Goal: Task Accomplishment & Management: Manage account settings

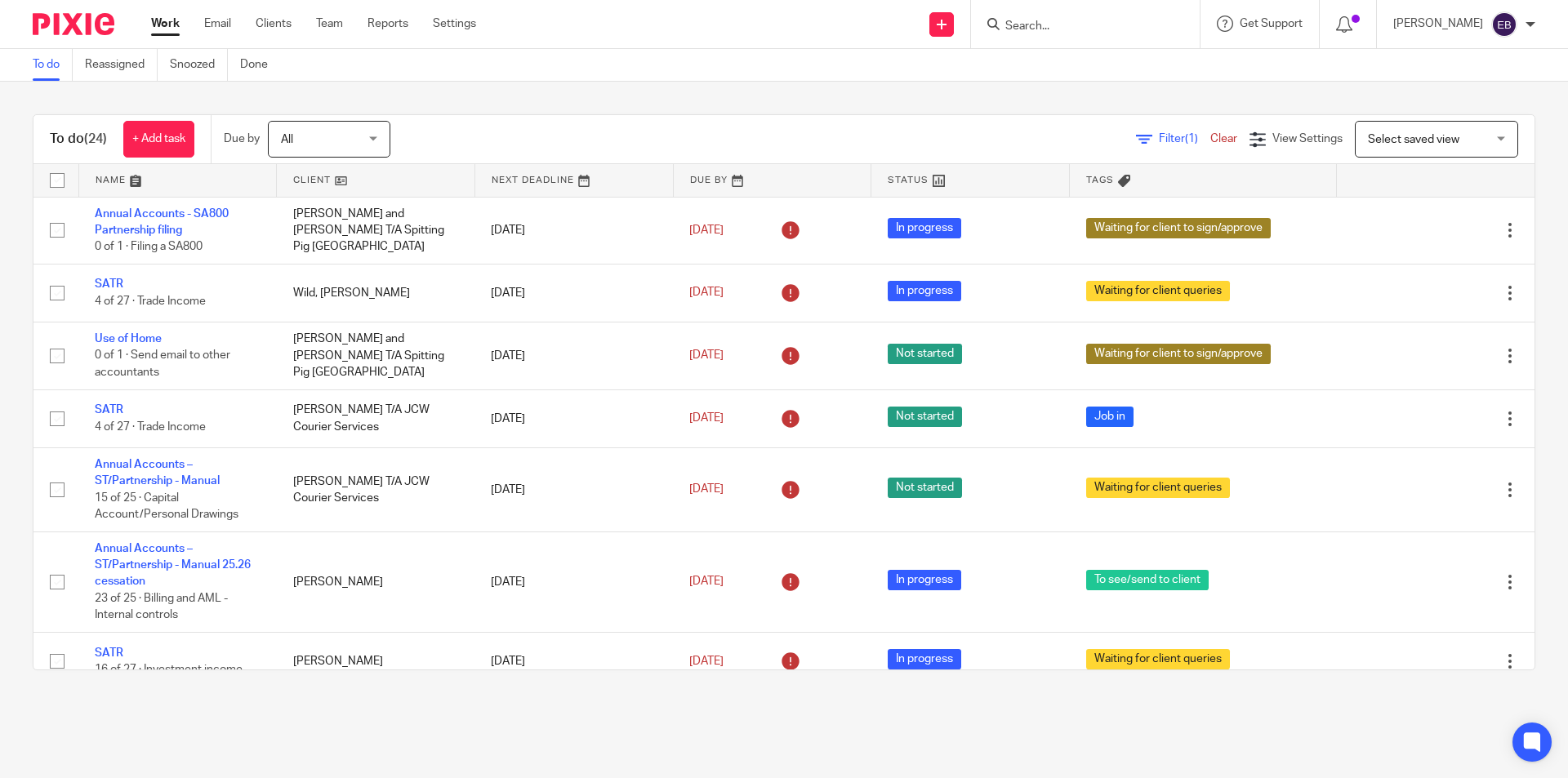
click at [1059, 28] on input "Search" at bounding box center [1077, 27] width 147 height 15
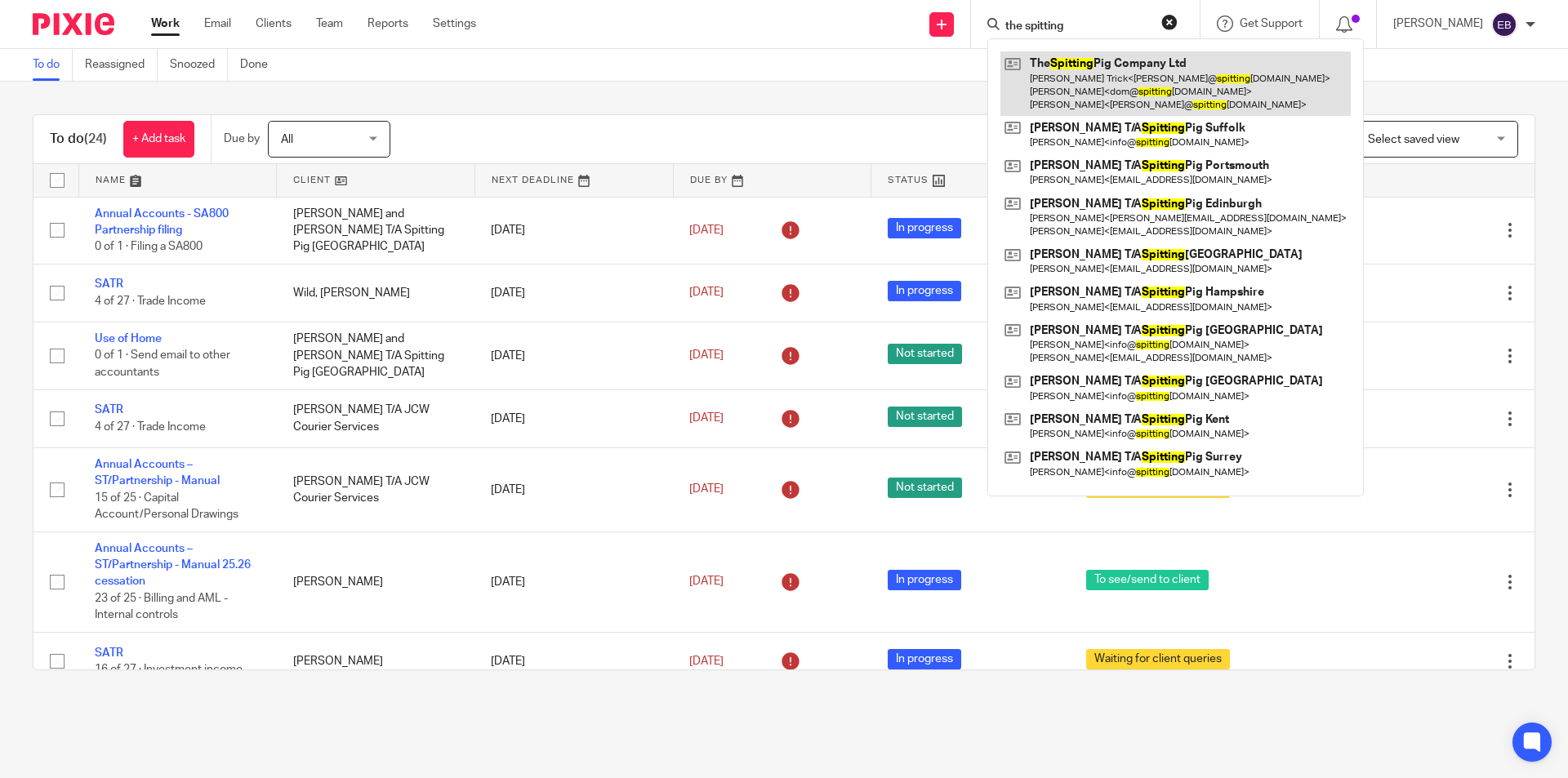
type input "the spitting"
click at [1075, 60] on link at bounding box center [1175, 84] width 350 height 65
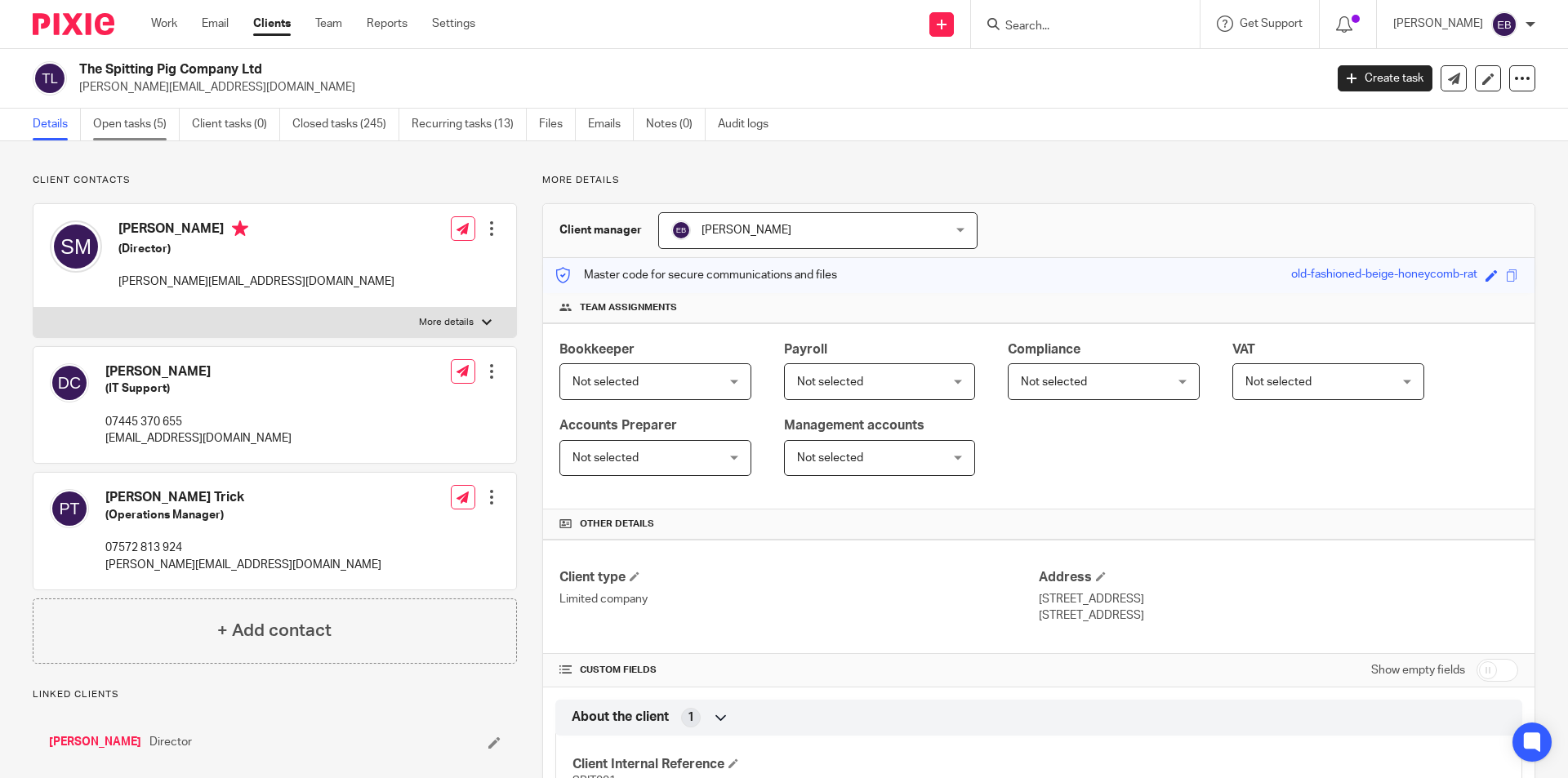
click at [128, 131] on link "Open tasks (5)" at bounding box center [136, 125] width 87 height 32
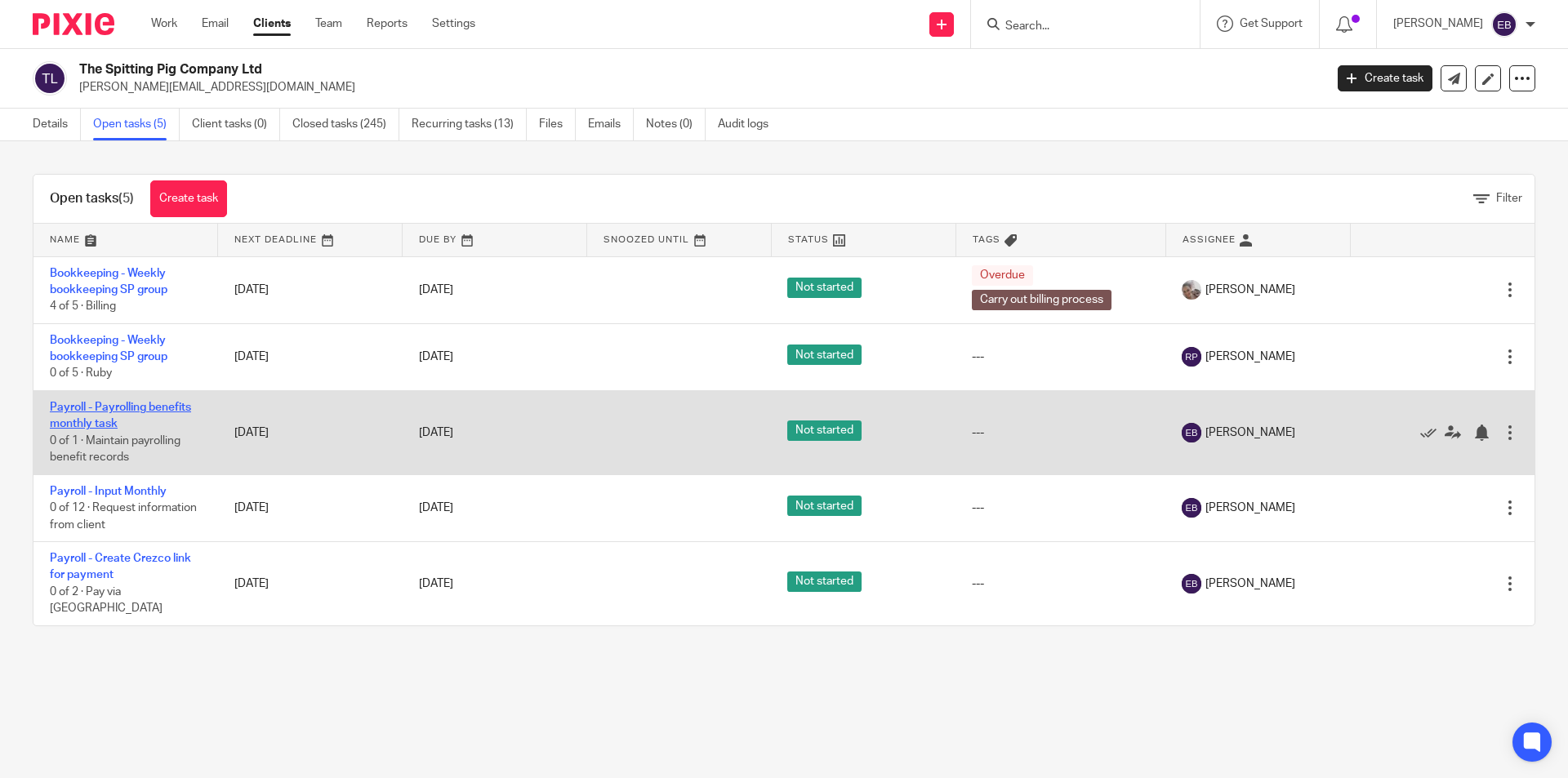
click at [127, 409] on link "Payroll - Payrolling benefits monthly task" at bounding box center [121, 415] width 141 height 27
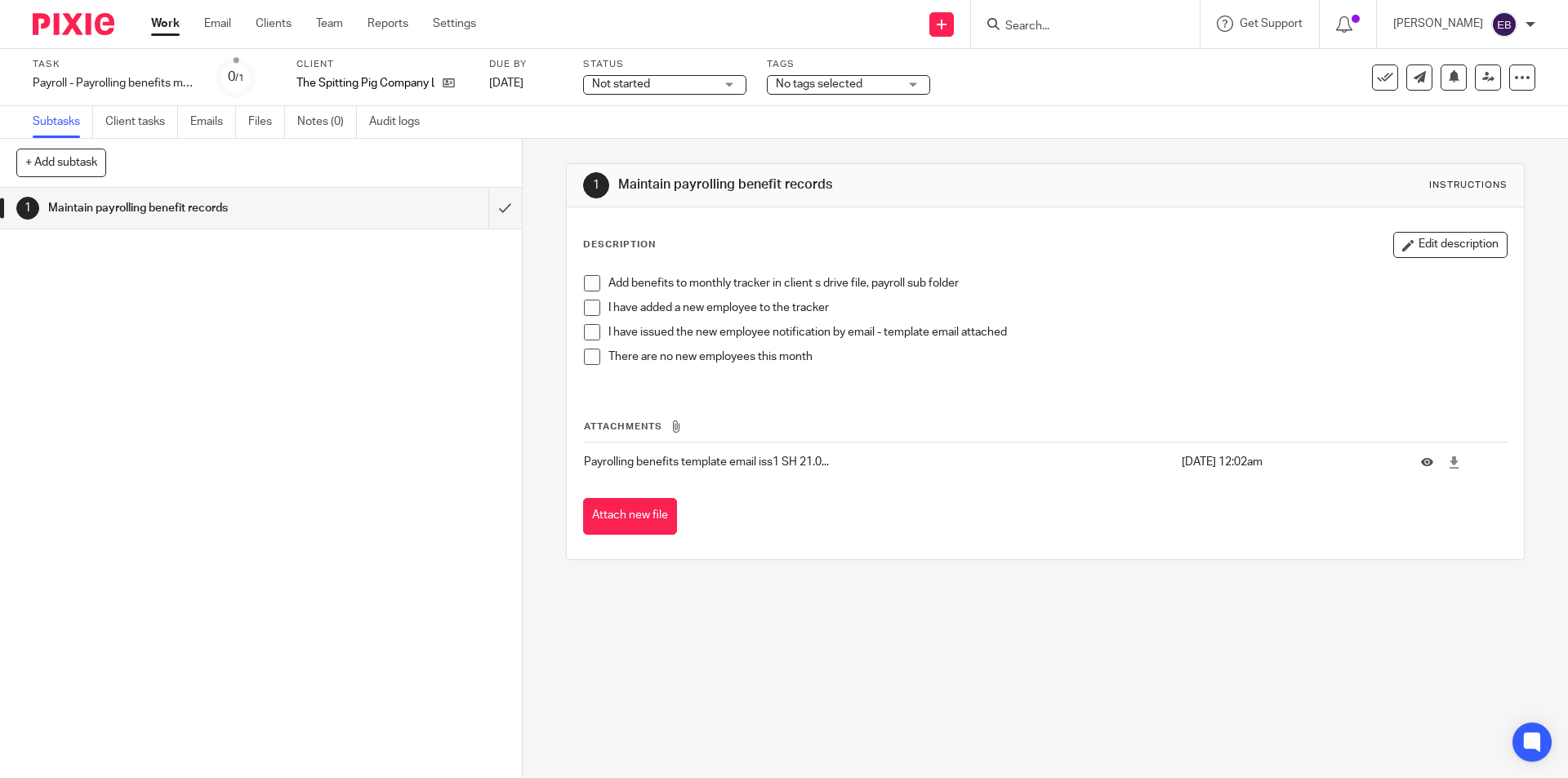
click at [591, 288] on span at bounding box center [593, 284] width 17 height 17
click at [588, 354] on span at bounding box center [593, 357] width 17 height 17
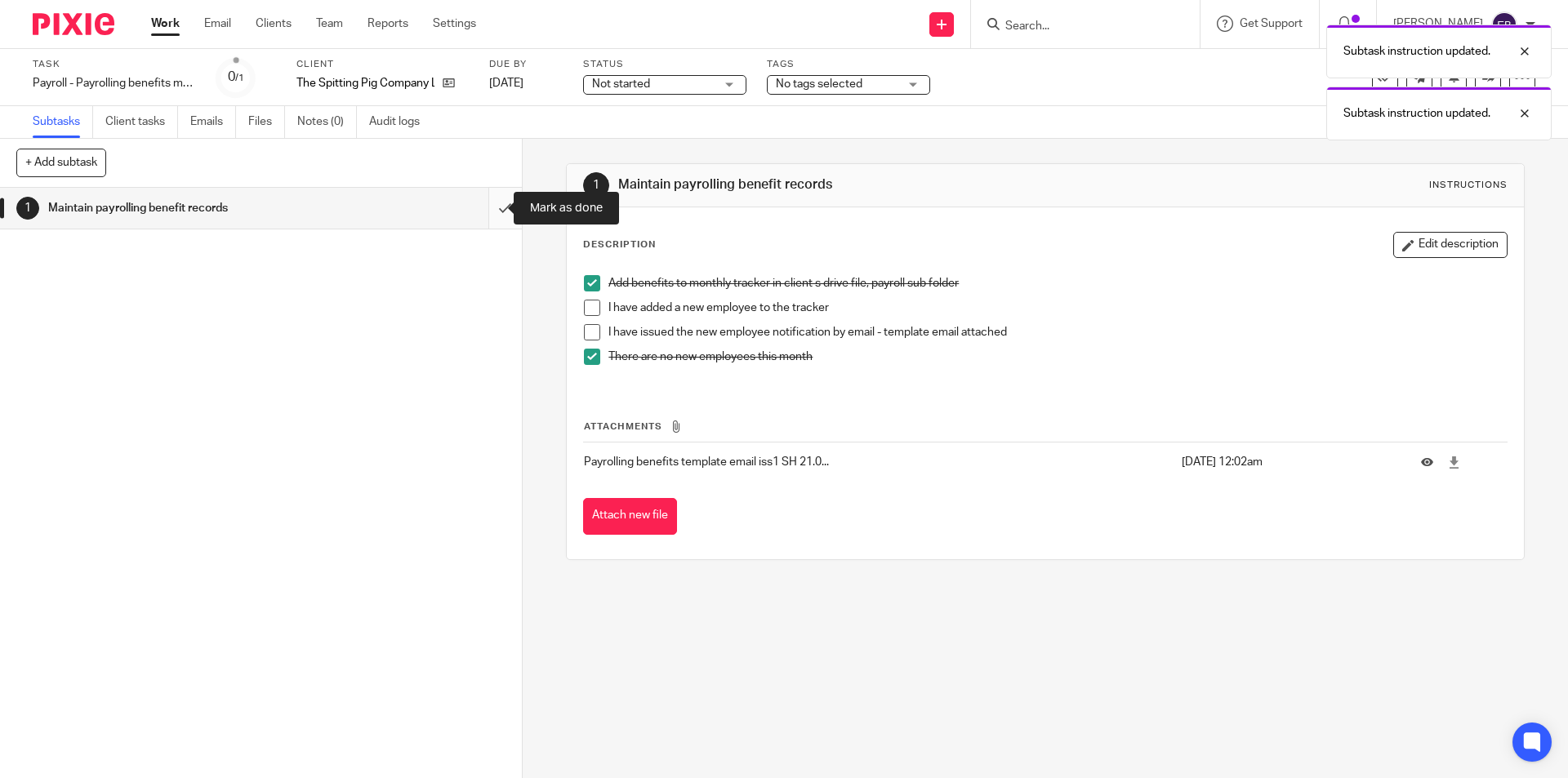
click at [493, 217] on input "submit" at bounding box center [261, 208] width 522 height 41
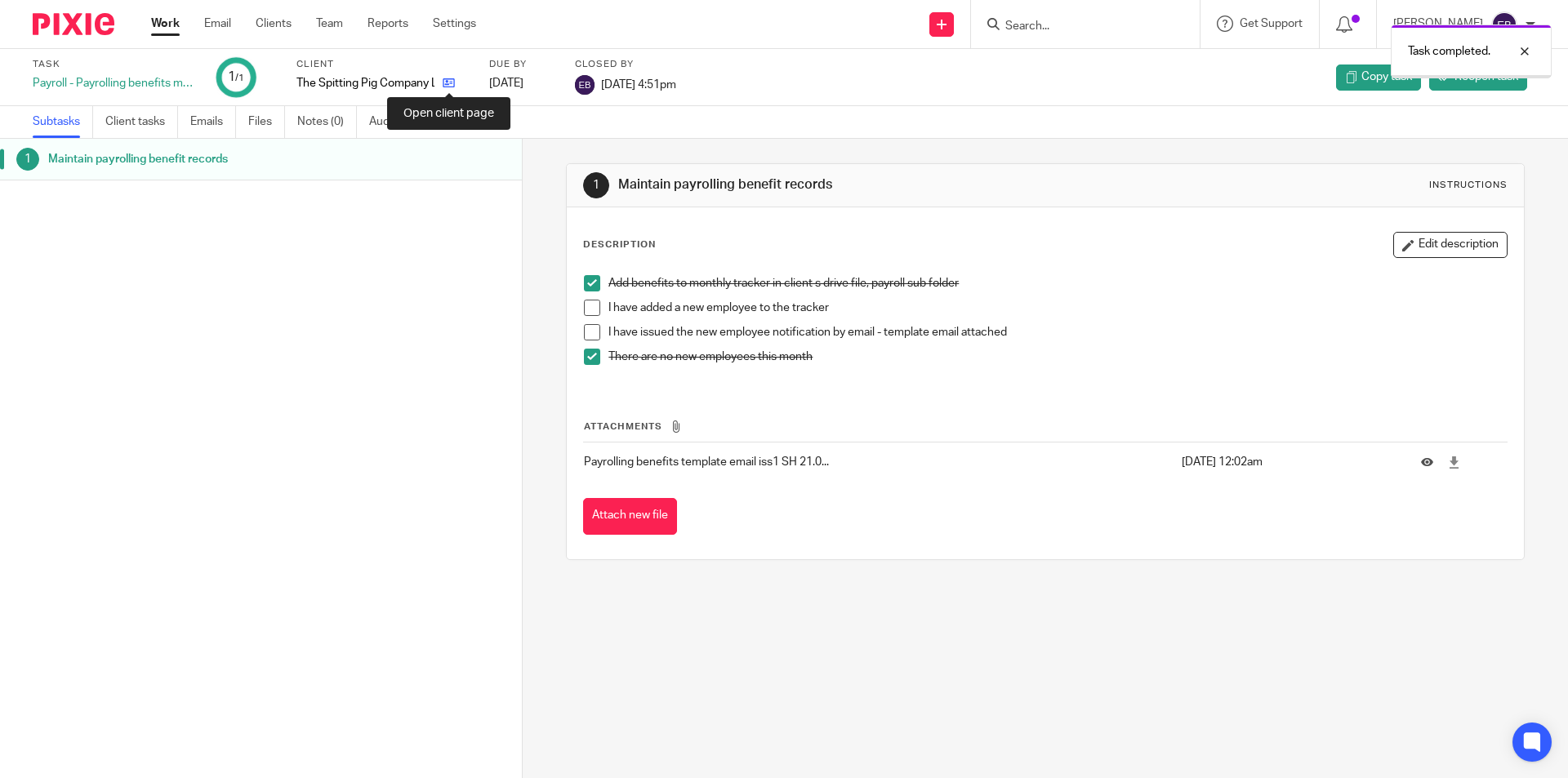
click at [451, 81] on icon at bounding box center [449, 82] width 12 height 12
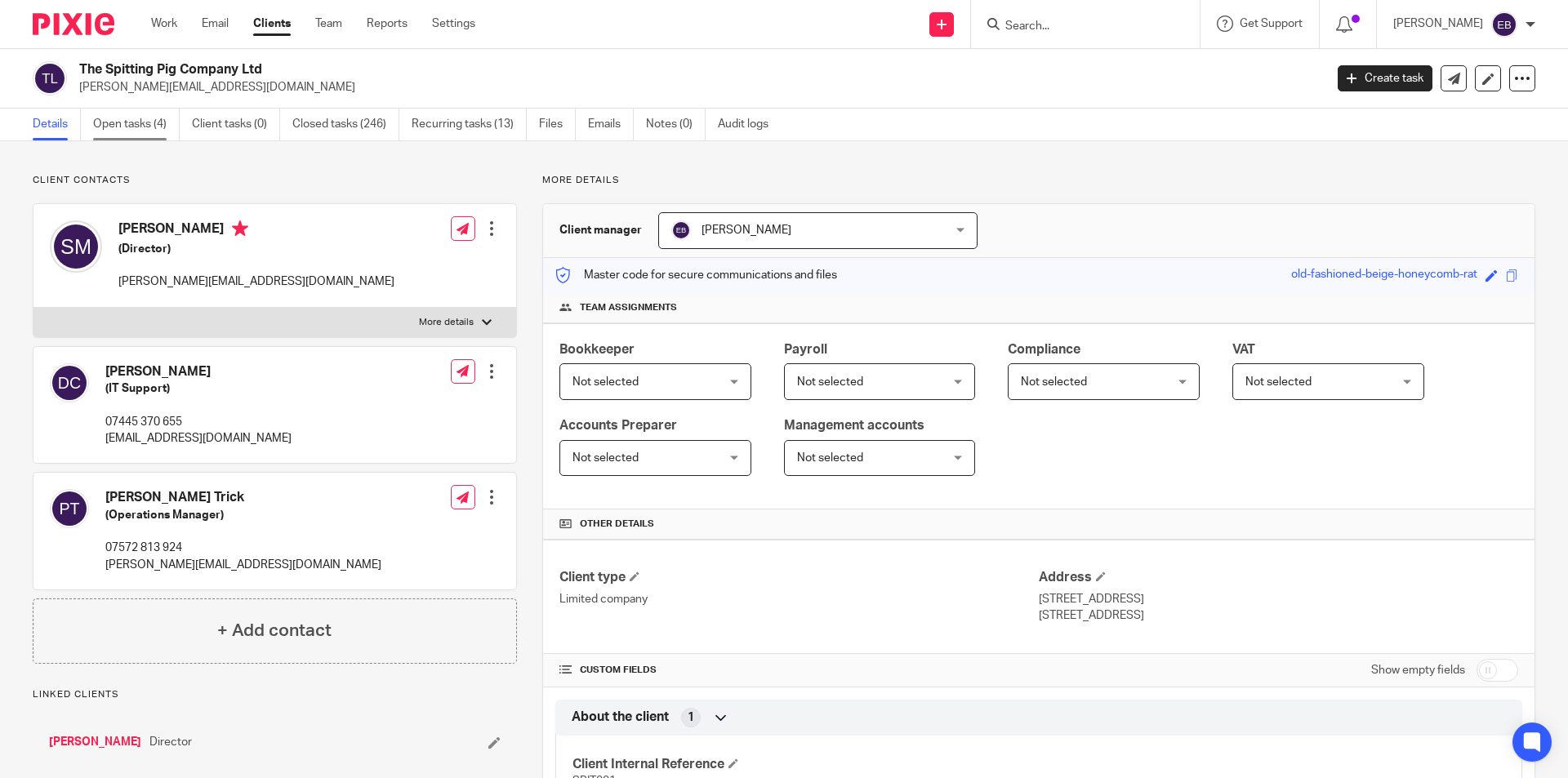
click at [147, 123] on link "Open tasks (4)" at bounding box center [136, 125] width 87 height 32
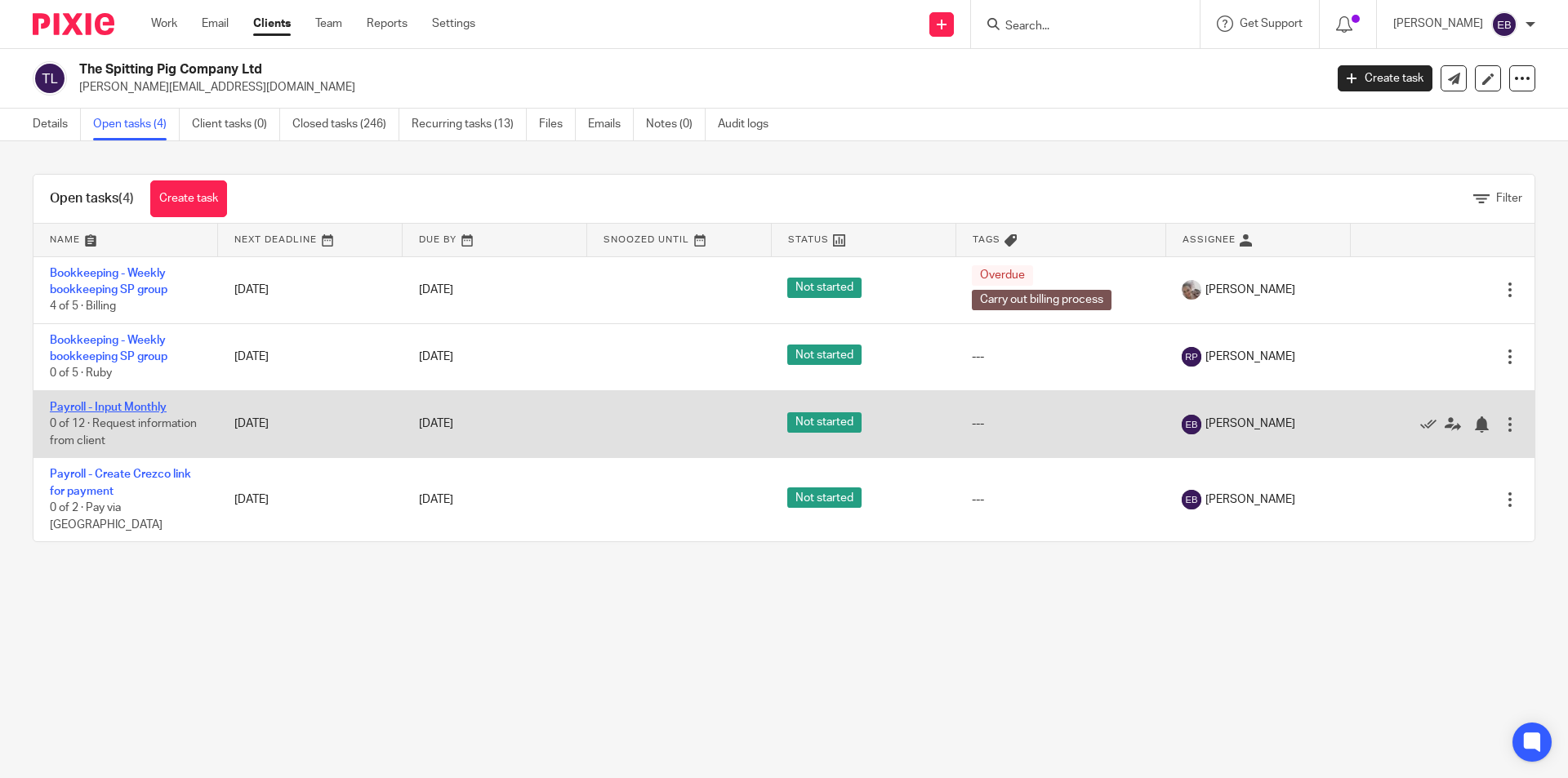
click at [101, 404] on link "Payroll - Input Monthly" at bounding box center [108, 408] width 117 height 12
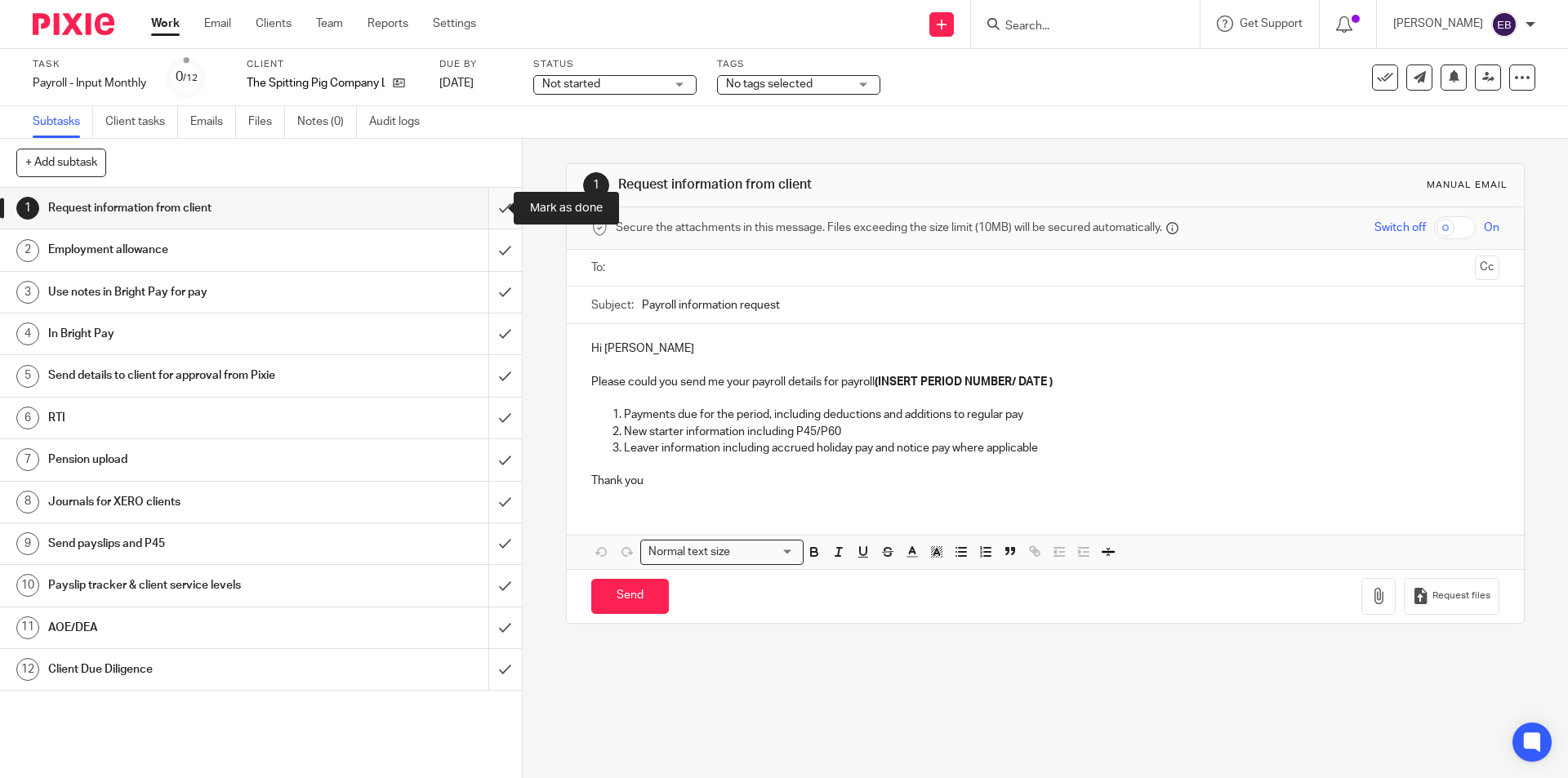
click at [498, 207] on input "submit" at bounding box center [261, 208] width 522 height 41
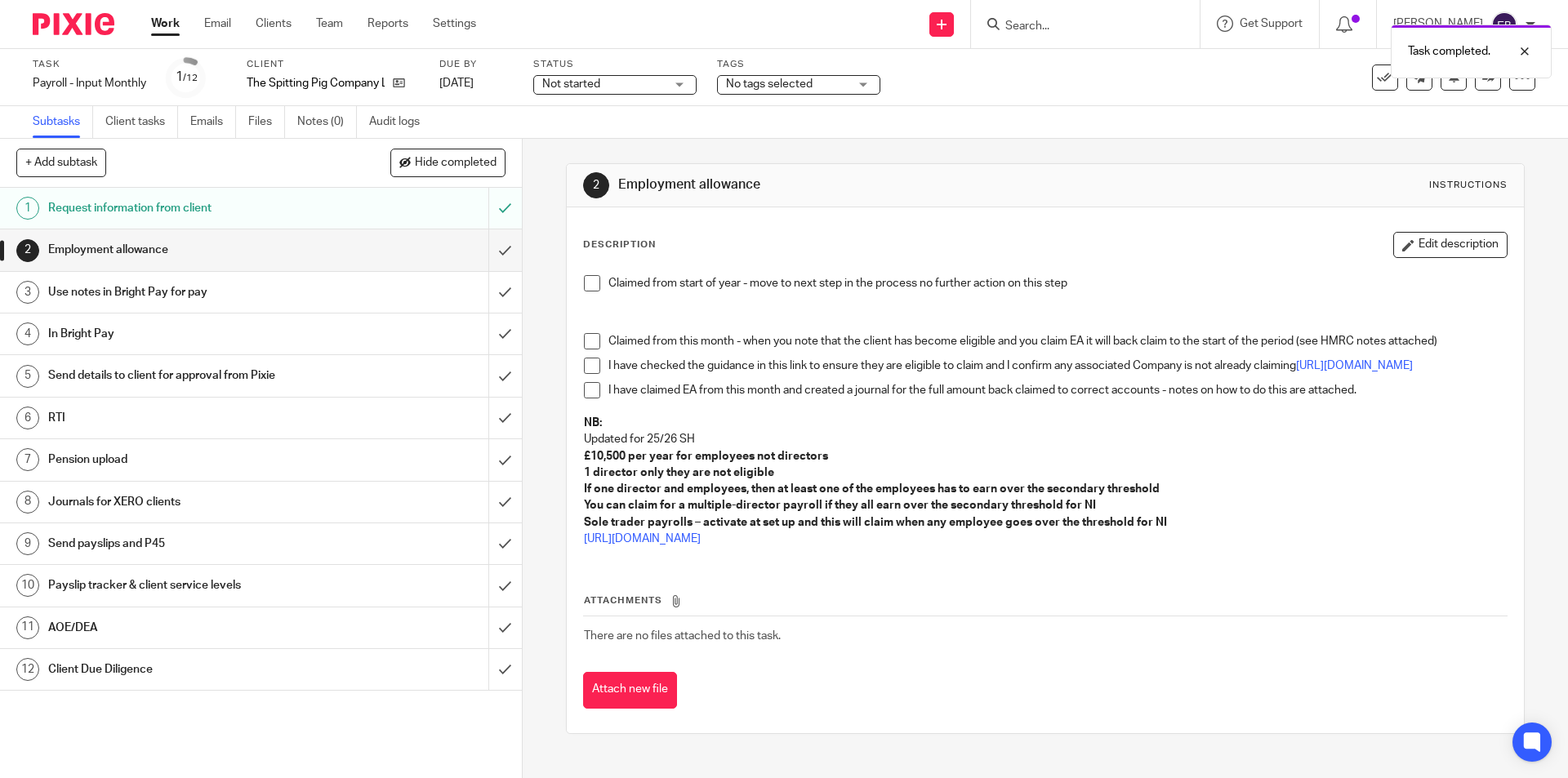
click at [584, 282] on span at bounding box center [593, 284] width 17 height 17
click at [486, 242] on input "submit" at bounding box center [261, 250] width 522 height 41
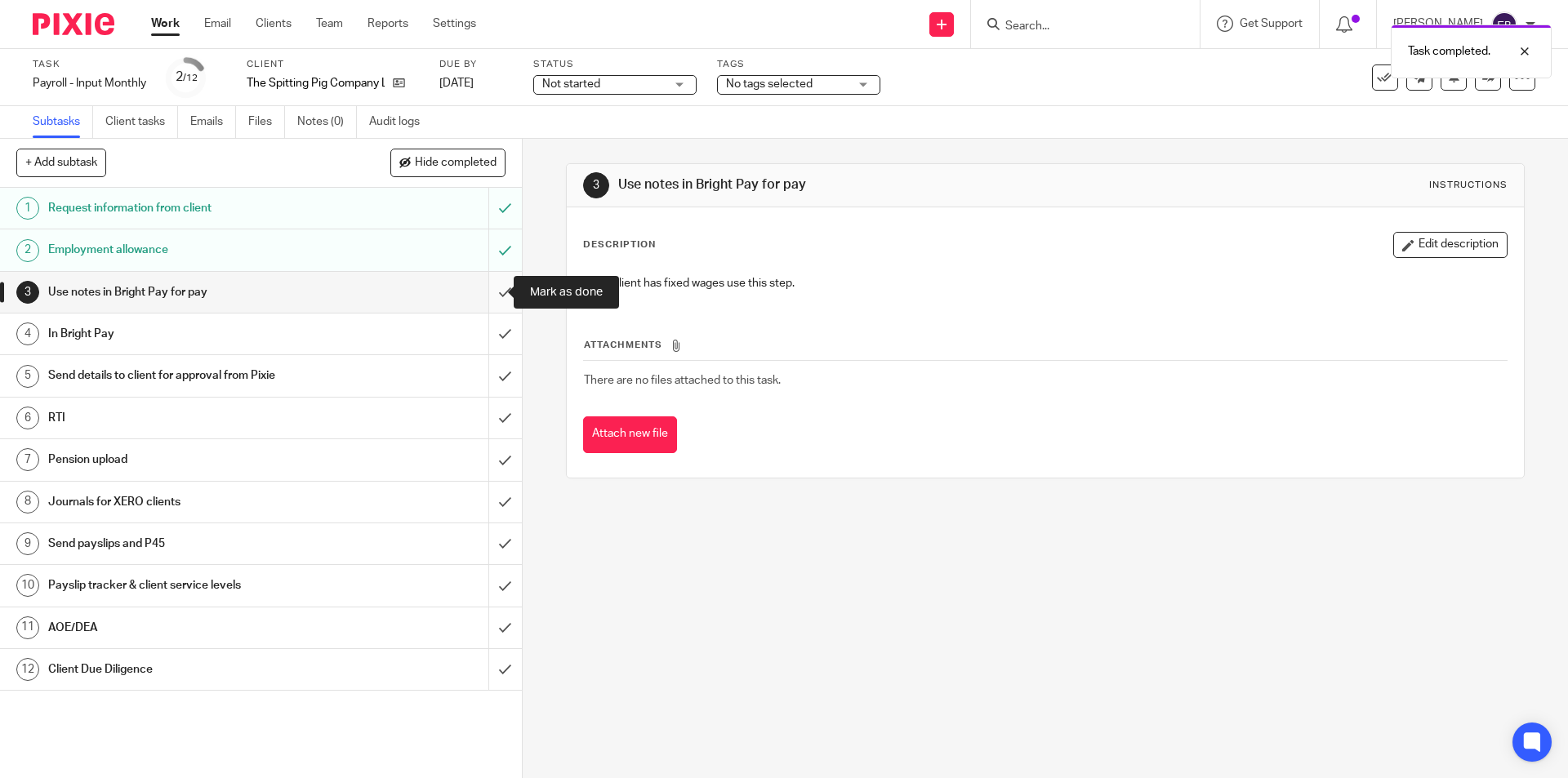
click at [498, 288] on input "submit" at bounding box center [261, 292] width 522 height 41
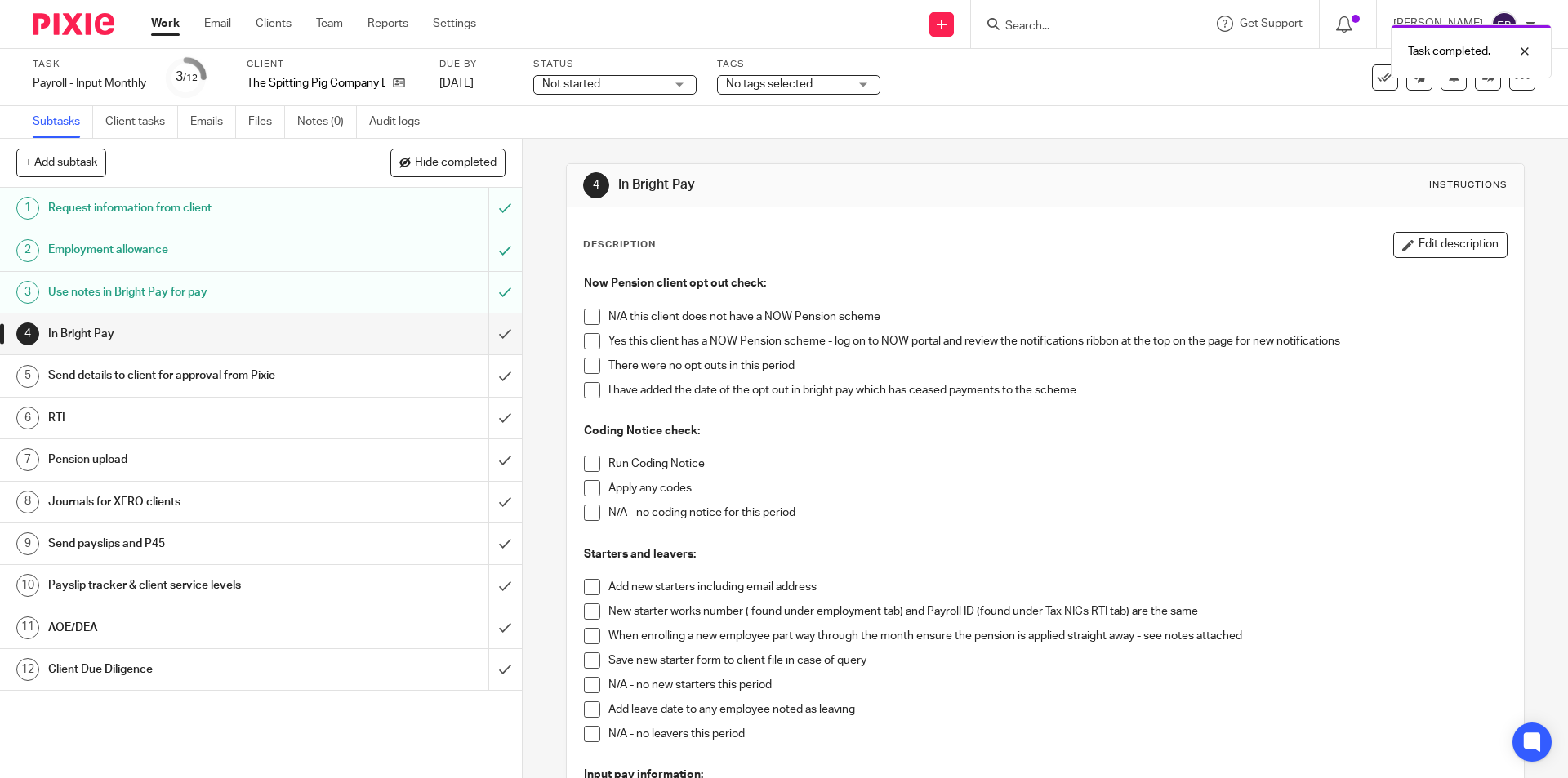
click at [589, 319] on span at bounding box center [593, 317] width 17 height 17
click at [591, 462] on span at bounding box center [593, 464] width 17 height 17
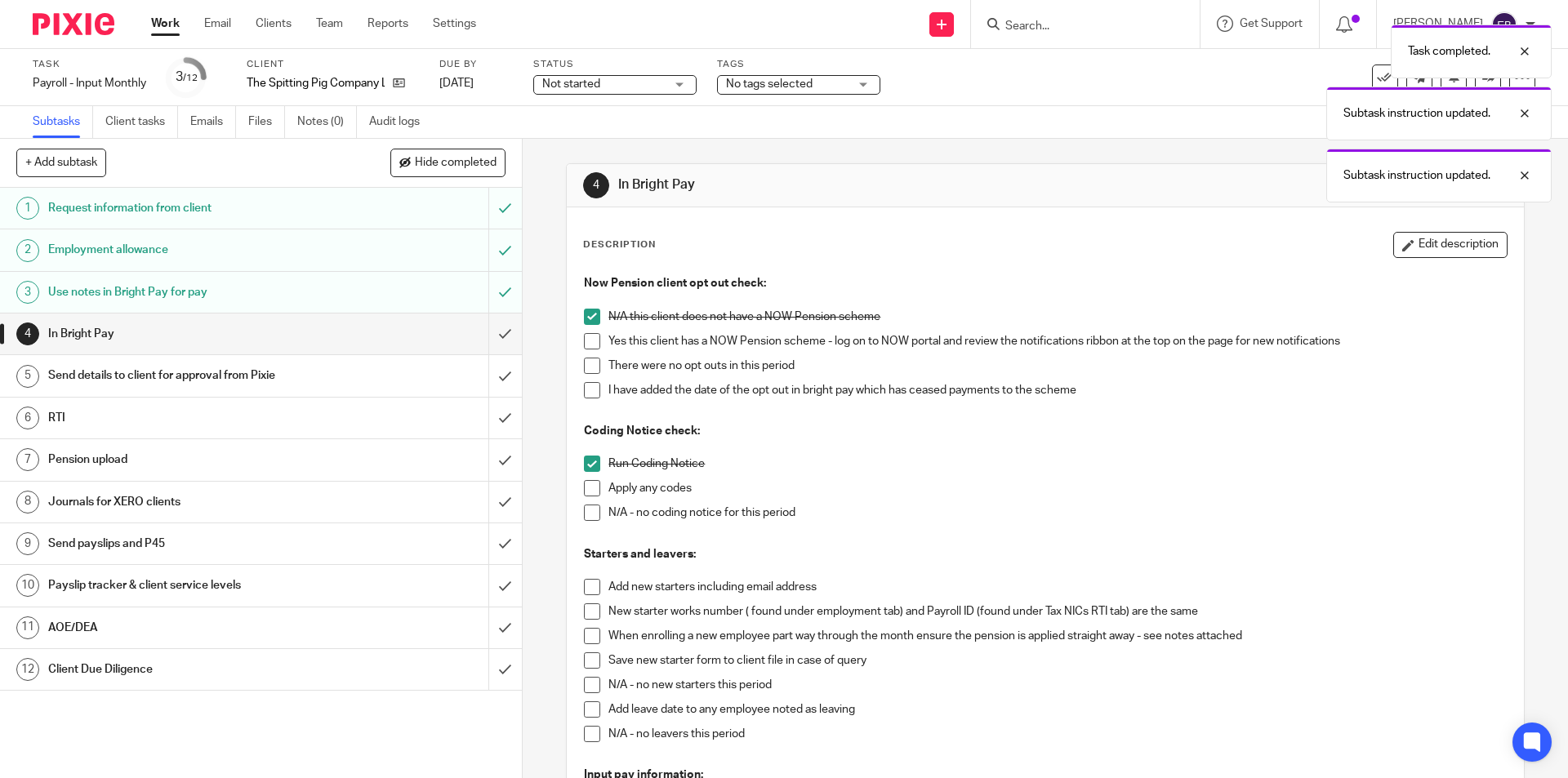
click at [588, 511] on span at bounding box center [593, 513] width 17 height 17
click at [589, 585] on span at bounding box center [593, 587] width 17 height 17
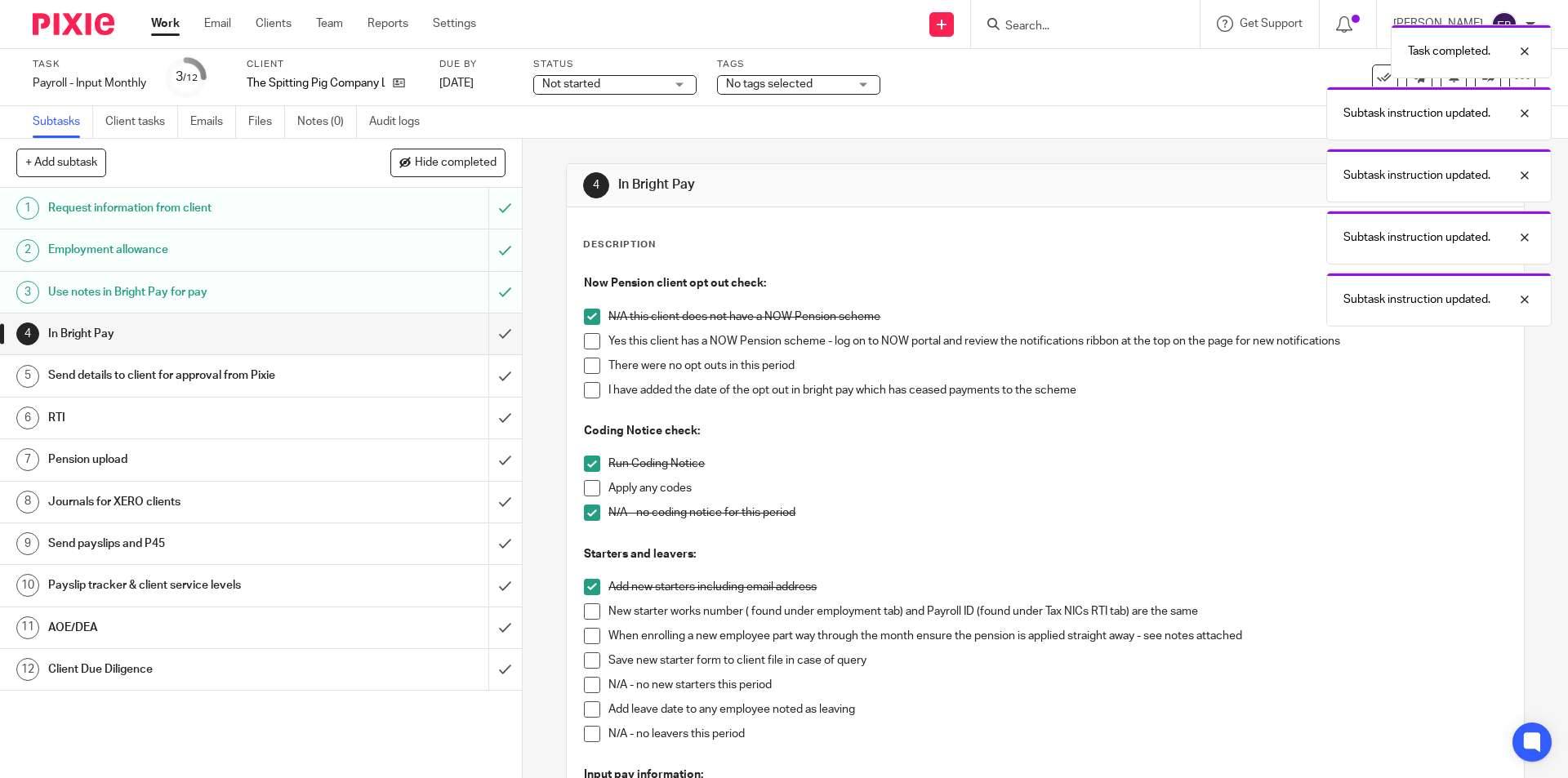
click at [591, 612] on span at bounding box center [593, 612] width 17 height 17
click at [587, 635] on span at bounding box center [593, 637] width 17 height 17
click at [588, 740] on span at bounding box center [593, 735] width 17 height 17
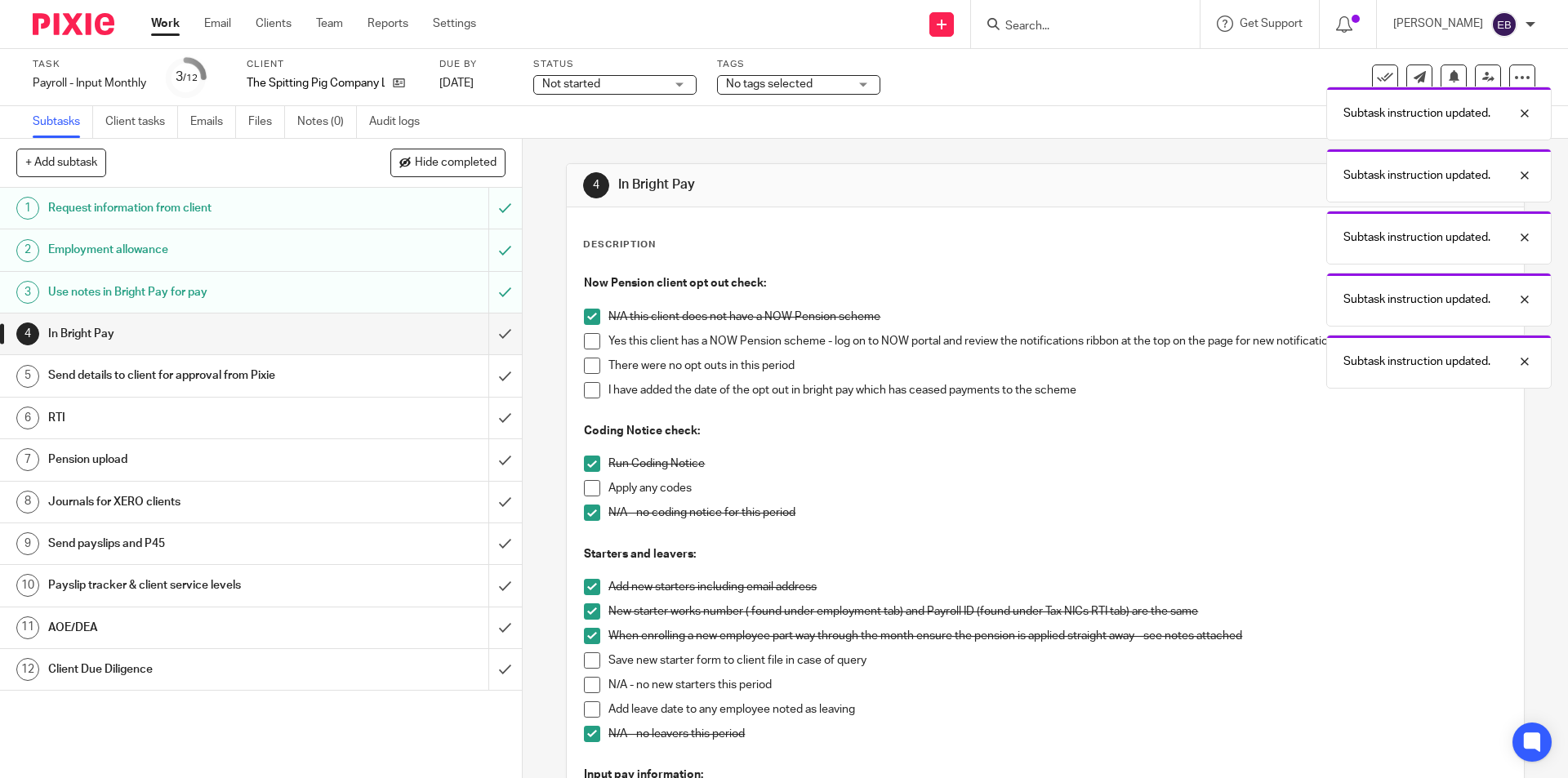
scroll to position [409, 0]
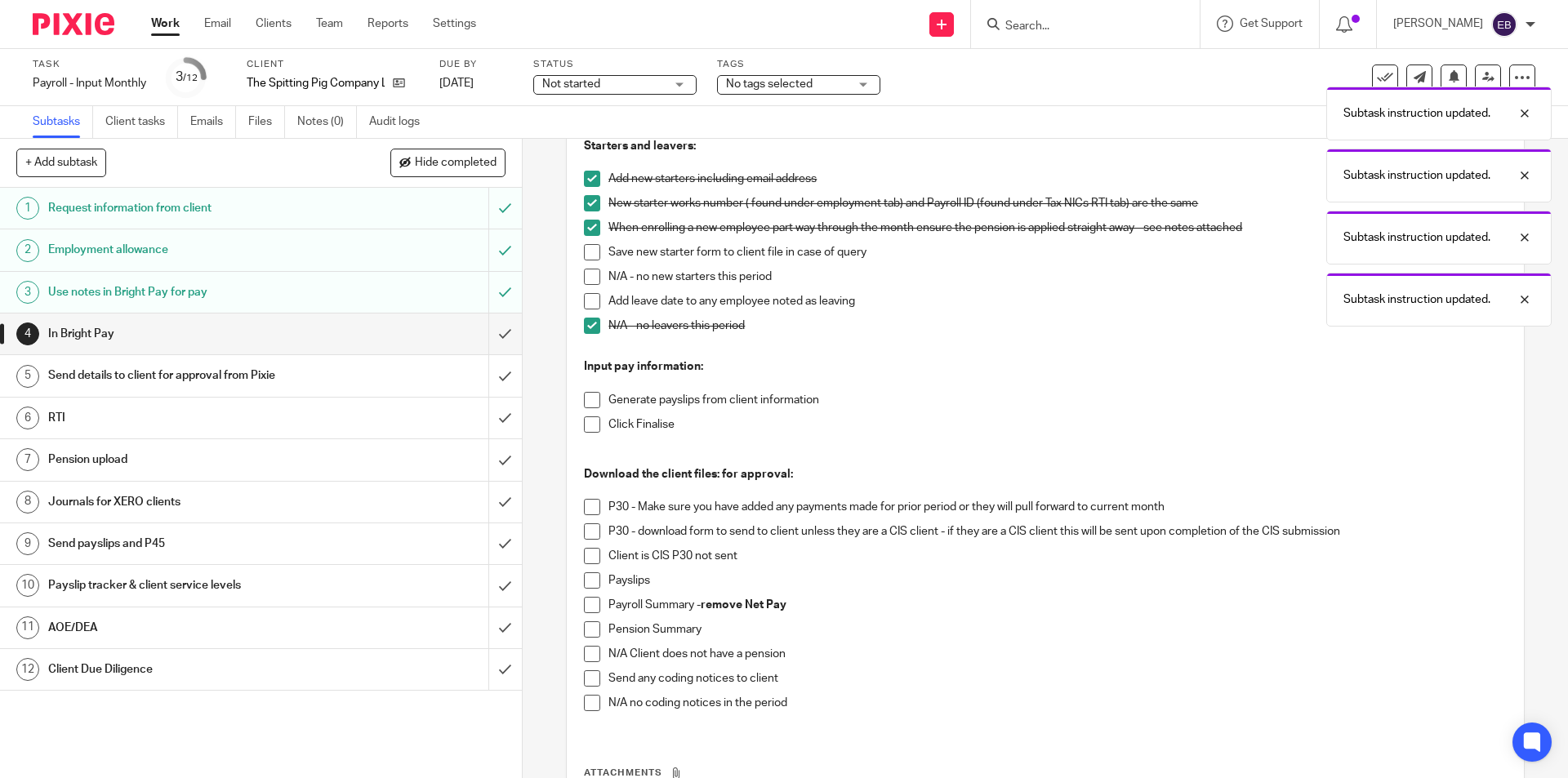
click at [591, 508] on span at bounding box center [593, 508] width 17 height 17
click at [592, 532] on span at bounding box center [593, 532] width 17 height 17
drag, startPoint x: 587, startPoint y: 562, endPoint x: 587, endPoint y: 581, distance: 19.0
click at [587, 563] on span at bounding box center [593, 557] width 17 height 17
click at [587, 584] on span at bounding box center [593, 581] width 17 height 17
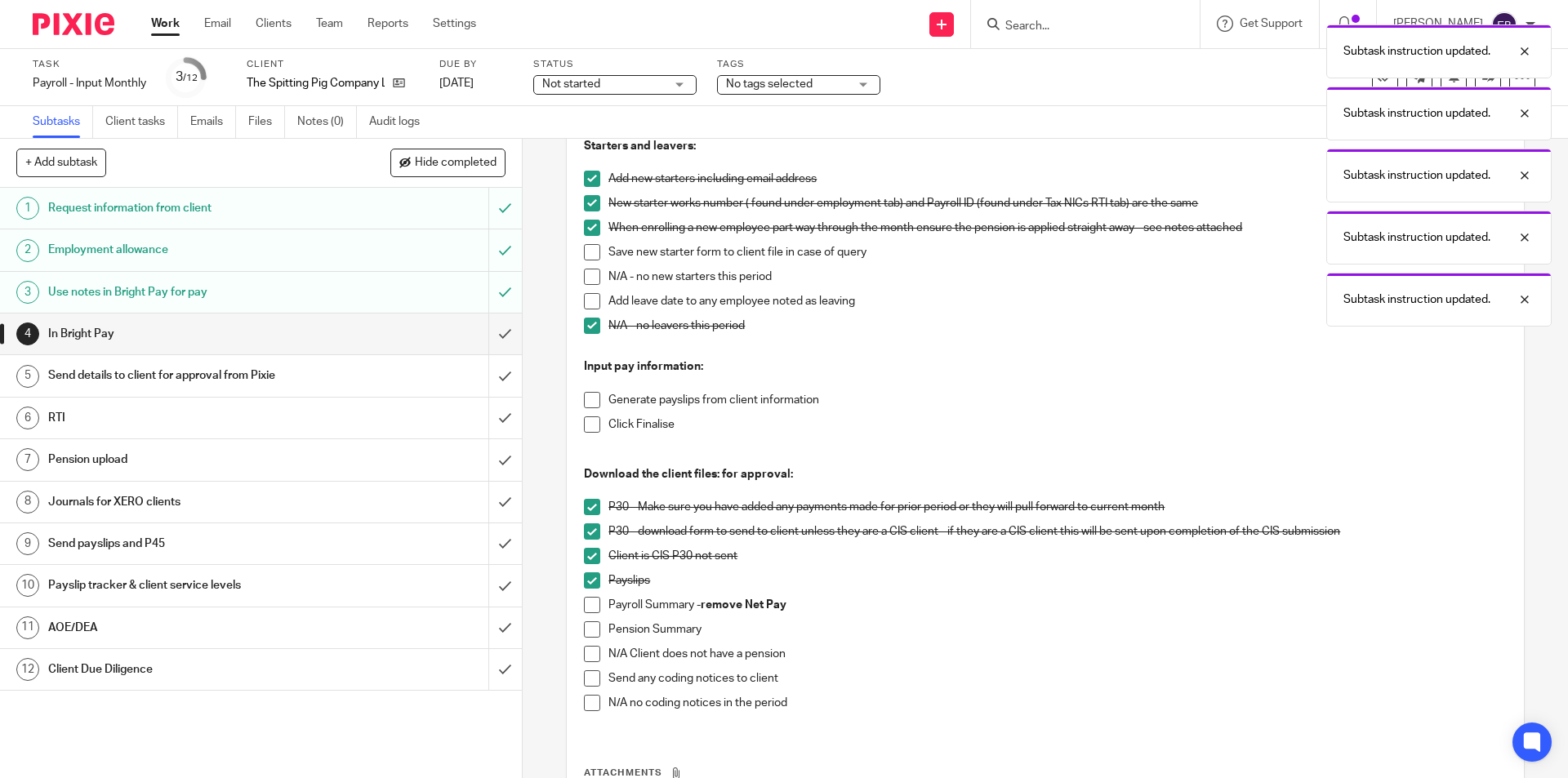
click at [587, 605] on span at bounding box center [593, 605] width 17 height 17
click at [586, 710] on span at bounding box center [593, 703] width 17 height 17
click at [586, 626] on span at bounding box center [593, 630] width 17 height 17
click at [584, 423] on span at bounding box center [593, 425] width 17 height 17
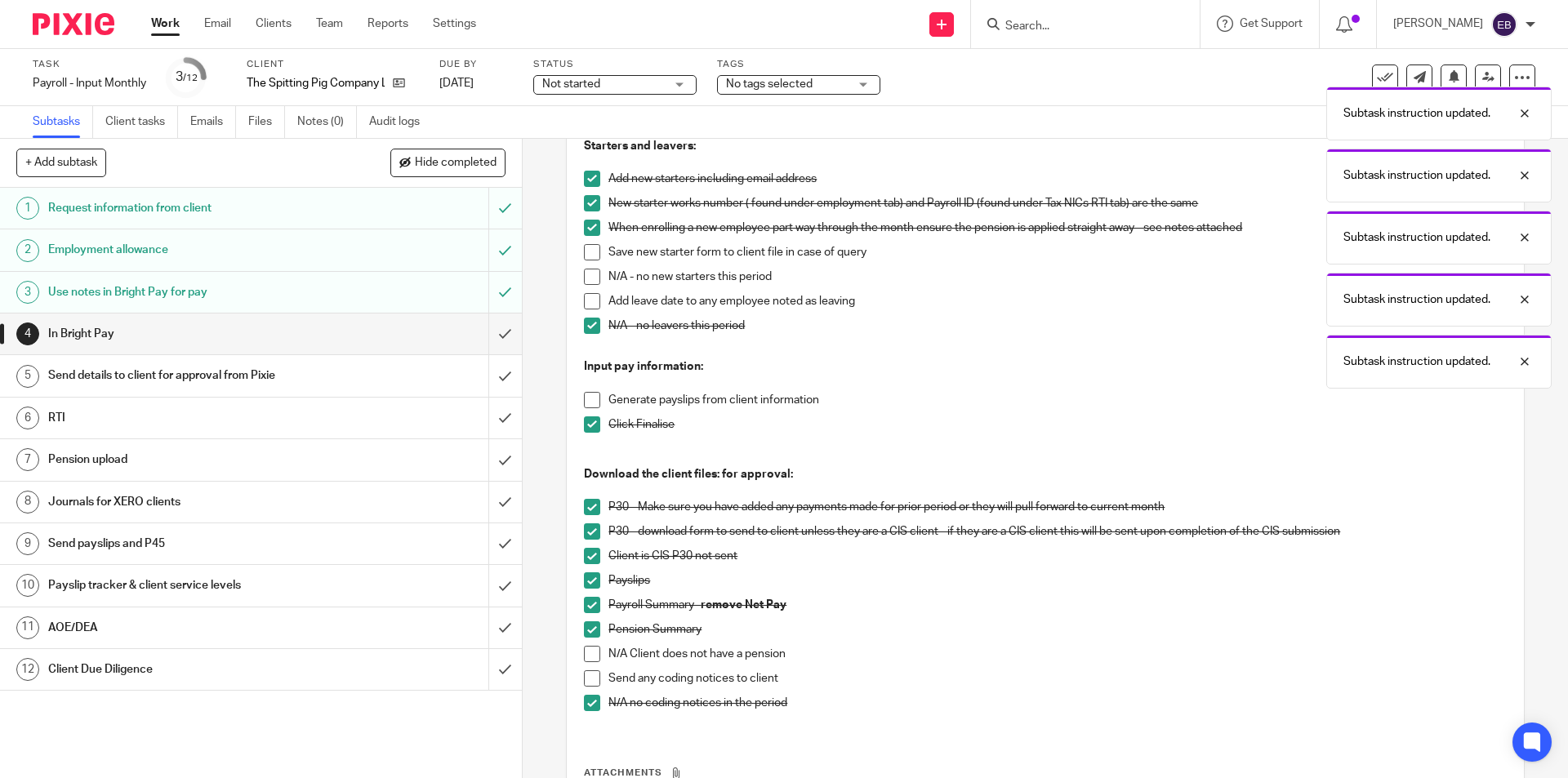
click at [593, 385] on p at bounding box center [1045, 384] width 922 height 17
click at [592, 394] on span at bounding box center [593, 400] width 17 height 17
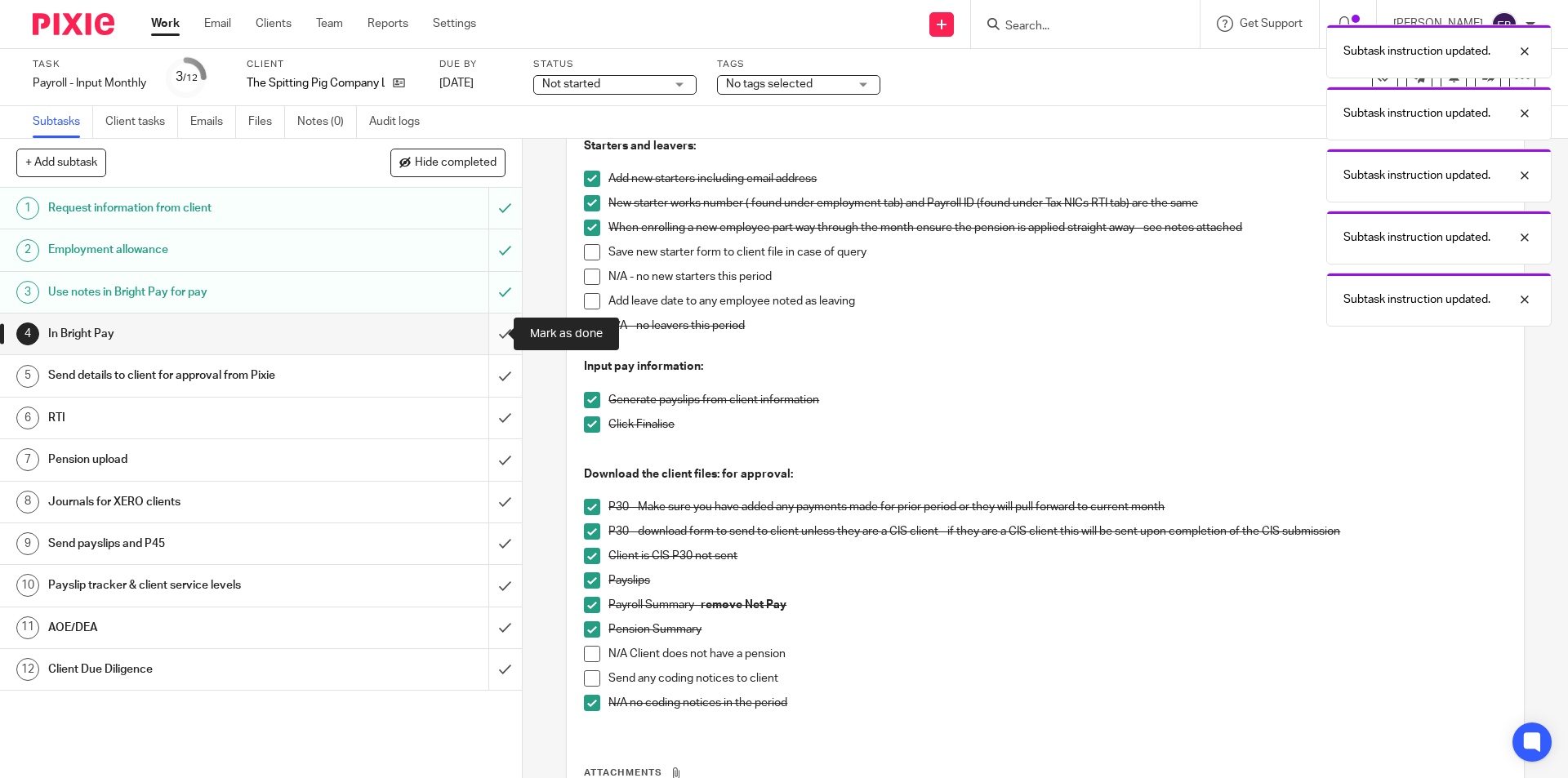
click at [480, 326] on input "submit" at bounding box center [261, 334] width 522 height 41
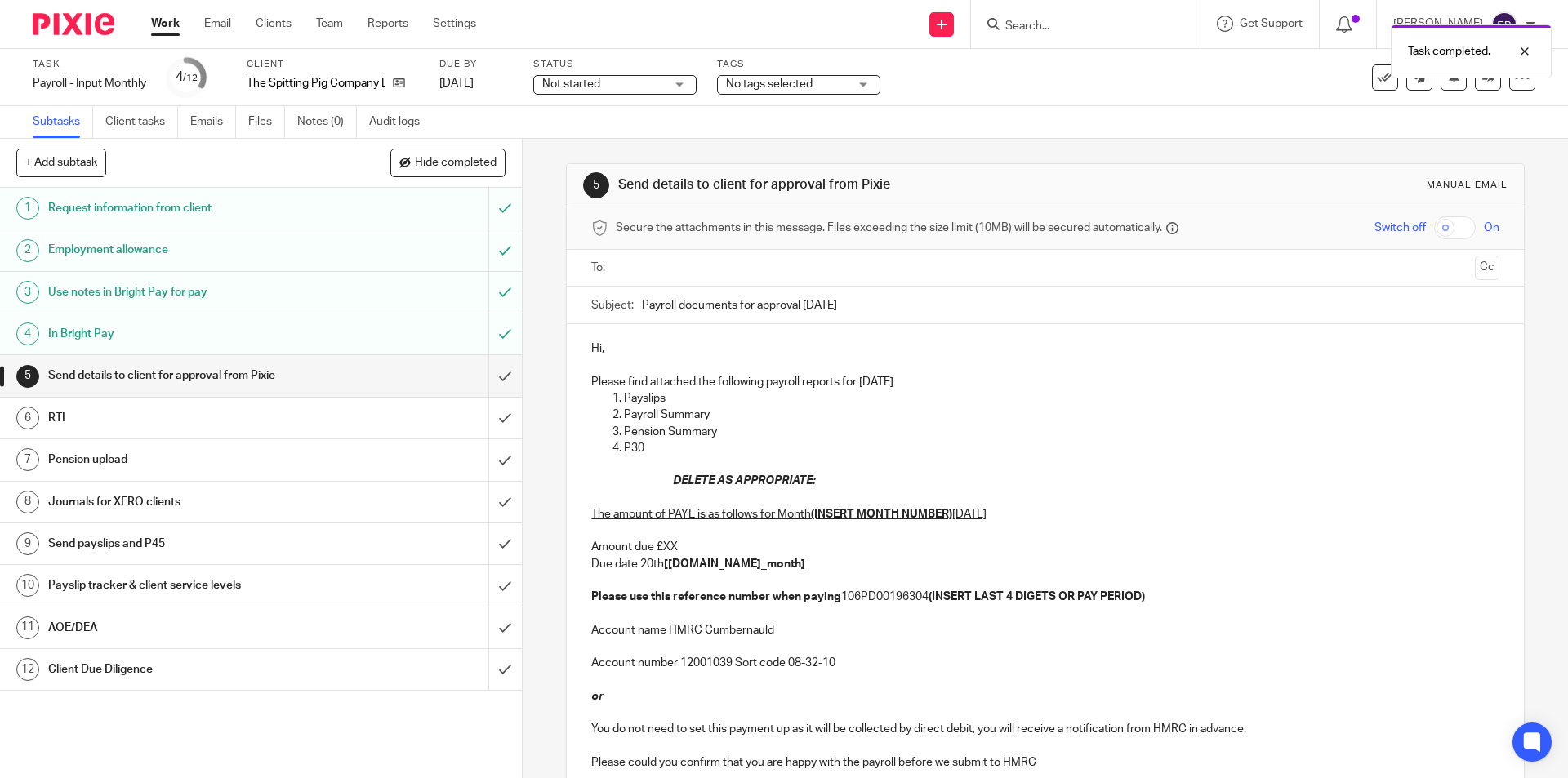
click at [647, 263] on input "text" at bounding box center [1045, 268] width 846 height 19
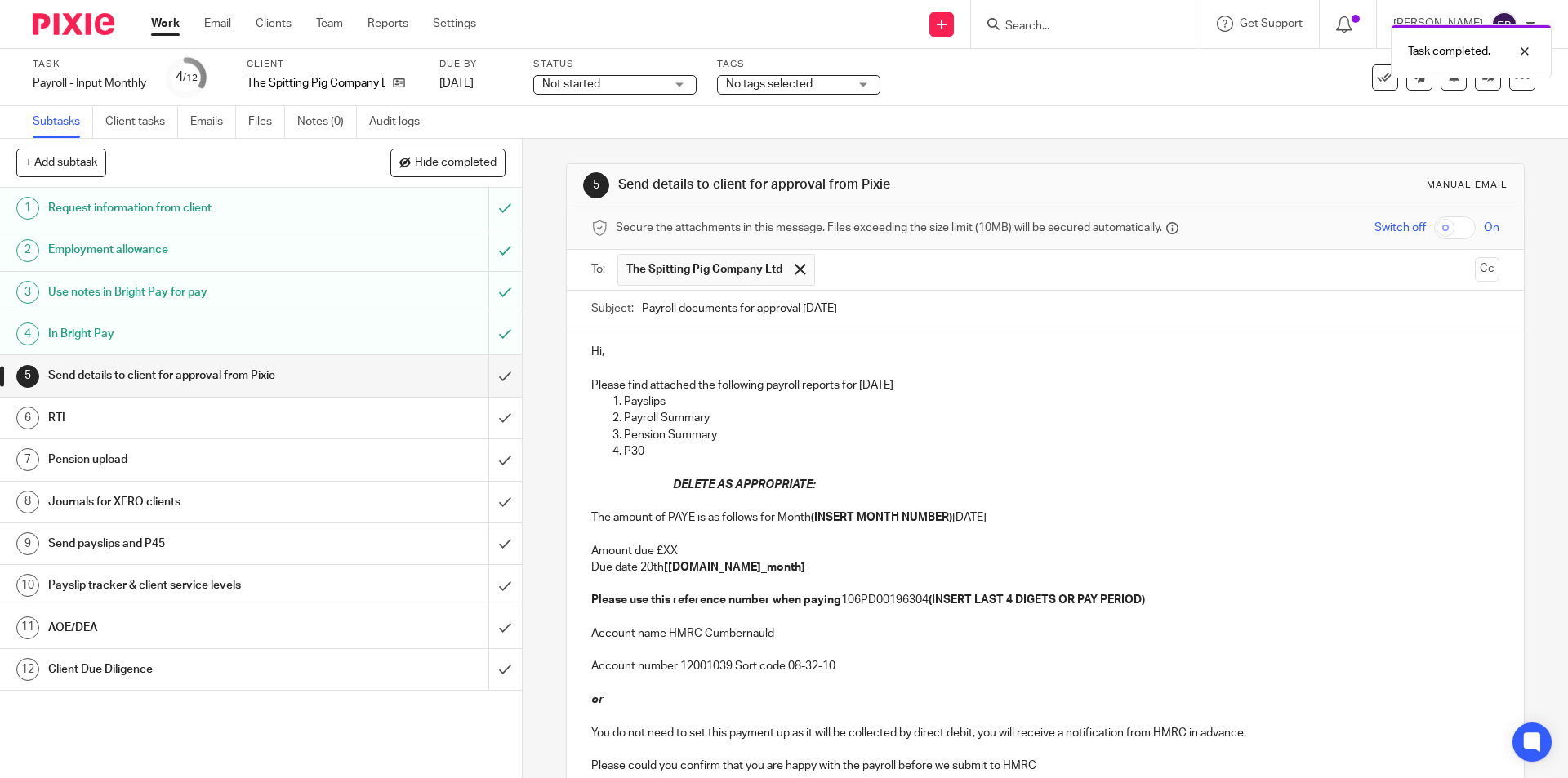
click at [644, 353] on p "Hi," at bounding box center [1045, 352] width 907 height 17
drag, startPoint x: 672, startPoint y: 479, endPoint x: 817, endPoint y: 483, distance: 145.1
click at [817, 483] on p "DELETE AS APPROPRIATE:" at bounding box center [1086, 485] width 826 height 17
click at [585, 483] on div "Hi SM, Please find attached the following payroll reports for [DATE] Payslips P…" at bounding box center [1045, 557] width 956 height 459
click at [594, 478] on div "Hi SM, Please find attached the following payroll reports for August 2025 Paysl…" at bounding box center [1045, 557] width 956 height 459
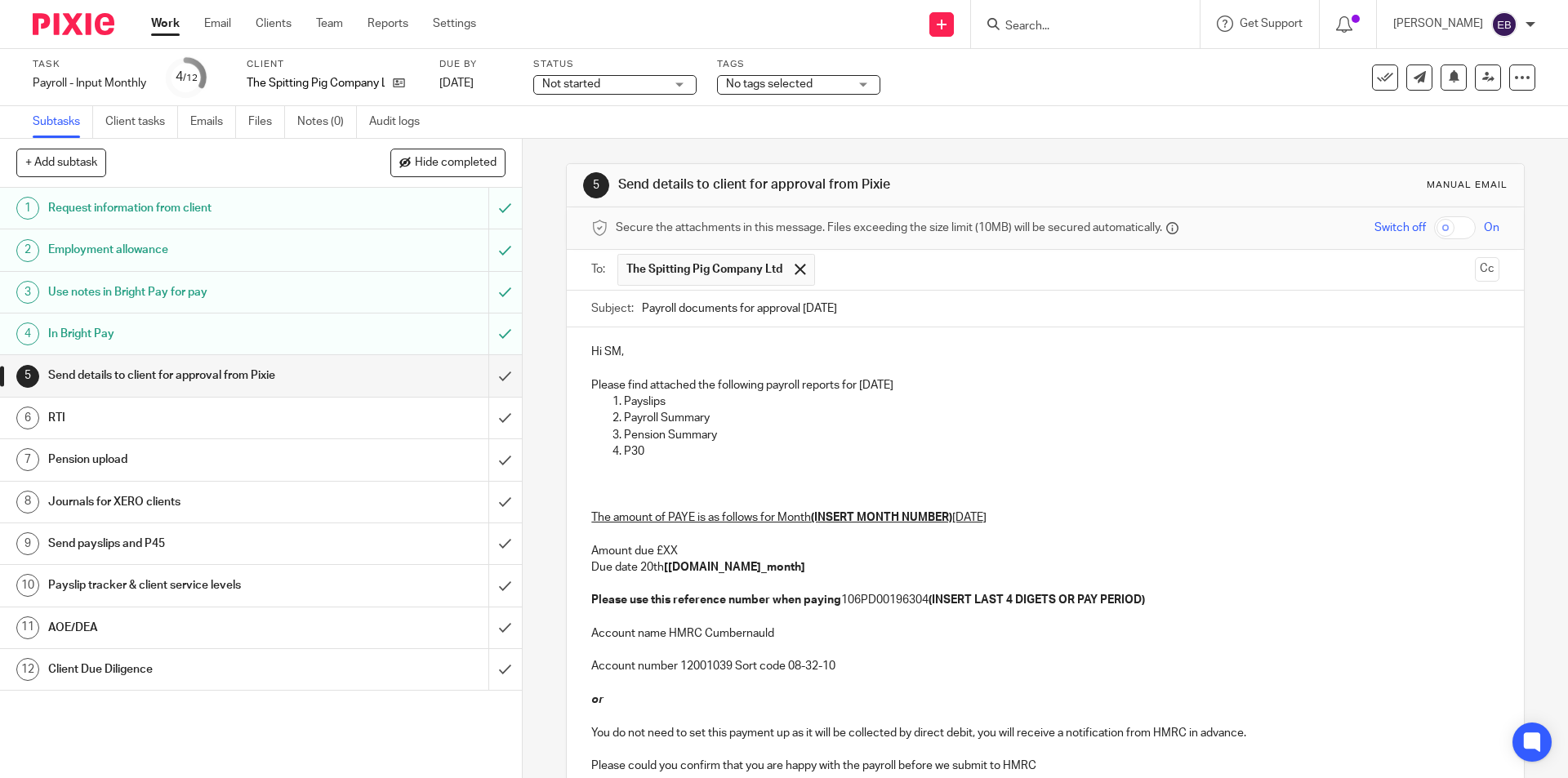
click at [657, 461] on p at bounding box center [1045, 468] width 907 height 17
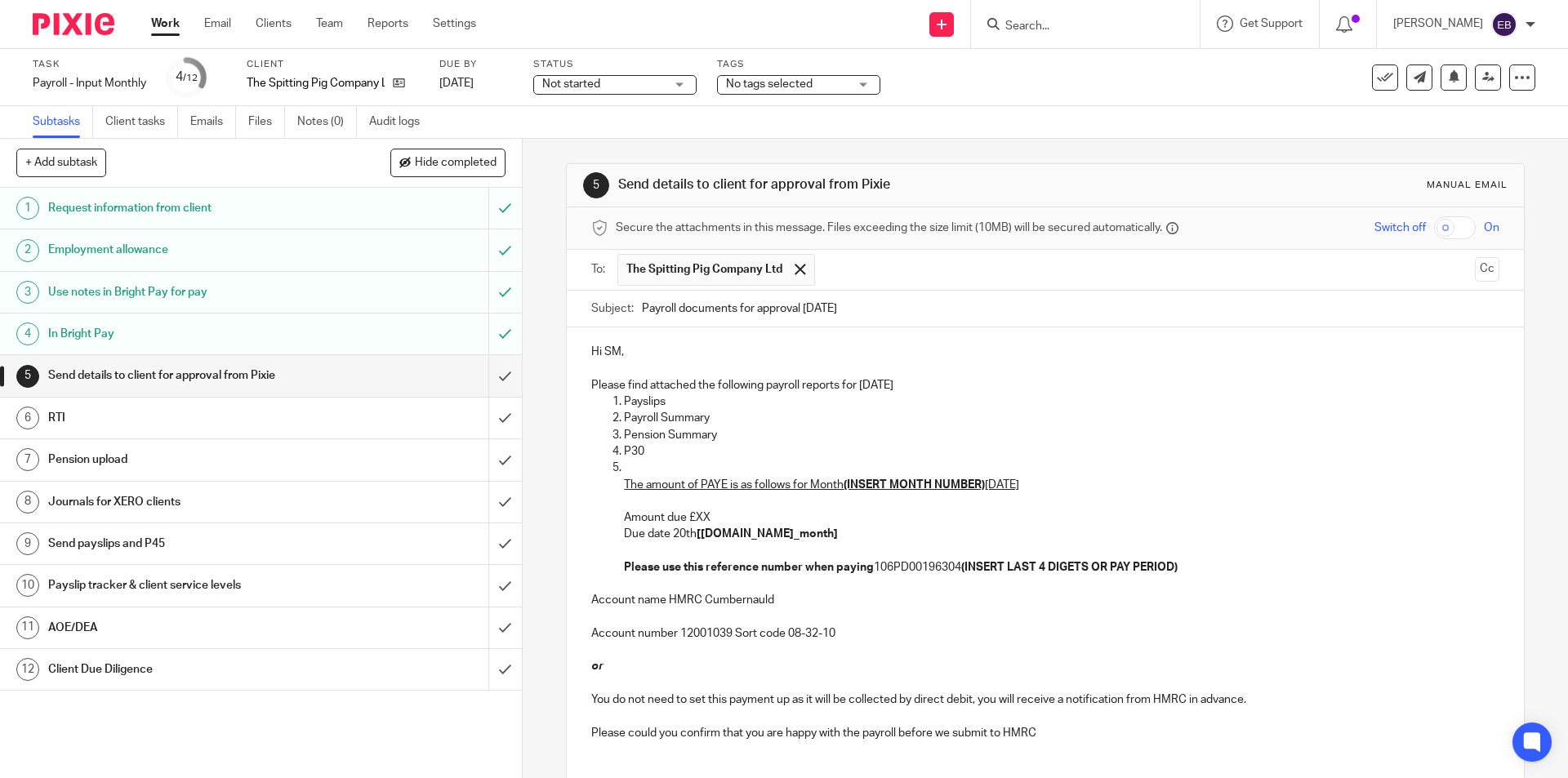
click at [624, 470] on li "The amount of PAYE is as follows for Month (INSERT MONTH NUMBER) August 2025 Am…" at bounding box center [1061, 518] width 875 height 116
click at [618, 483] on ol "Payslips Payroll Summary Pension Summary P30 The amount of PAYE is as follows f…" at bounding box center [1045, 484] width 907 height 182
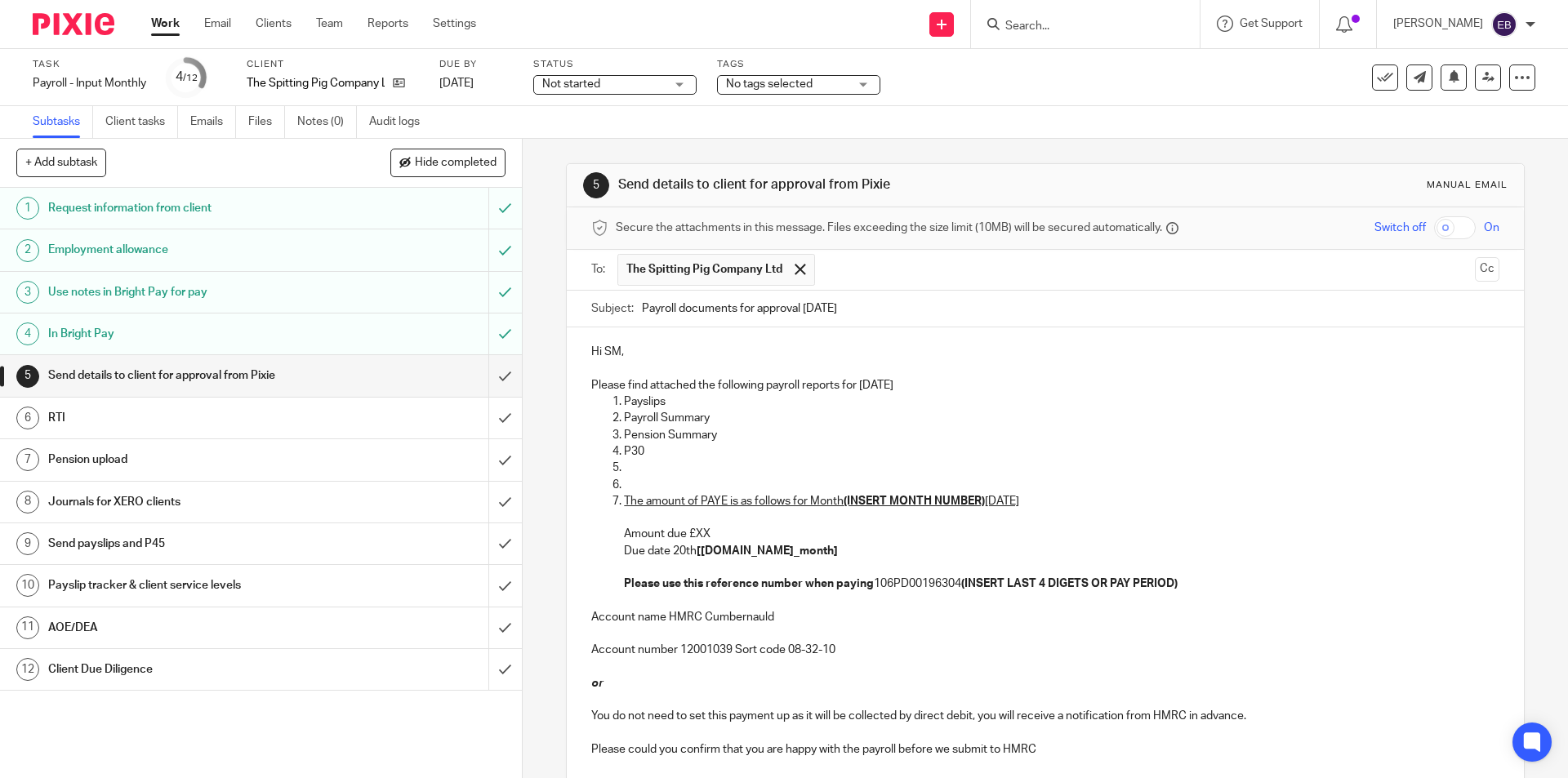
click at [635, 471] on p at bounding box center [1061, 468] width 875 height 17
click at [624, 493] on li "The amount of PAYE is as follows for Month (INSERT MONTH NUMBER) August 2025 Am…" at bounding box center [1061, 543] width 875 height 100
click at [624, 481] on li at bounding box center [1061, 485] width 875 height 17
click at [624, 502] on li "The amount of PAYE is as follows for Month (INSERT MONTH NUMBER) August 2025 Am…" at bounding box center [1061, 543] width 875 height 100
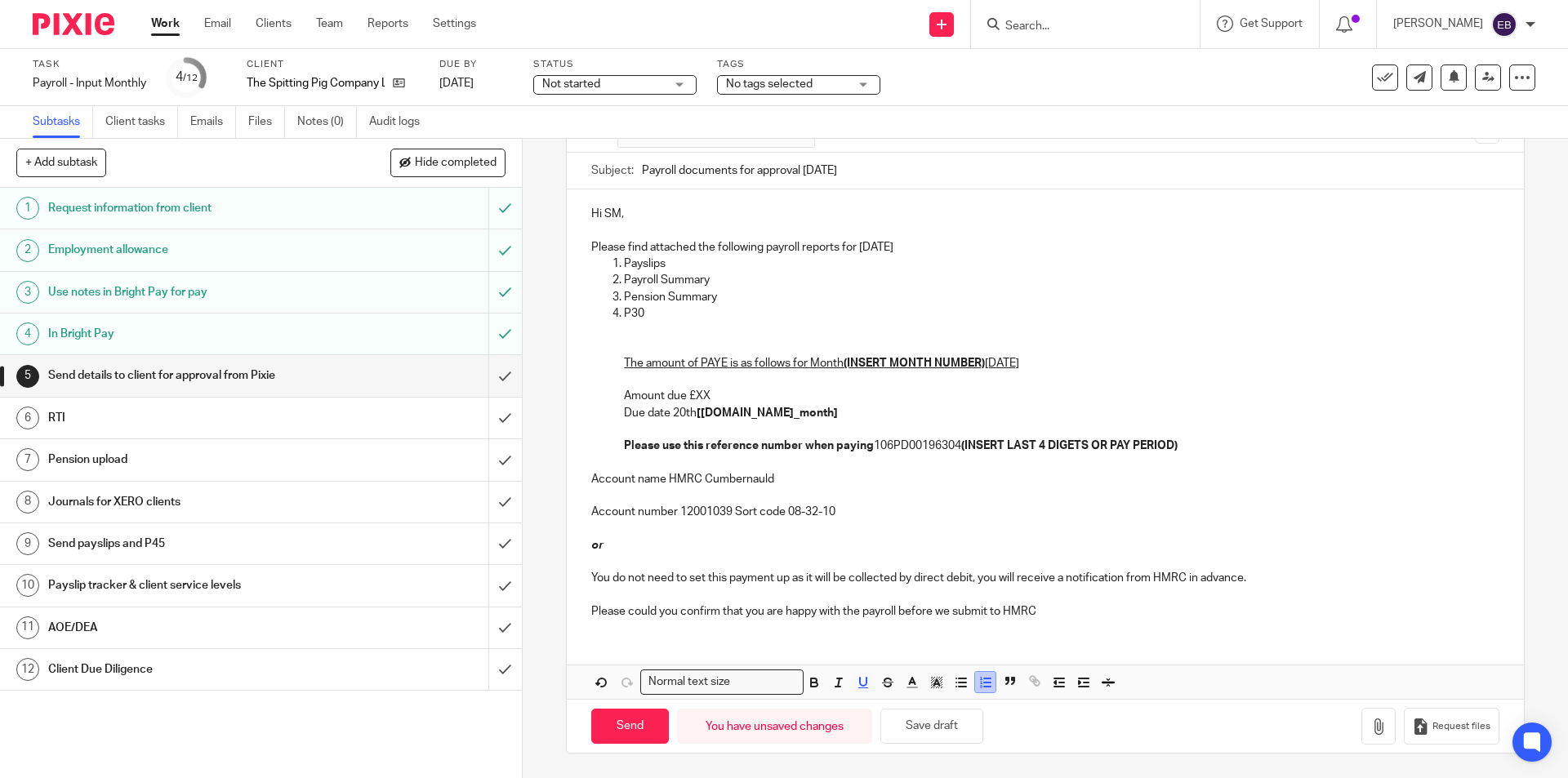
click at [979, 682] on icon "button" at bounding box center [986, 683] width 15 height 15
click at [979, 681] on icon "button" at bounding box center [986, 683] width 15 height 15
click at [979, 678] on icon "button" at bounding box center [986, 683] width 15 height 15
click at [592, 314] on p "P30" at bounding box center [1045, 314] width 907 height 17
click at [646, 330] on p at bounding box center [1045, 330] width 907 height 17
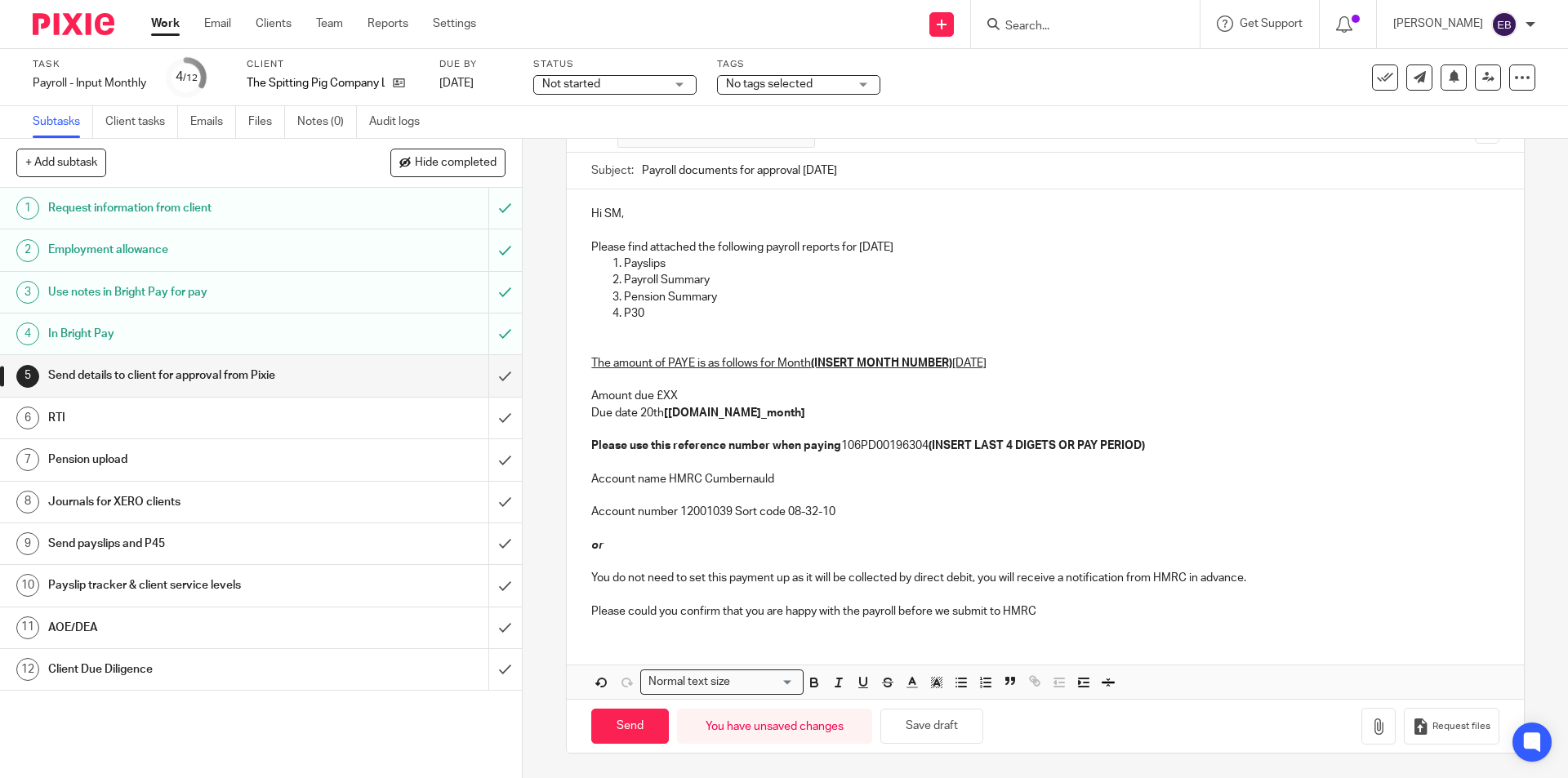
scroll to position [121, 0]
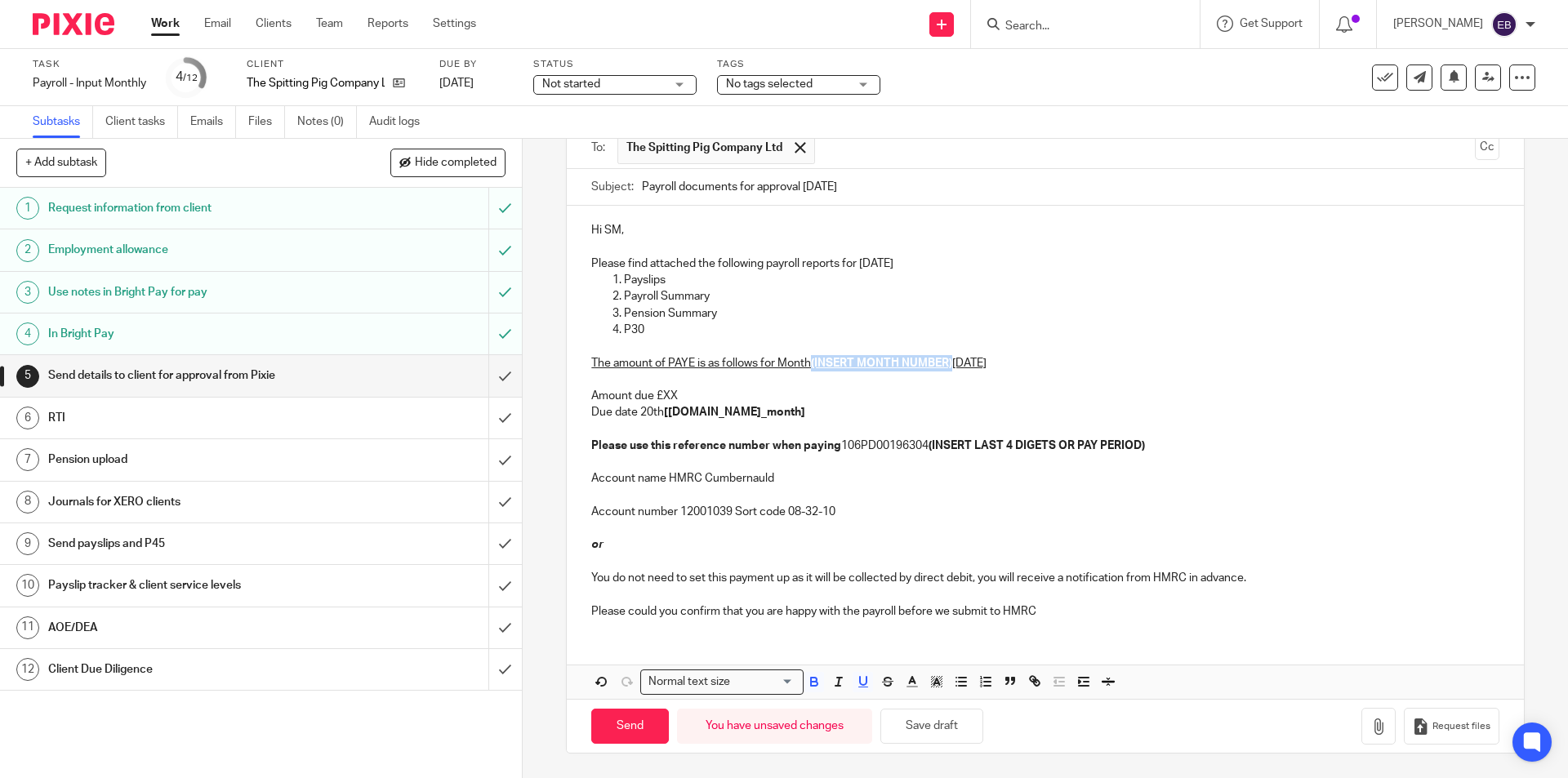
drag, startPoint x: 811, startPoint y: 360, endPoint x: 950, endPoint y: 367, distance: 139.2
click at [950, 367] on u "(INSERT MONTH NUMBER)" at bounding box center [882, 364] width 141 height 12
drag, startPoint x: 806, startPoint y: 364, endPoint x: 821, endPoint y: 365, distance: 15.0
click at [821, 365] on p "The amount of PAYE is as follows for Month 5 August 2025 Amount due £XX Due dat…" at bounding box center [1045, 405] width 907 height 100
click at [811, 686] on icon "button" at bounding box center [815, 684] width 7 height 4
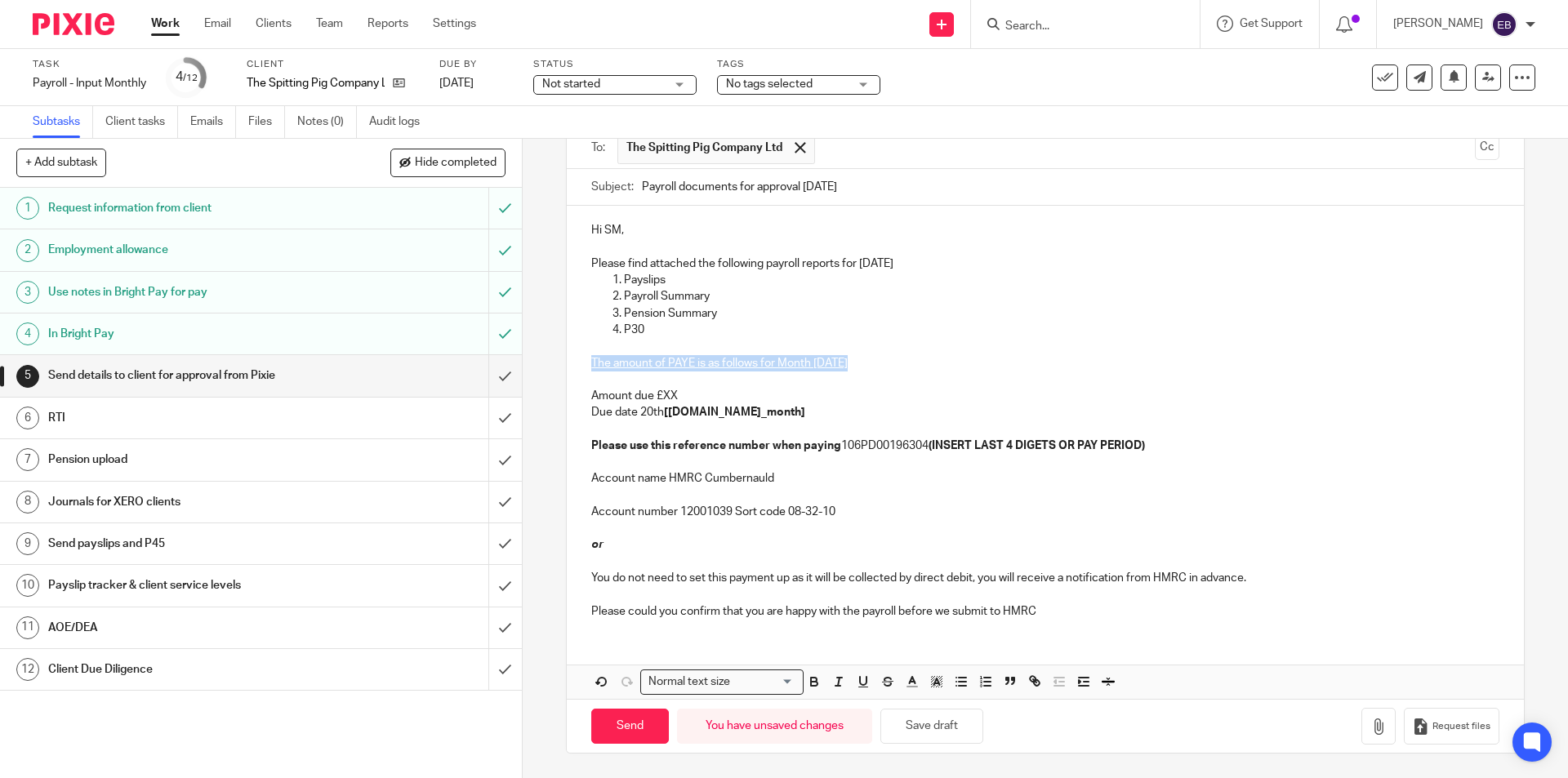
drag, startPoint x: 682, startPoint y: 394, endPoint x: 659, endPoint y: 396, distance: 23.1
click at [659, 396] on p "The amount of PAYE is as follows for Month 5 August 2025 Amount due £XX Due dat…" at bounding box center [1045, 405] width 907 height 100
click at [690, 385] on p "The amount of PAYE is as follows for Month 5 August 2025 Amount due £XX Due dat…" at bounding box center [1045, 405] width 907 height 100
click at [695, 395] on p "The amount of PAYE is as follows for Month 5 August 2025 Amount due £XX Due dat…" at bounding box center [1045, 405] width 907 height 100
drag, startPoint x: 793, startPoint y: 412, endPoint x: 660, endPoint y: 416, distance: 133.1
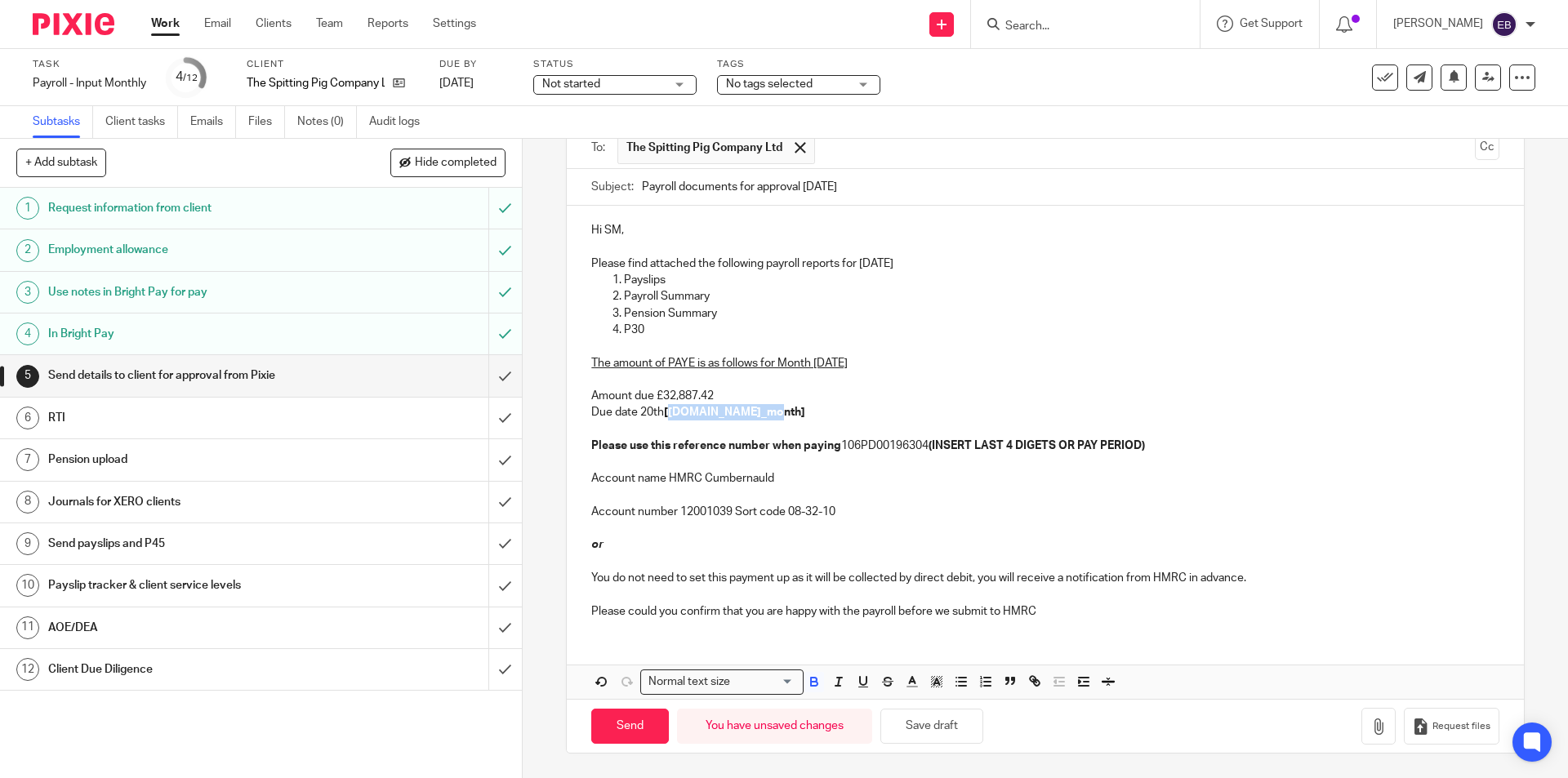
click at [663, 417] on p "The amount of PAYE is as follows for Month 5 August 2025 Amount due £32,887.42 …" at bounding box center [1045, 405] width 907 height 100
drag, startPoint x: 1166, startPoint y: 441, endPoint x: 930, endPoint y: 449, distance: 236.1
click at [930, 449] on p "The amount of PAYE is as follows for Month 5 August 2025 Amount due £32,887.42 …" at bounding box center [1045, 405] width 907 height 100
click at [943, 446] on p "The amount of PAYE is as follows for Month 5 August 2025 Amount due £32,887.42 …" at bounding box center [1045, 405] width 907 height 100
click at [827, 473] on p "Account name HMRC Cumbernauld" at bounding box center [1045, 471] width 907 height 33
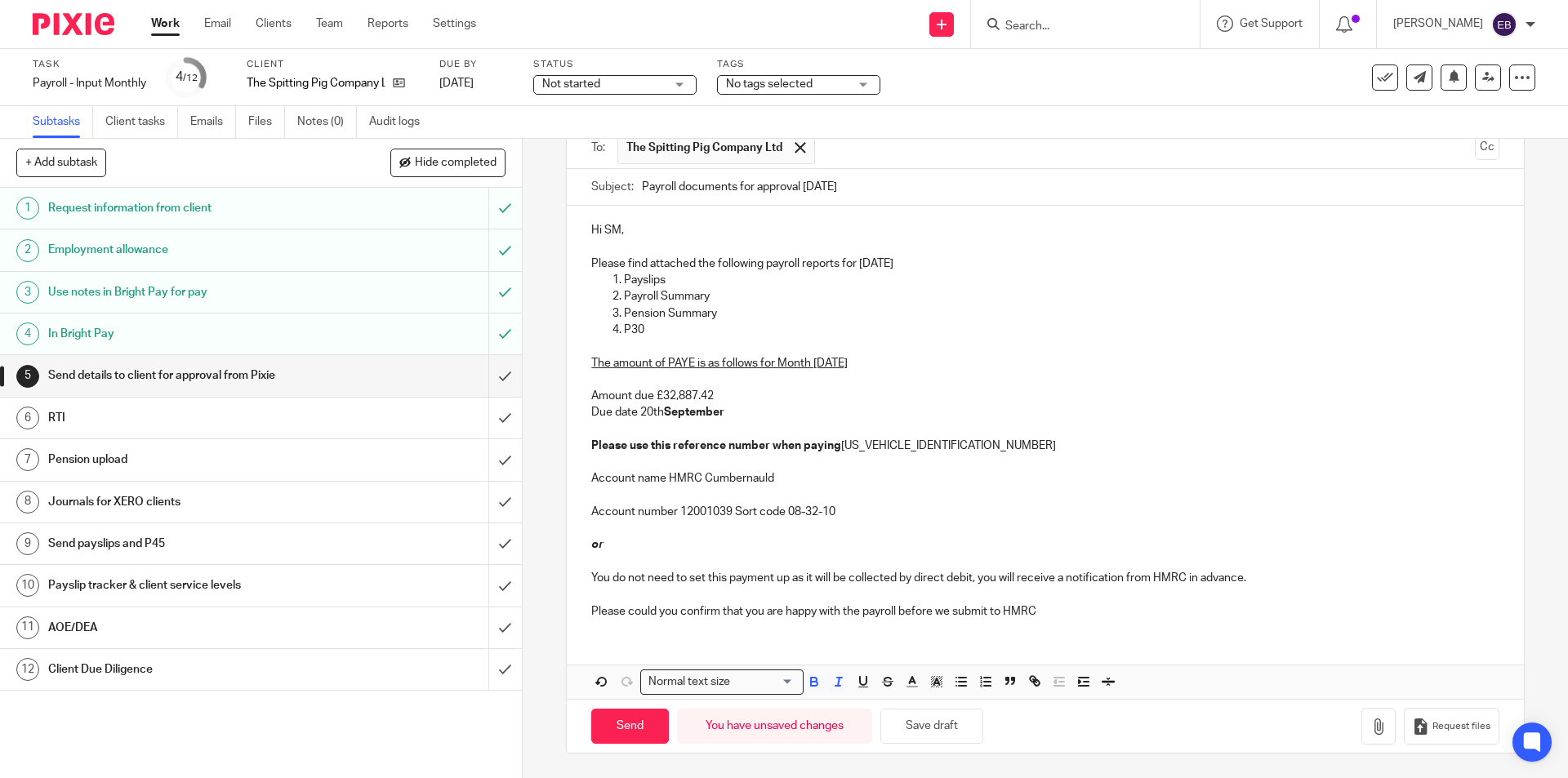
drag, startPoint x: 588, startPoint y: 538, endPoint x: 1254, endPoint y: 576, distance: 667.1
click at [1254, 576] on div "Hi SM, Please find attached the following payroll reports for August 2025 Paysl…" at bounding box center [1045, 418] width 956 height 425
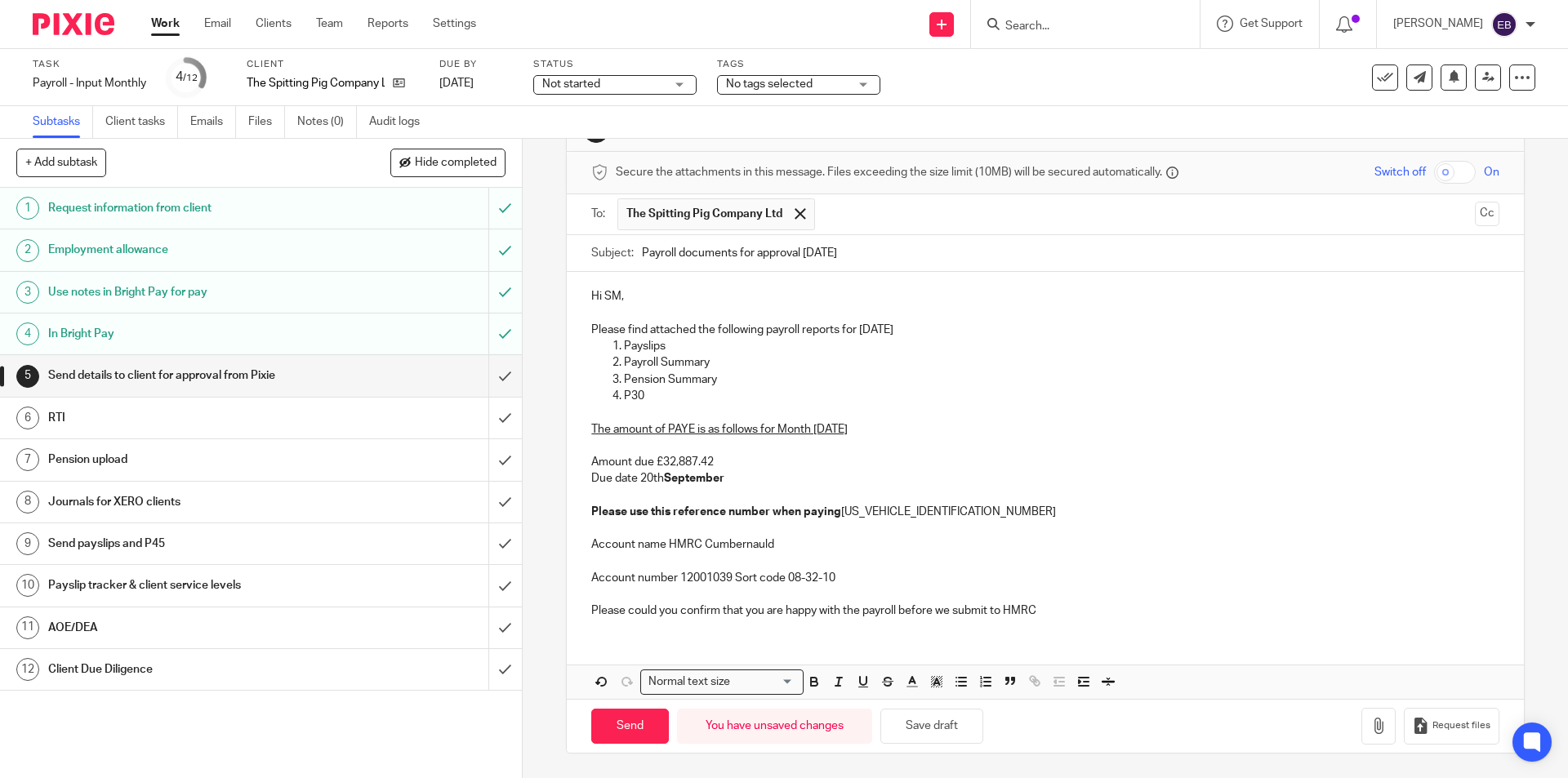
scroll to position [56, 0]
click at [1050, 608] on p "Please could you confirm that you are happy with the payroll before we submit t…" at bounding box center [1045, 611] width 907 height 17
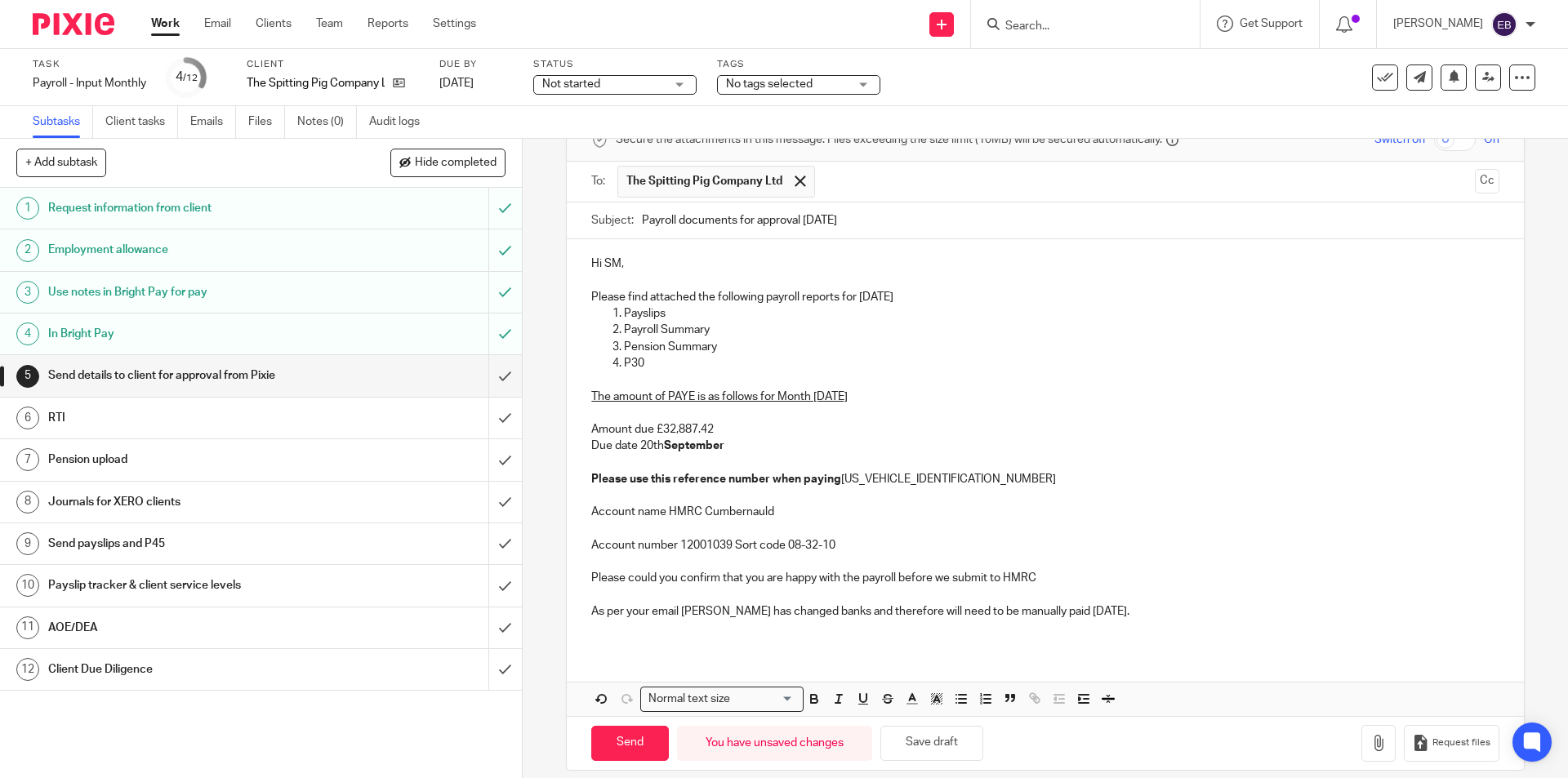
scroll to position [106, 0]
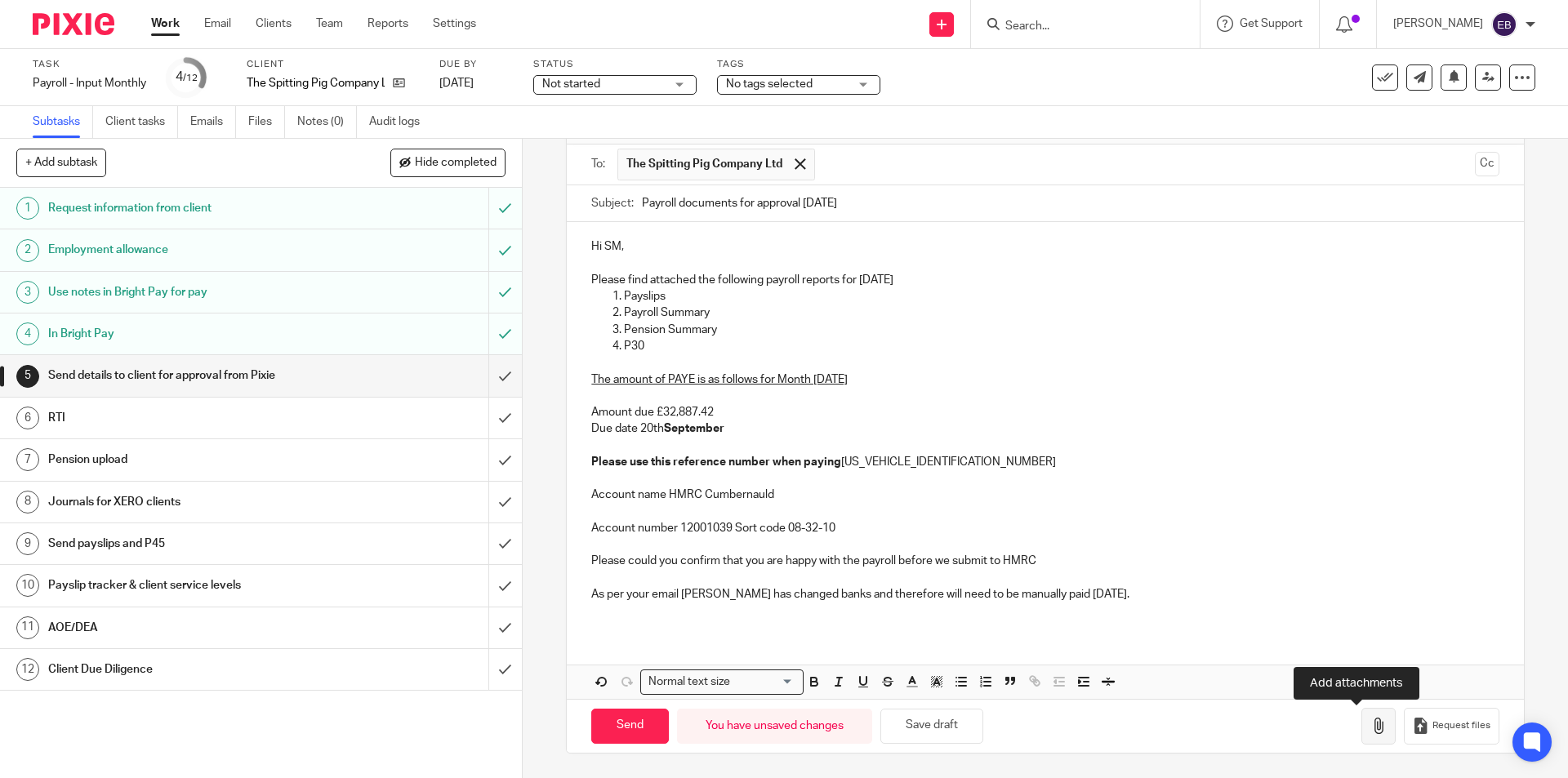
click at [1371, 729] on icon "button" at bounding box center [1379, 726] width 17 height 17
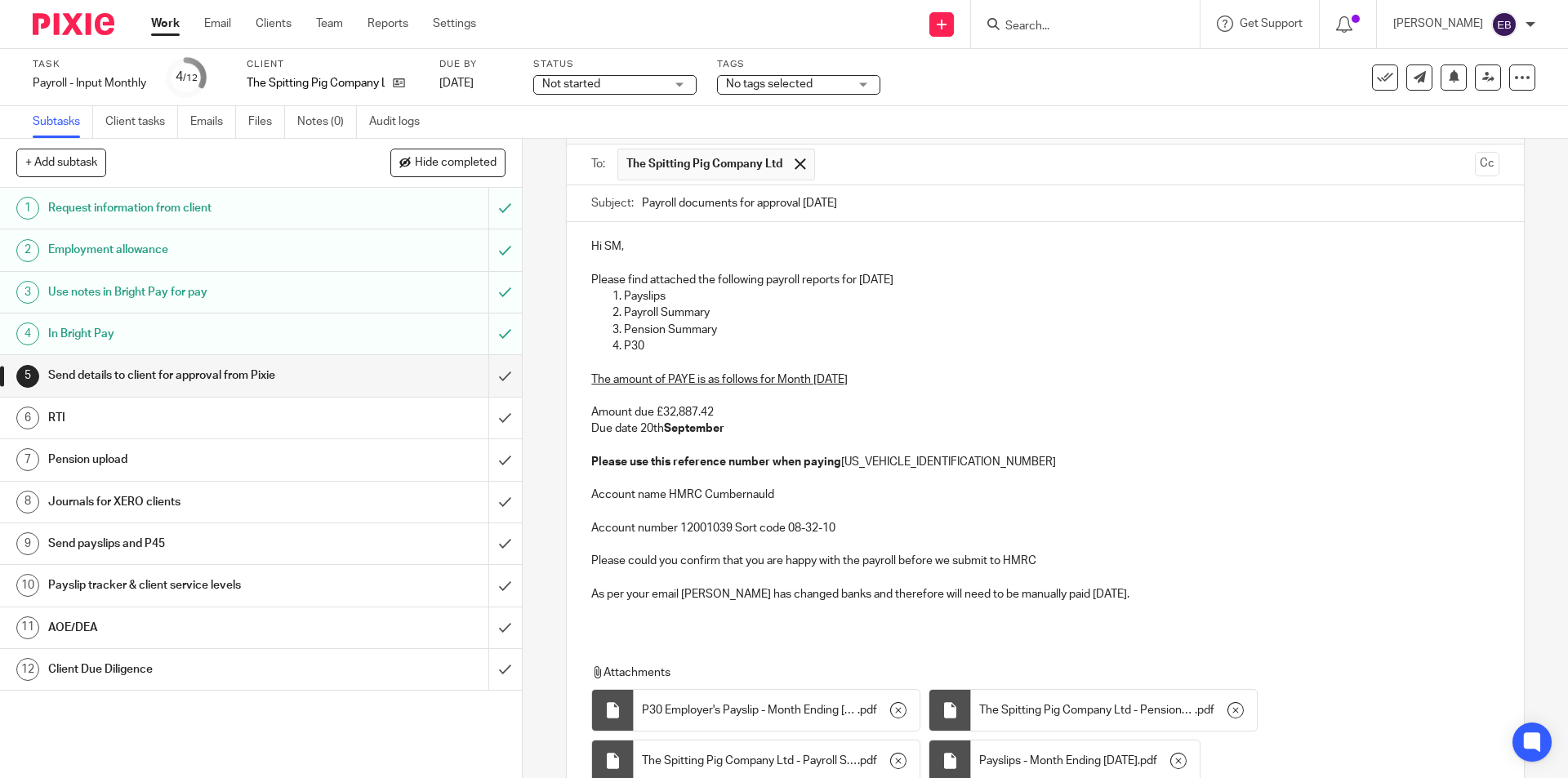
scroll to position [248, 0]
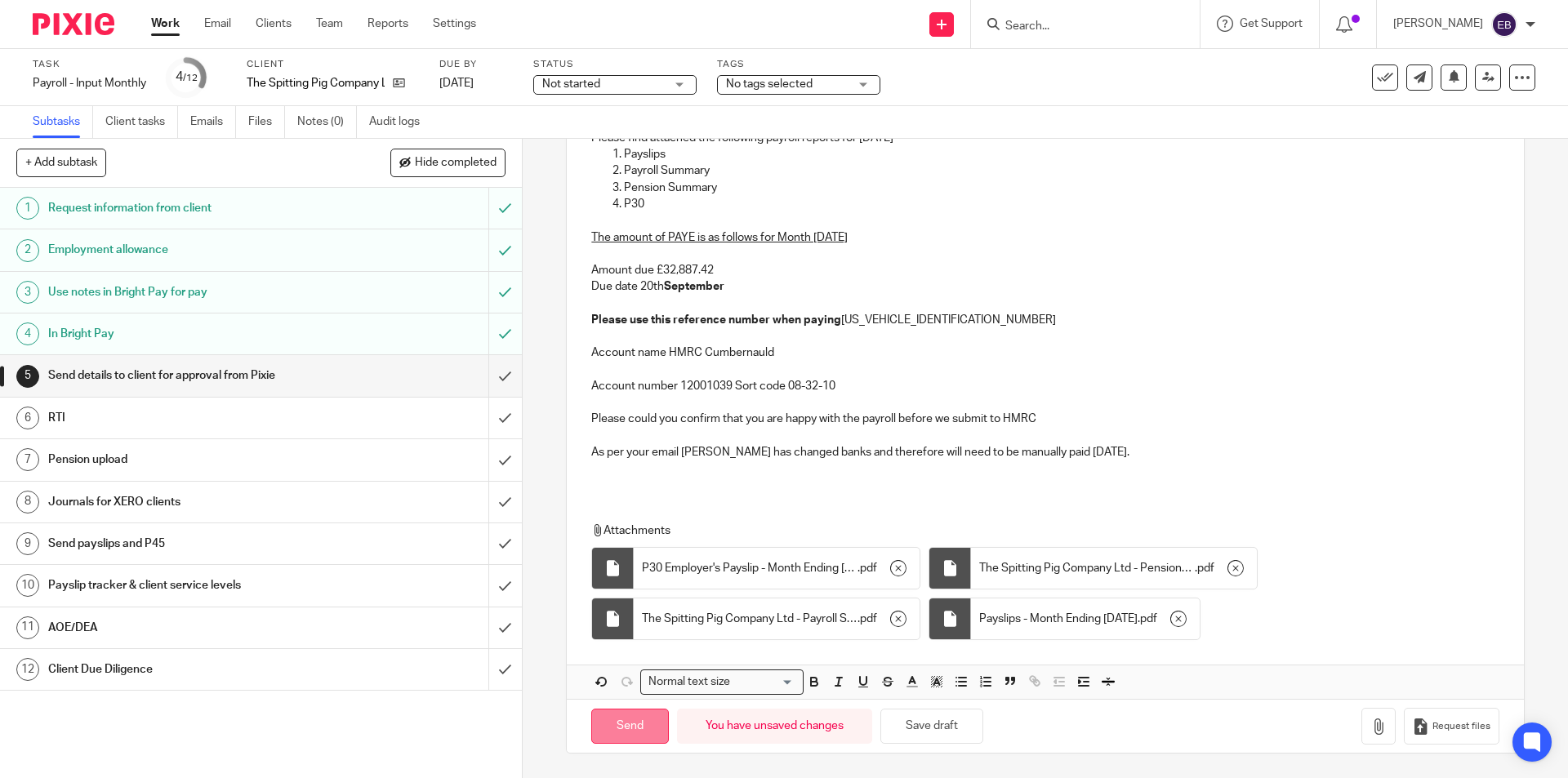
click at [612, 730] on input "Send" at bounding box center [630, 726] width 77 height 35
click at [600, 76] on span "Not started" at bounding box center [603, 84] width 122 height 17
type input "Sent"
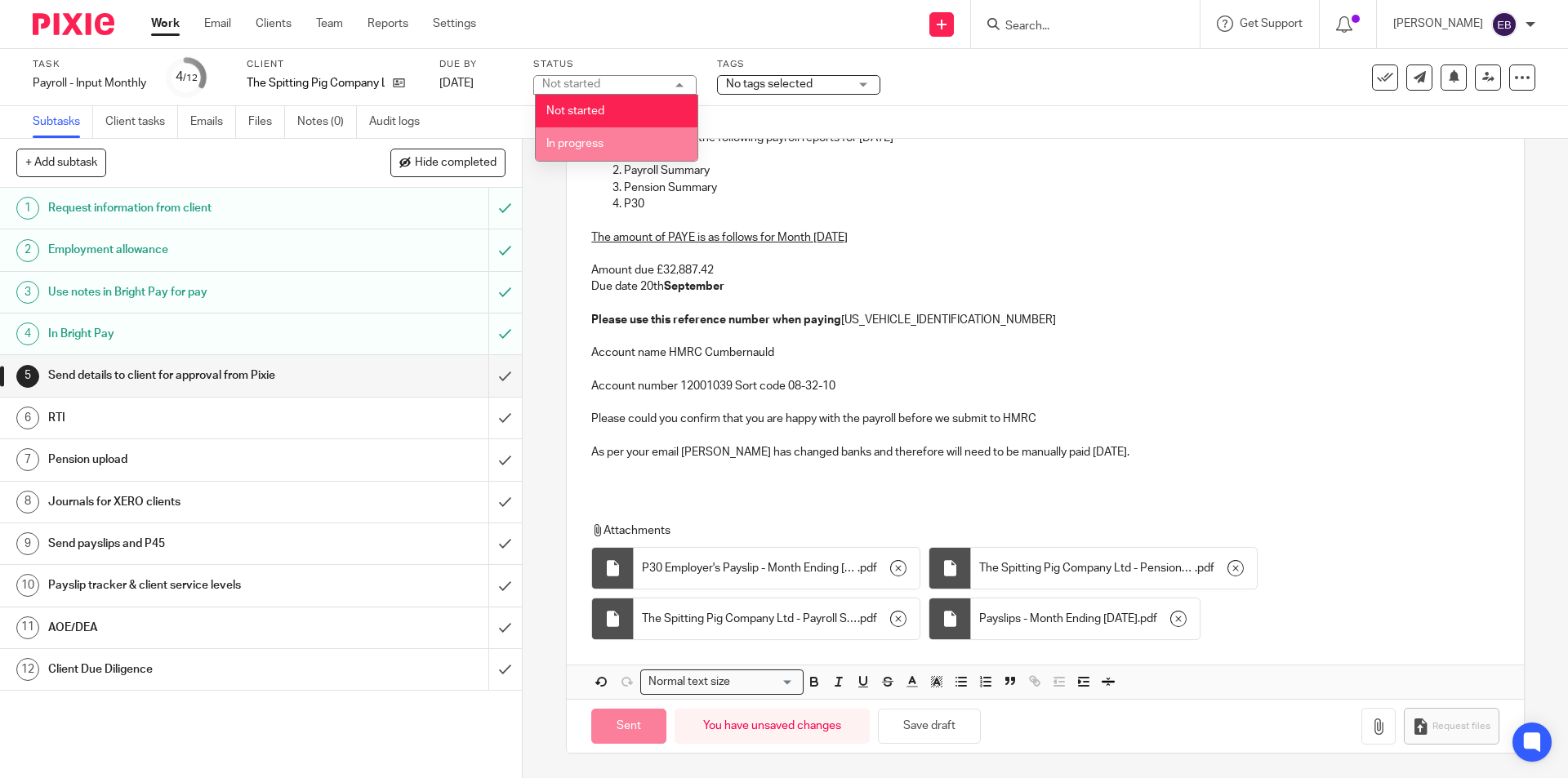
click at [586, 143] on span "In progress" at bounding box center [575, 144] width 57 height 12
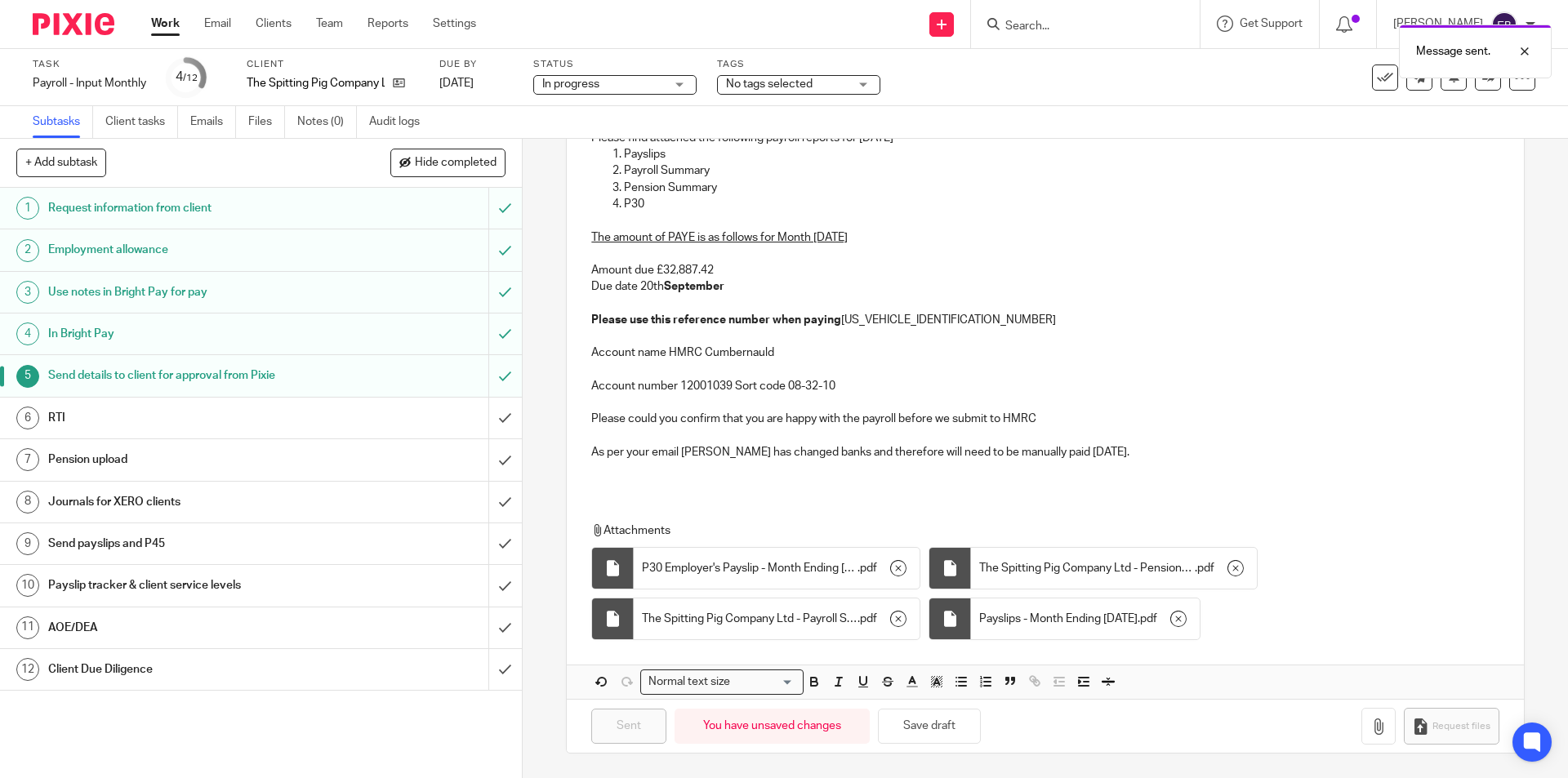
click at [836, 82] on span "No tags selected" at bounding box center [787, 84] width 122 height 17
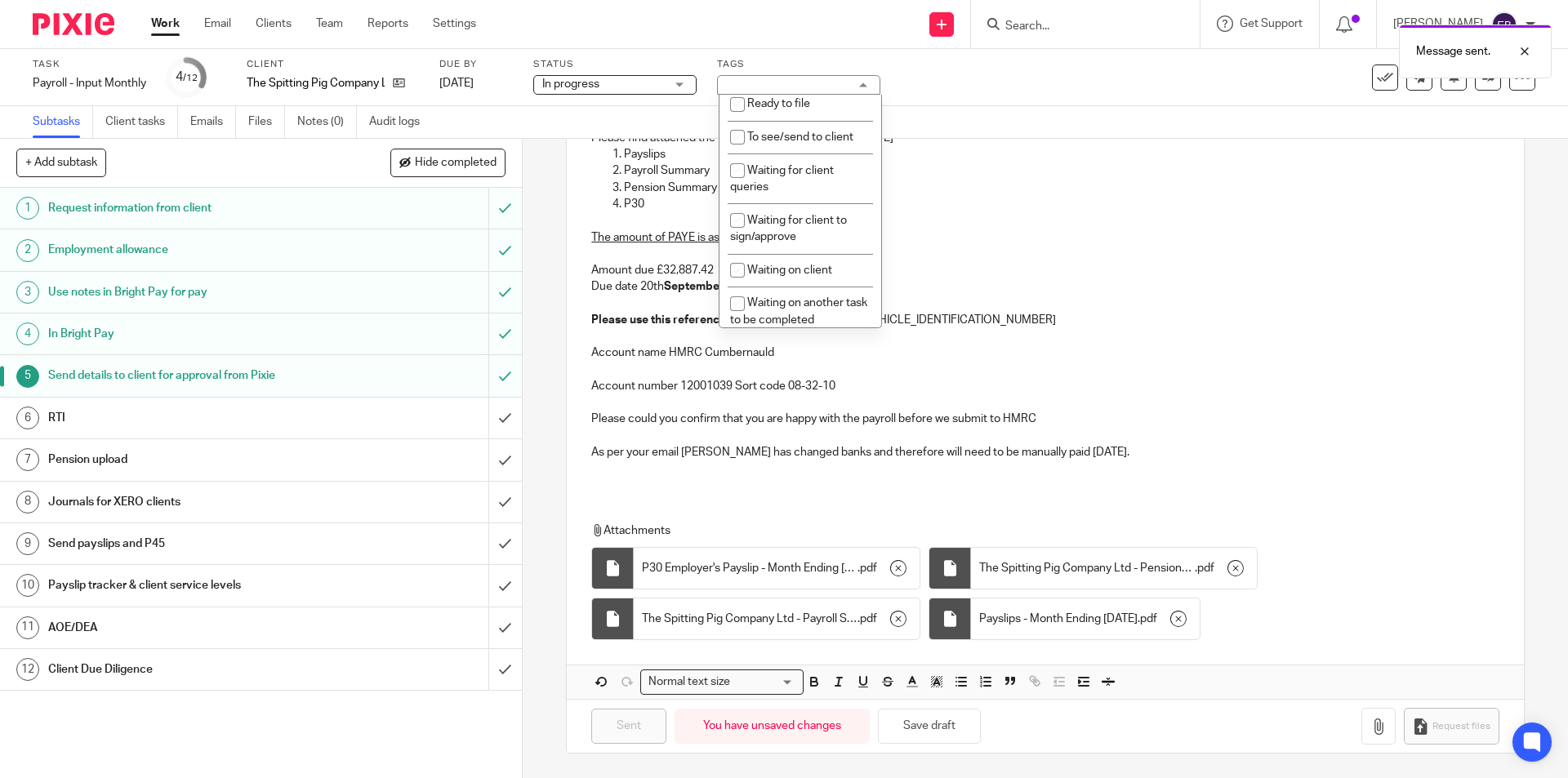
scroll to position [267, 0]
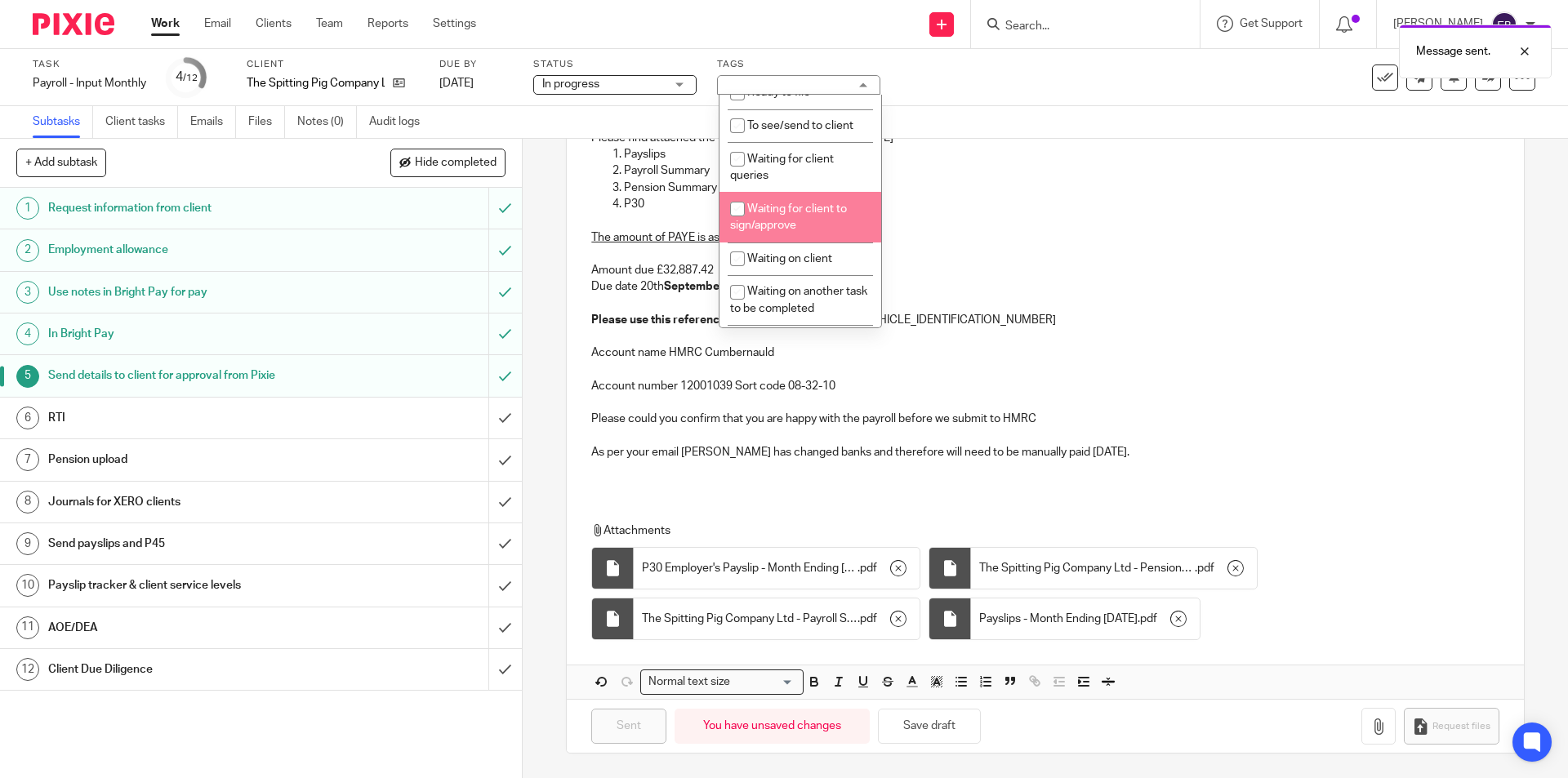
click at [804, 203] on span "Waiting for client to sign/approve" at bounding box center [788, 217] width 117 height 28
checkbox input "true"
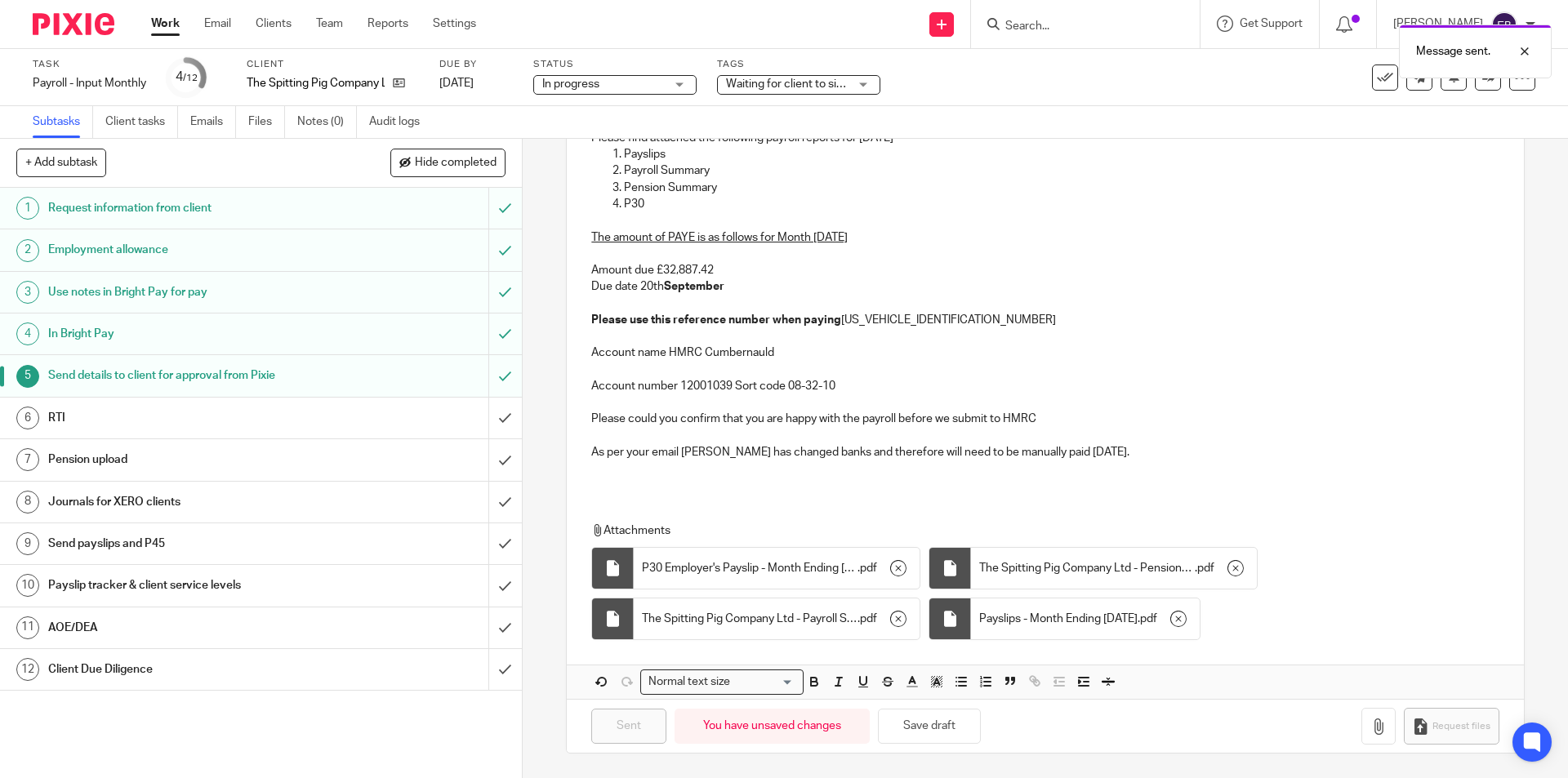
click at [1055, 86] on div "Task Payroll - Input Monthly Save Payroll - Input Monthly 4 /12 Client The Spit…" at bounding box center [658, 77] width 1253 height 39
click at [163, 25] on link "Work" at bounding box center [166, 24] width 28 height 17
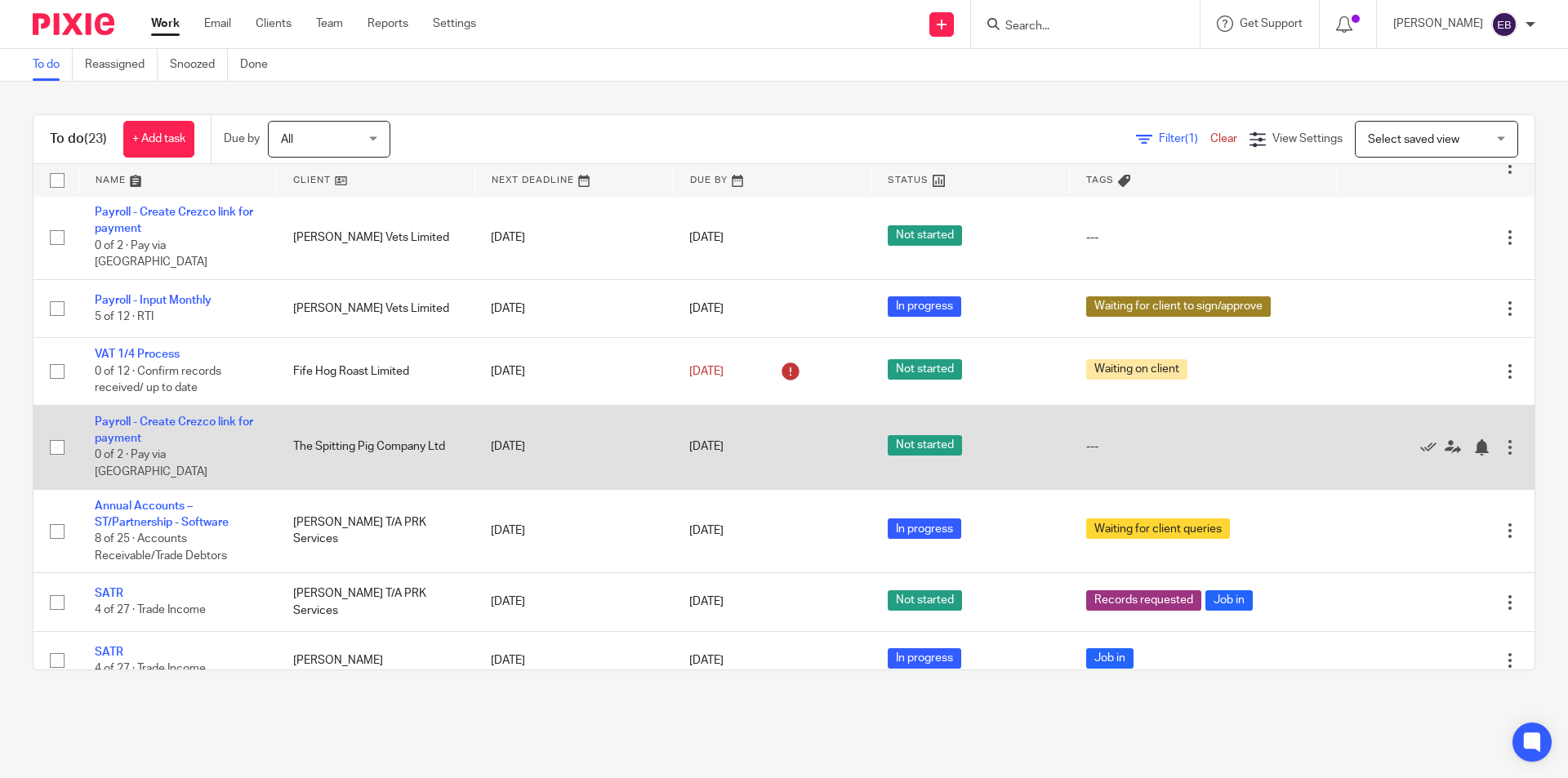
scroll to position [1075, 0]
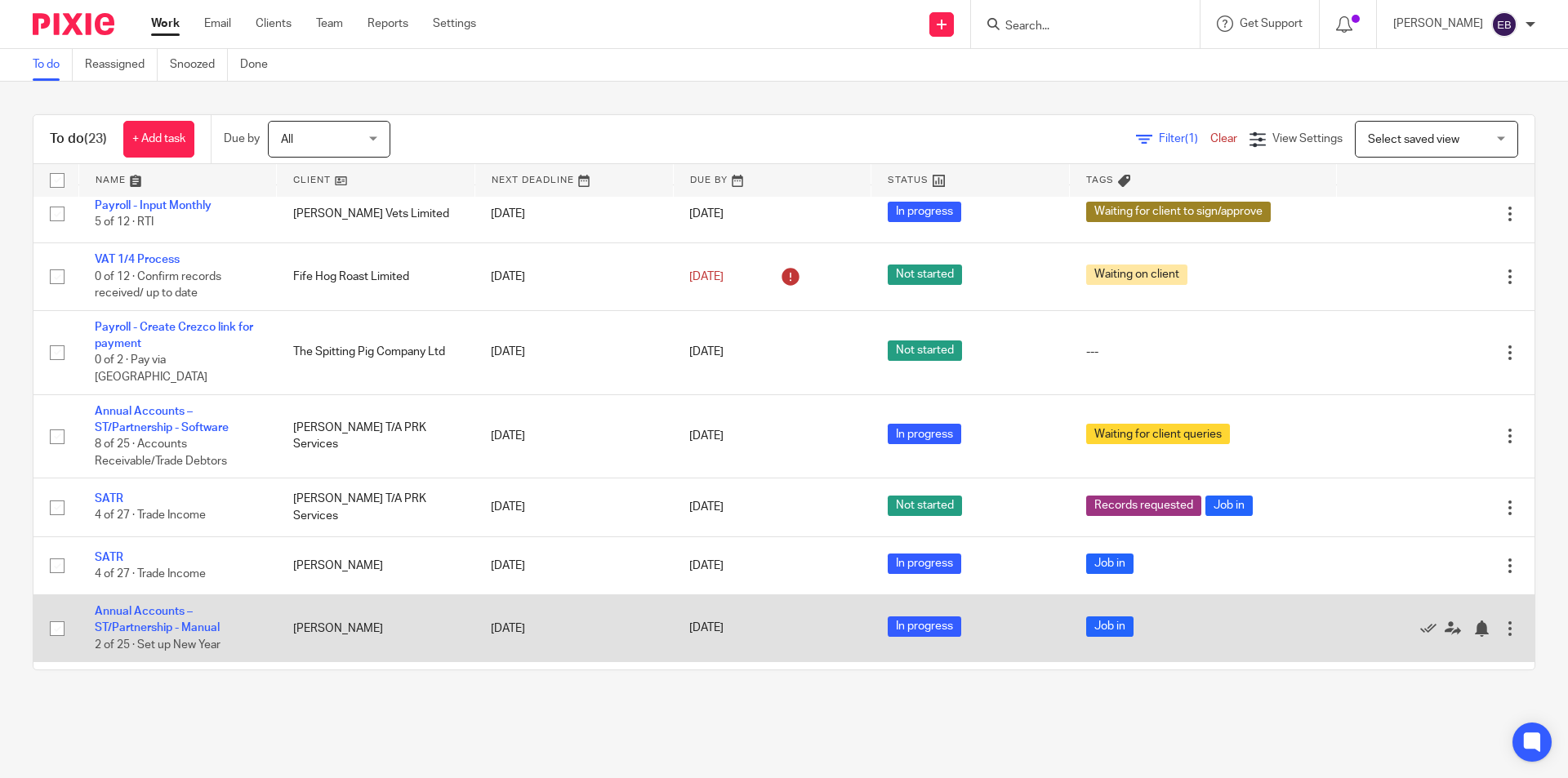
click at [163, 595] on td "Annual Accounts – ST/Partnership - Manual 2 of 25 · Set up New Year" at bounding box center [177, 628] width 198 height 67
click at [160, 595] on td "Annual Accounts – ST/Partnership - Manual 2 of 25 · Set up New Year" at bounding box center [177, 628] width 198 height 67
click at [159, 595] on td "Annual Accounts – ST/Partnership - Manual 2 of 25 · Set up New Year" at bounding box center [177, 628] width 198 height 67
click at [151, 606] on link "Annual Accounts – ST/Partnership - Manual" at bounding box center [157, 619] width 125 height 27
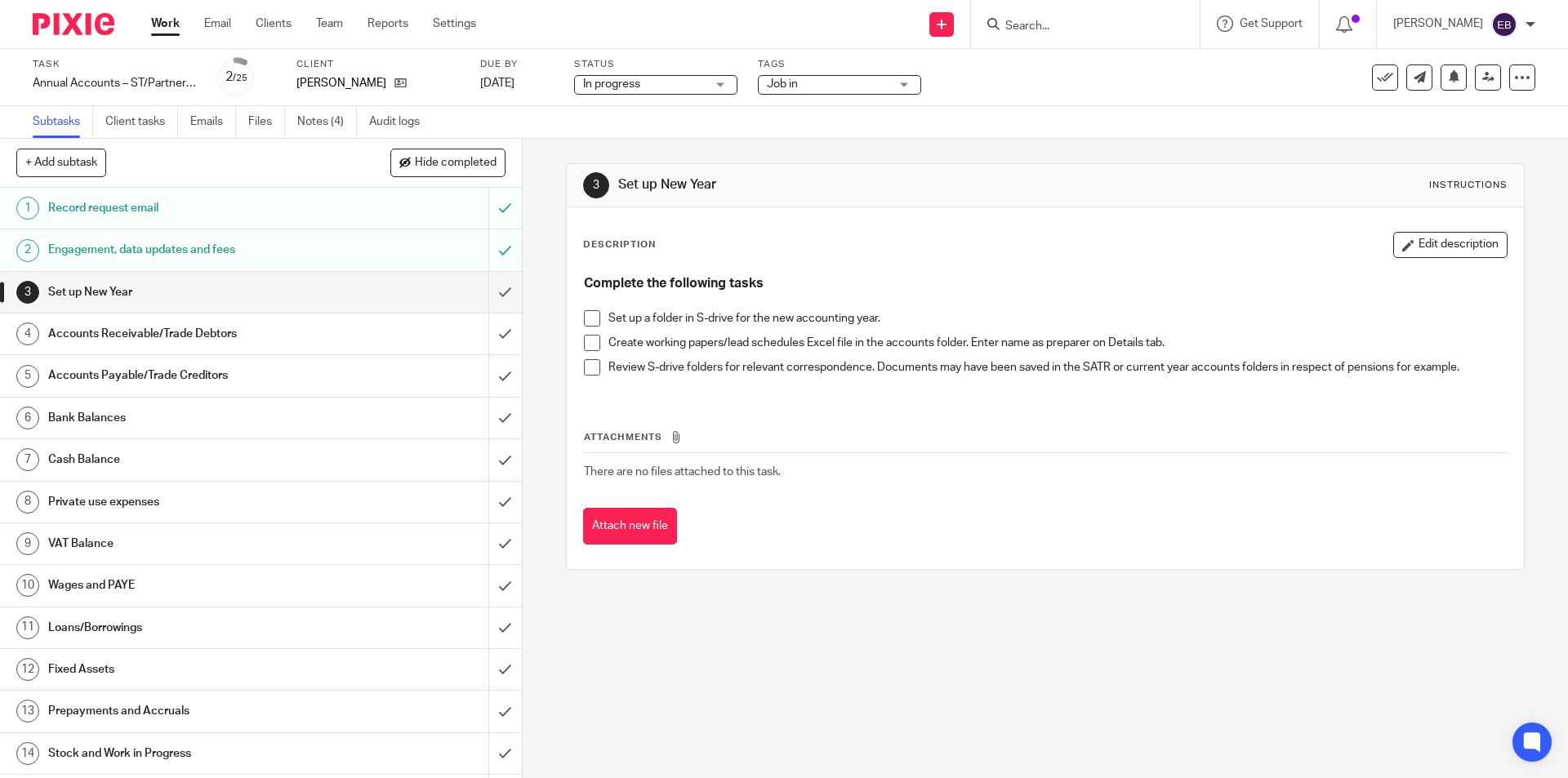
click at [578, 316] on div "Complete the following tasks Set up a folder in S-drive for the new accounting …" at bounding box center [1045, 331] width 939 height 129
click at [584, 340] on span at bounding box center [593, 343] width 17 height 17
drag, startPoint x: 584, startPoint y: 316, endPoint x: 584, endPoint y: 349, distance: 33.0
click at [584, 317] on span at bounding box center [593, 319] width 17 height 17
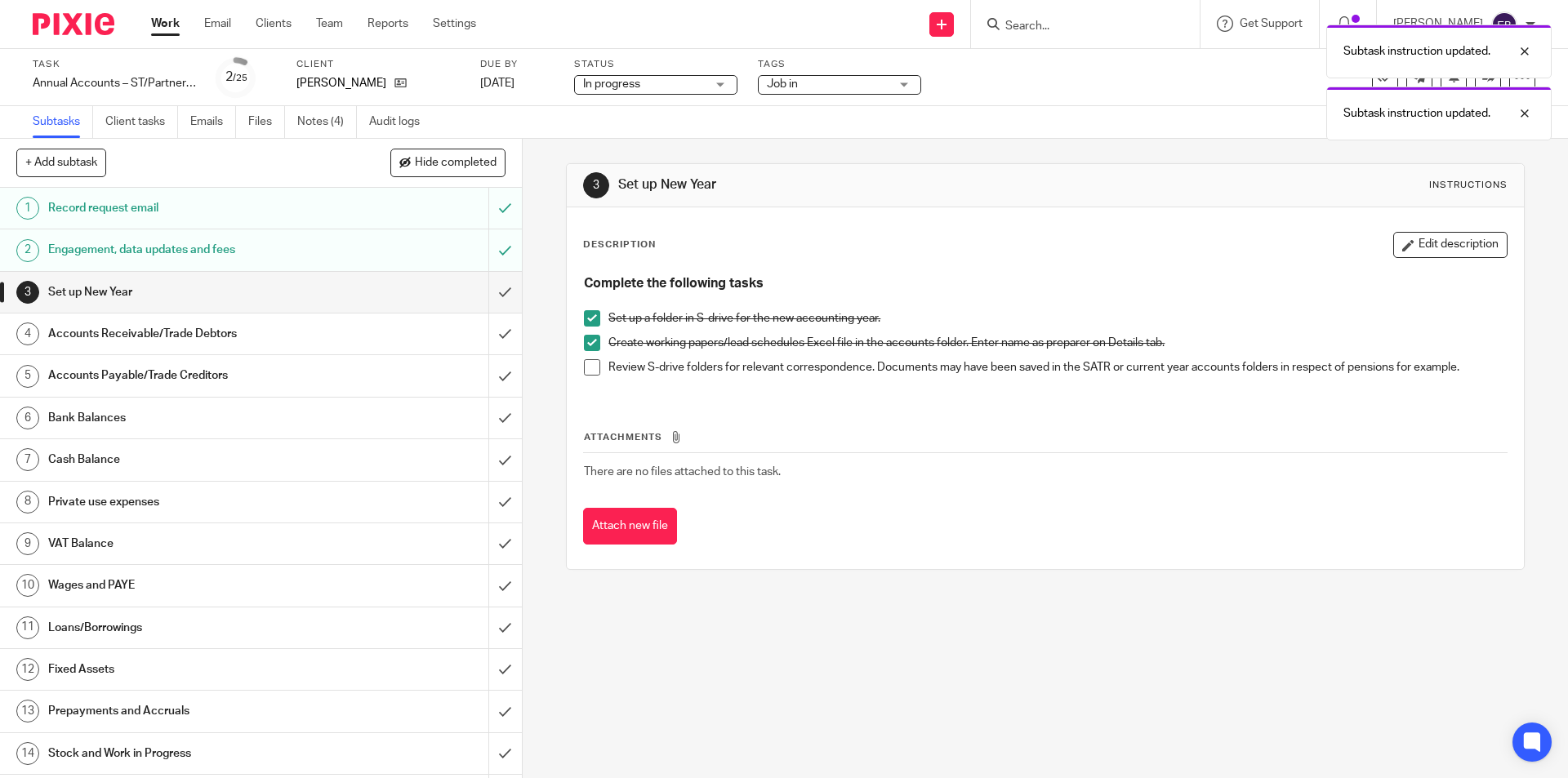
click at [588, 364] on span at bounding box center [593, 368] width 17 height 17
click at [475, 300] on input "submit" at bounding box center [261, 292] width 522 height 41
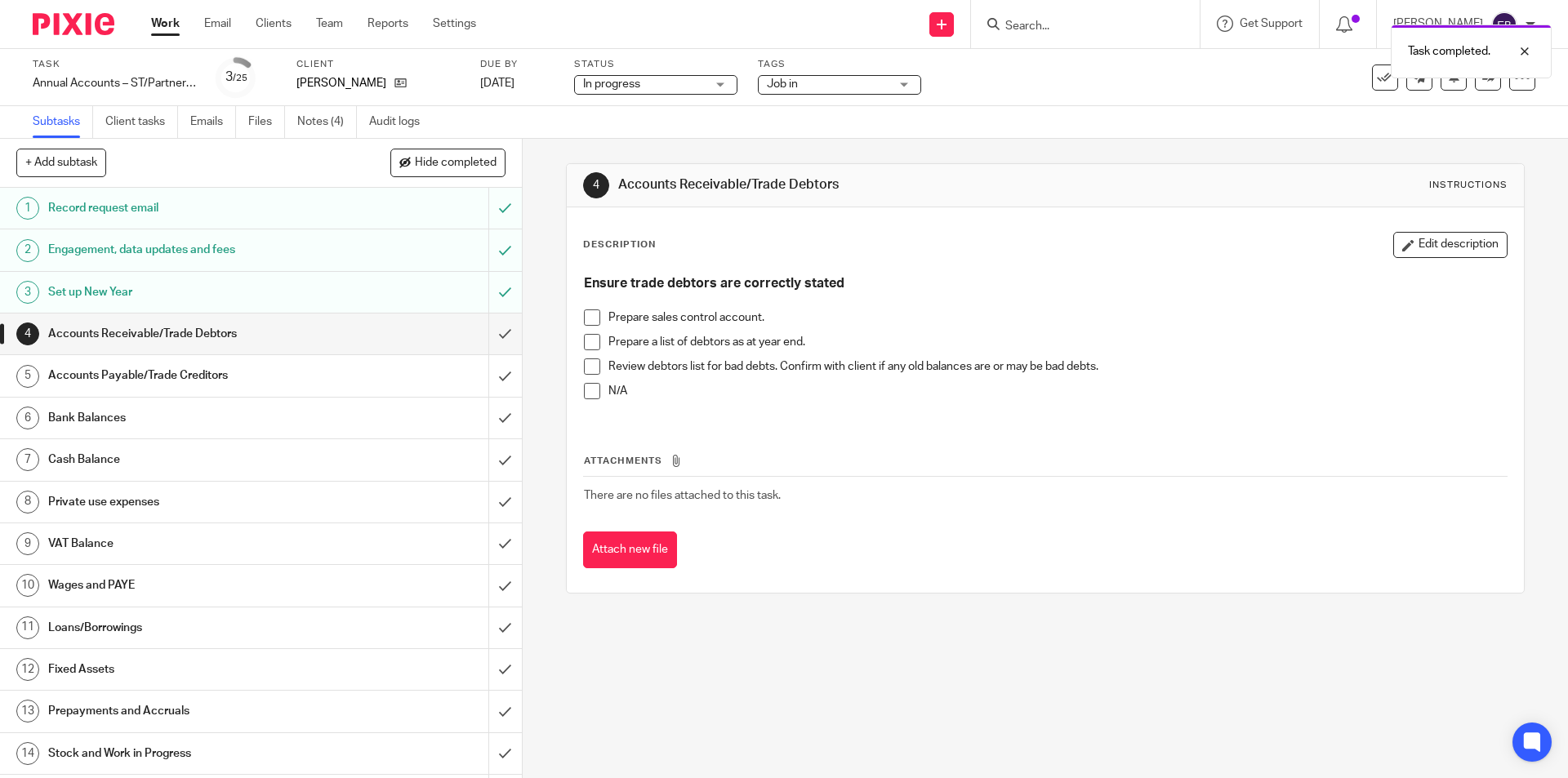
click at [585, 398] on span at bounding box center [593, 391] width 17 height 17
click at [492, 334] on input "submit" at bounding box center [261, 334] width 522 height 41
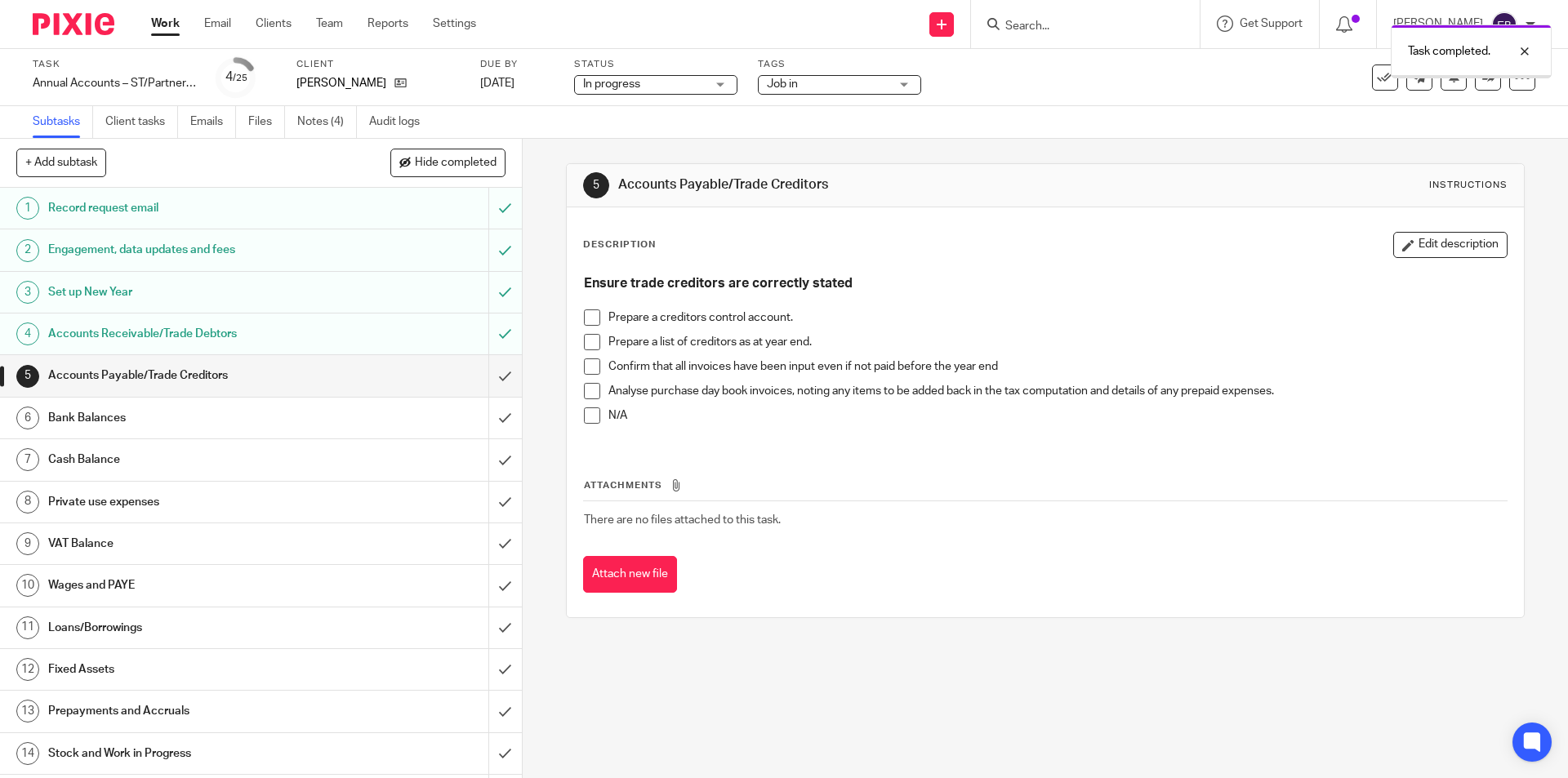
click at [592, 414] on span at bounding box center [593, 416] width 17 height 17
click at [476, 370] on input "submit" at bounding box center [261, 375] width 522 height 41
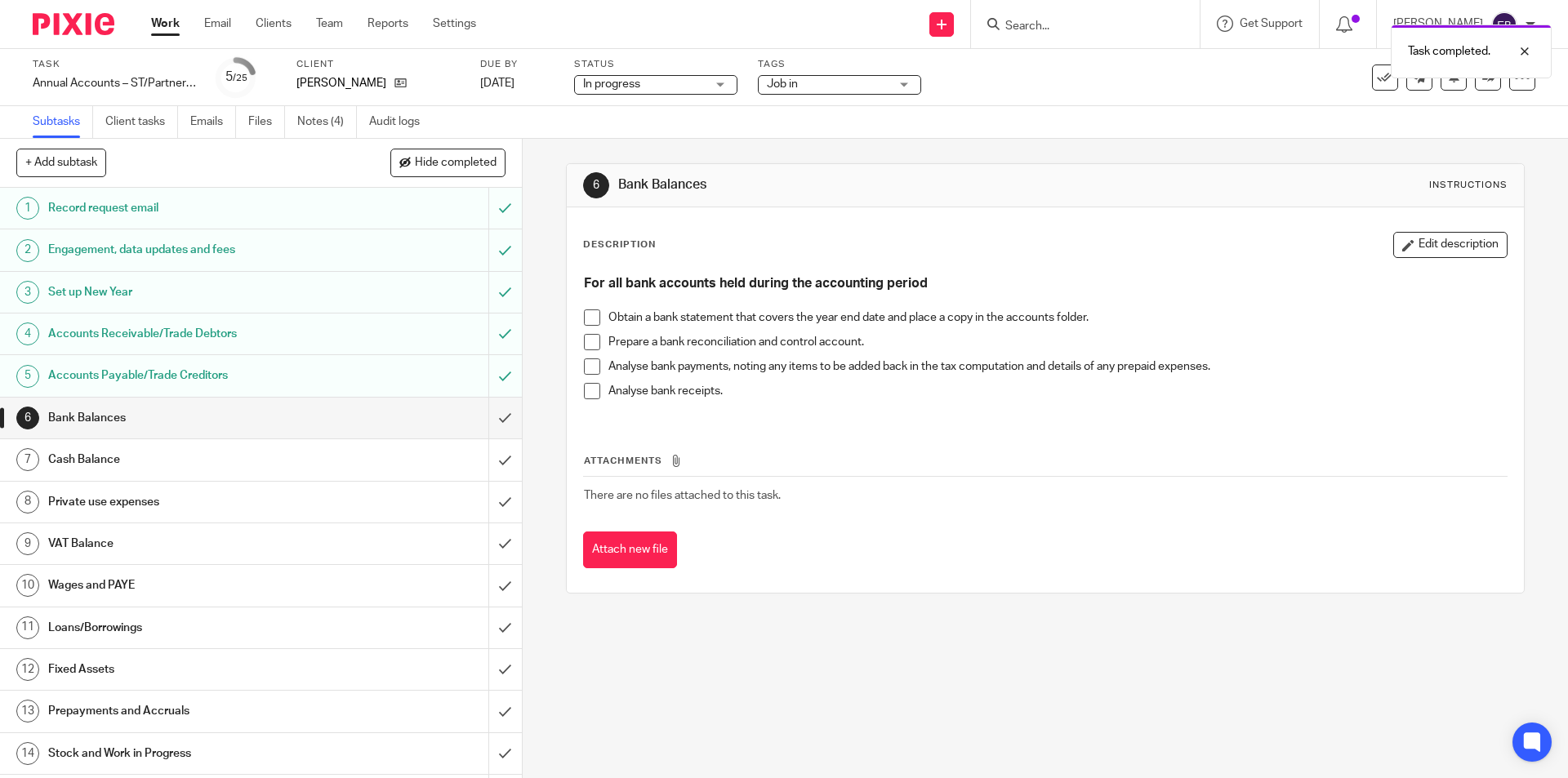
click at [588, 314] on span at bounding box center [593, 318] width 17 height 17
click at [587, 339] on span at bounding box center [593, 342] width 17 height 17
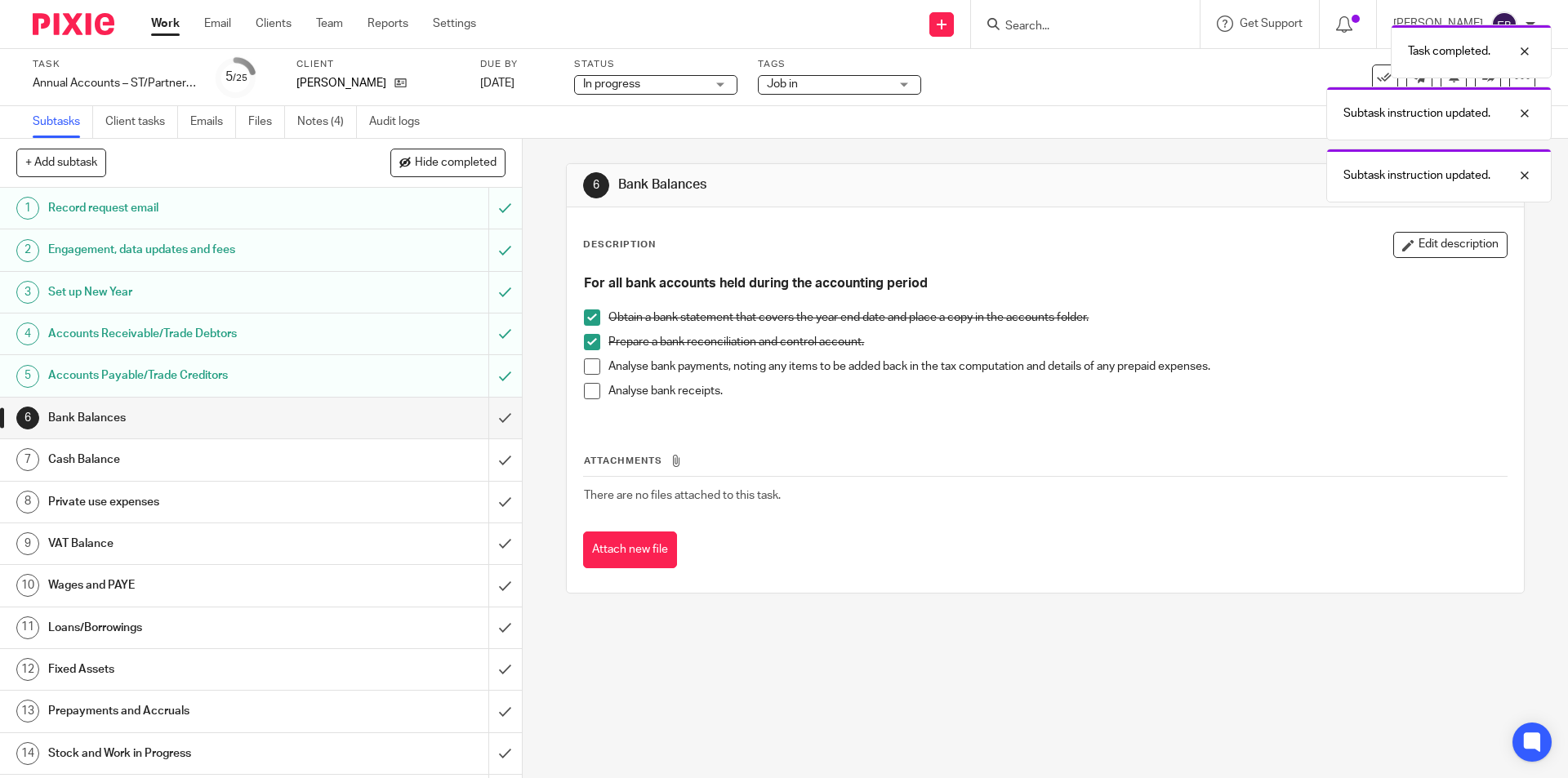
click at [586, 364] on span at bounding box center [593, 367] width 17 height 17
click at [588, 387] on span at bounding box center [593, 391] width 17 height 17
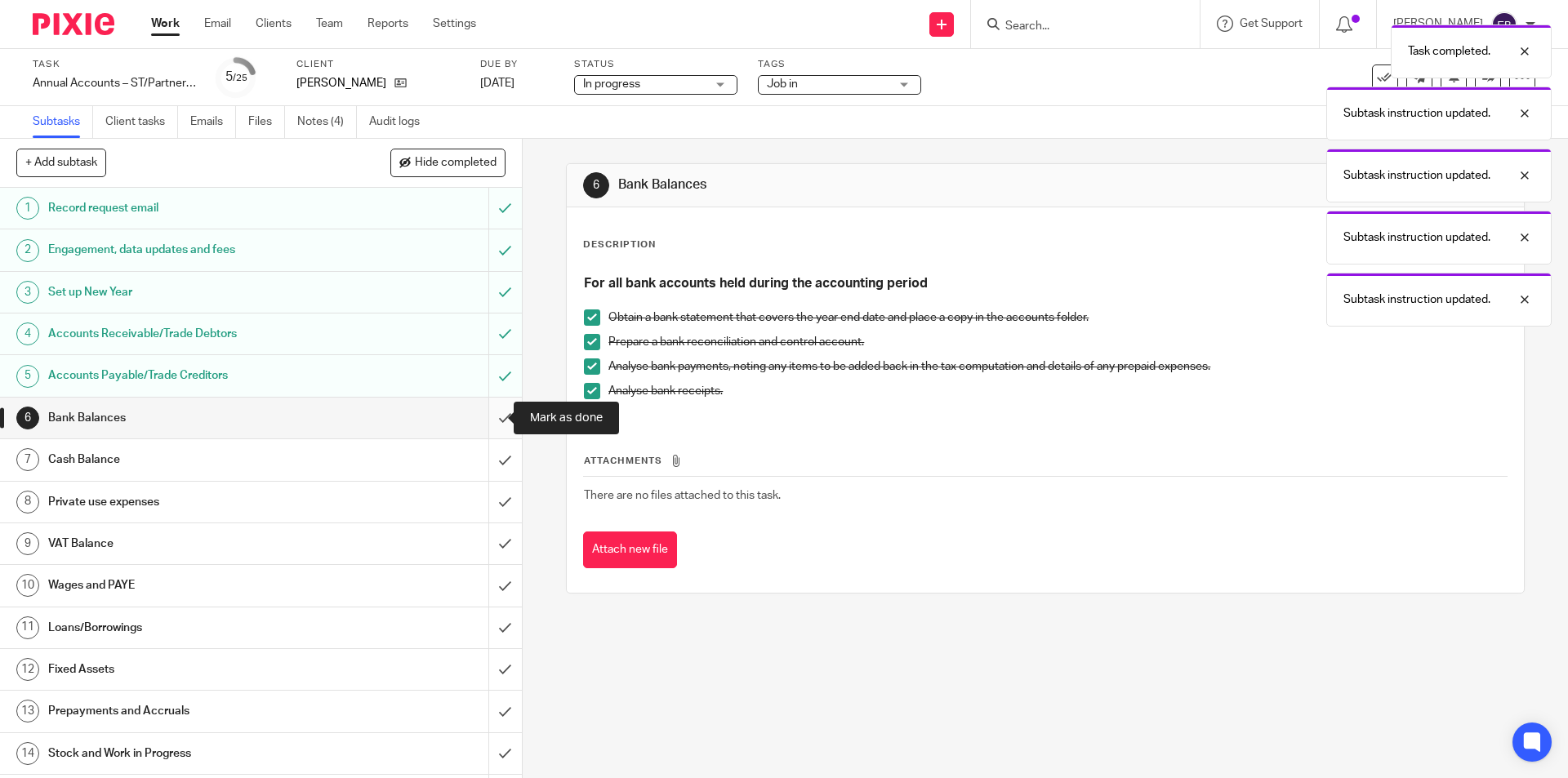
click at [497, 419] on input "submit" at bounding box center [261, 418] width 522 height 41
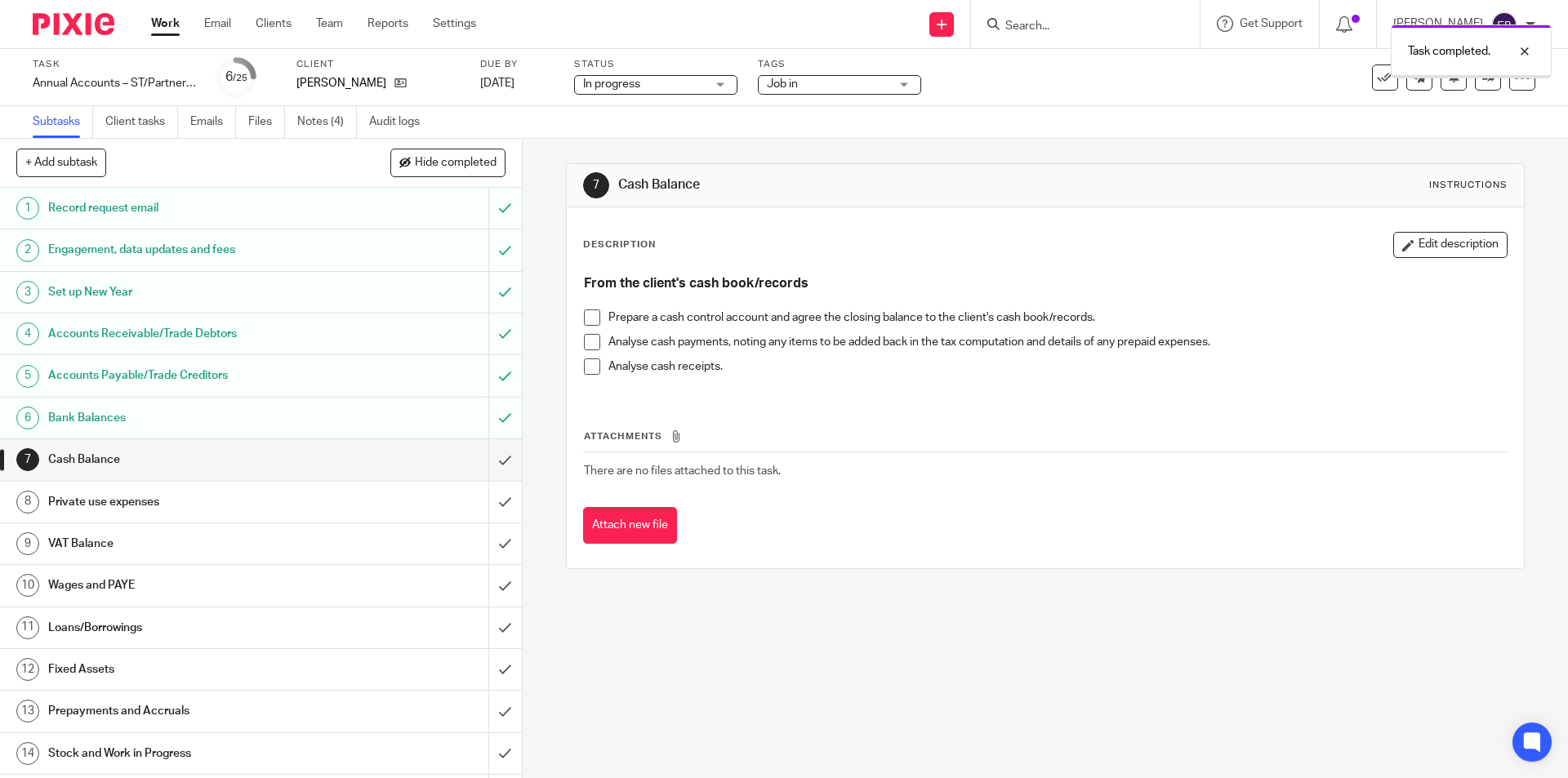
click at [595, 322] on span at bounding box center [593, 318] width 17 height 17
click at [590, 345] on span at bounding box center [593, 342] width 17 height 17
click at [589, 369] on span at bounding box center [593, 367] width 17 height 17
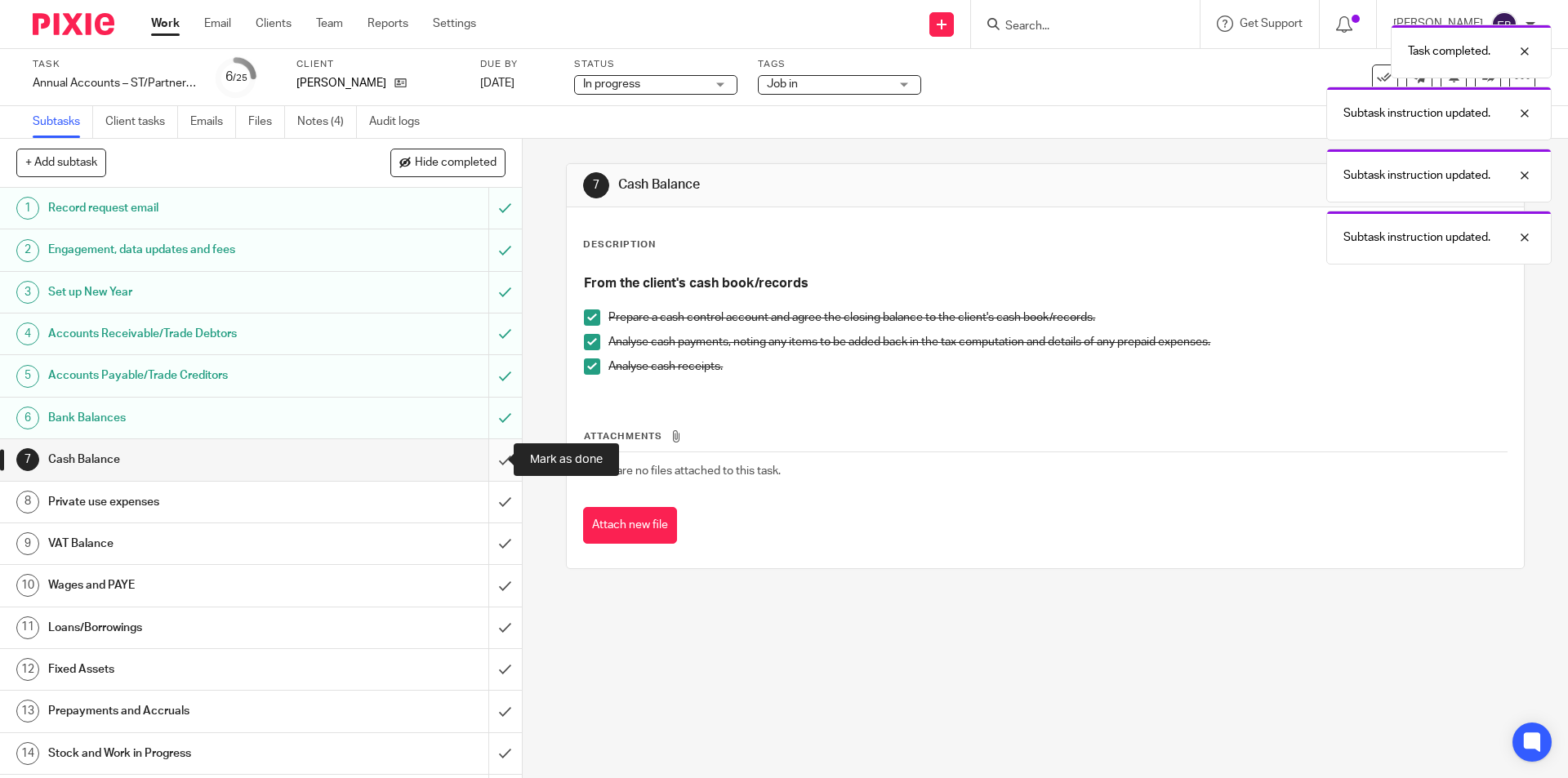
click at [489, 456] on input "submit" at bounding box center [261, 459] width 522 height 41
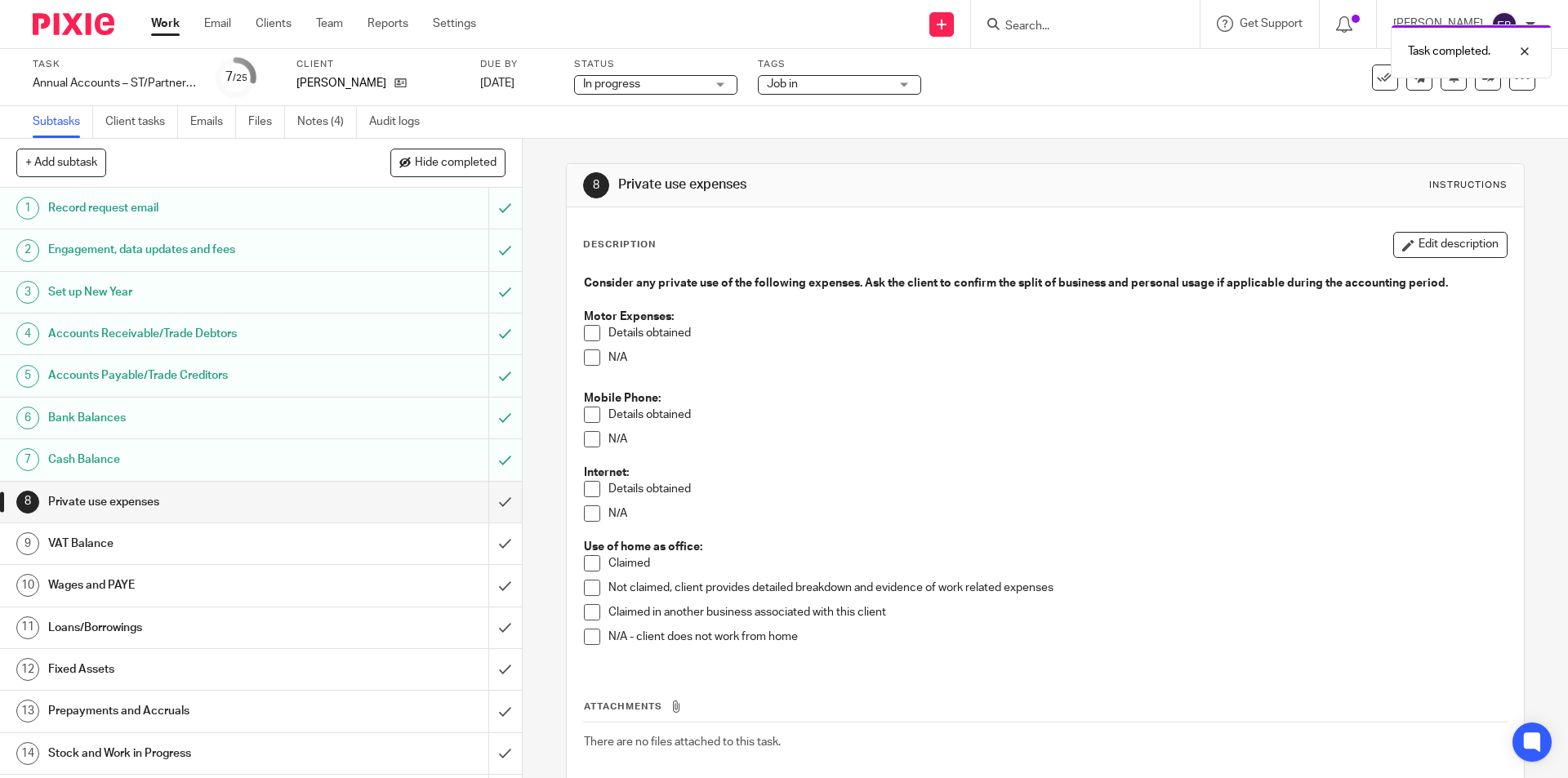
click at [586, 559] on span at bounding box center [593, 563] width 17 height 17
click at [283, 550] on h1 "VAT Balance" at bounding box center [190, 543] width 283 height 24
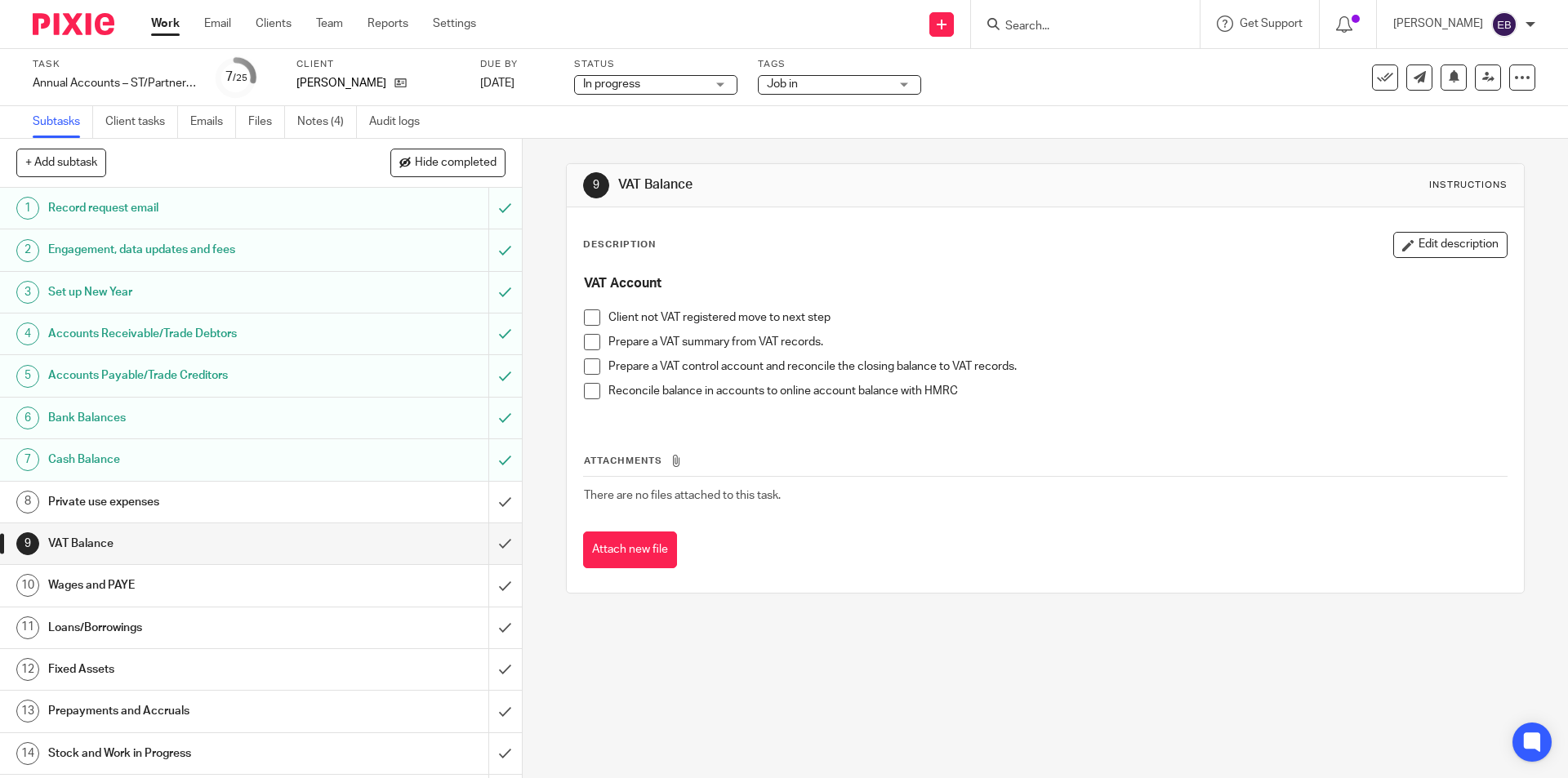
click at [584, 319] on span at bounding box center [593, 318] width 17 height 17
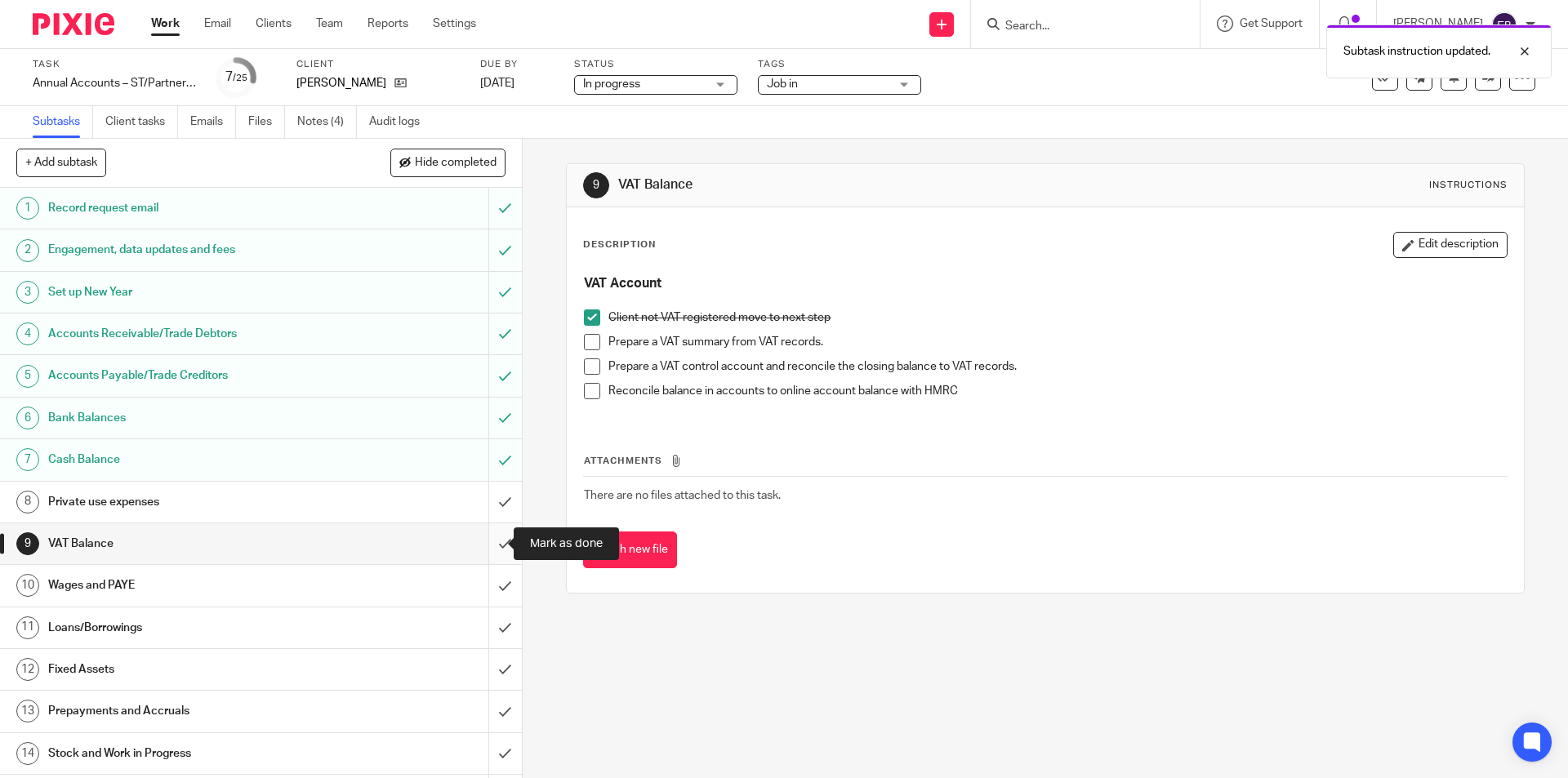
click at [473, 553] on input "submit" at bounding box center [261, 543] width 522 height 41
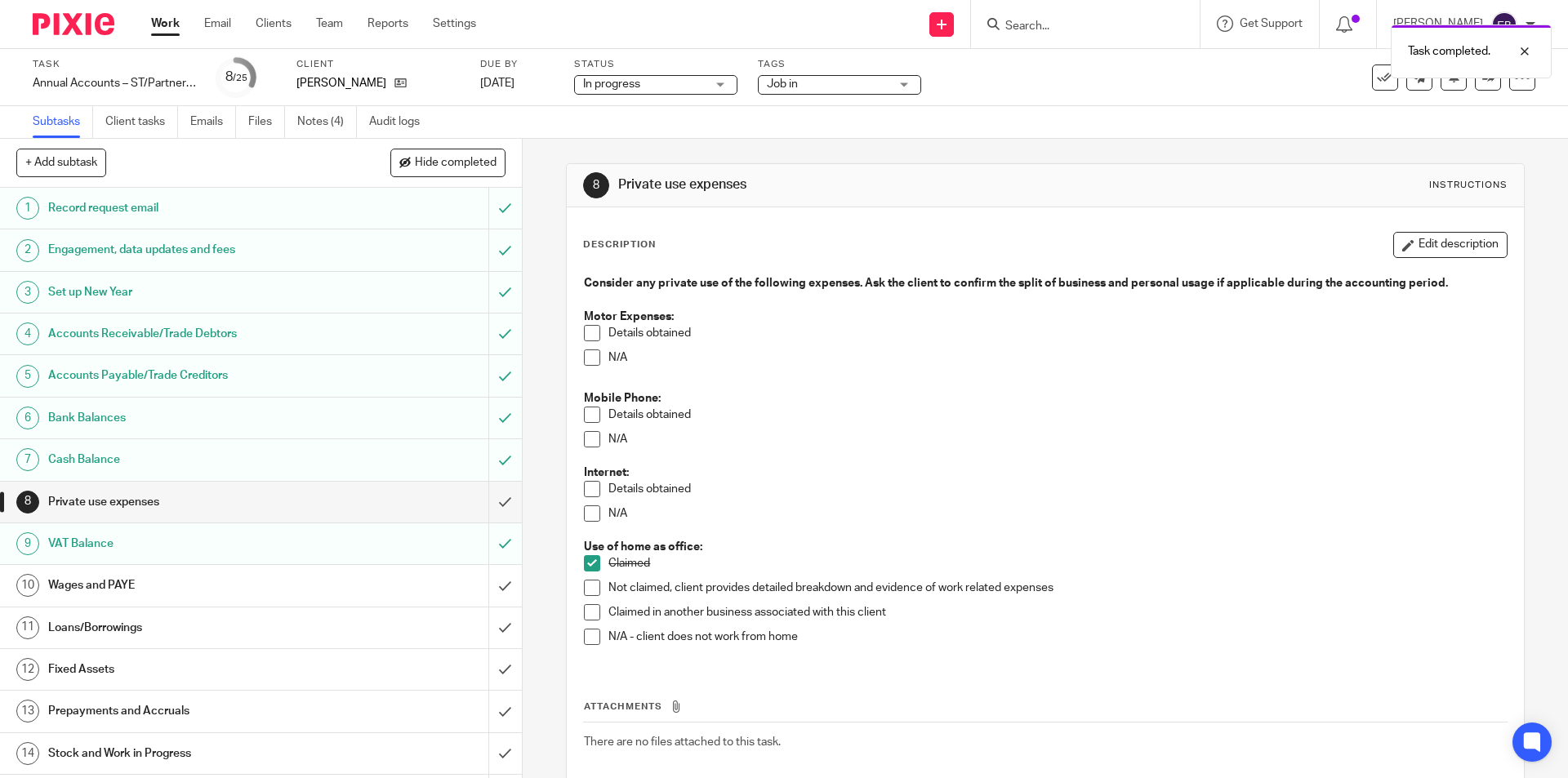
click at [208, 572] on link "10 Wages and PAYE" at bounding box center [244, 585] width 489 height 41
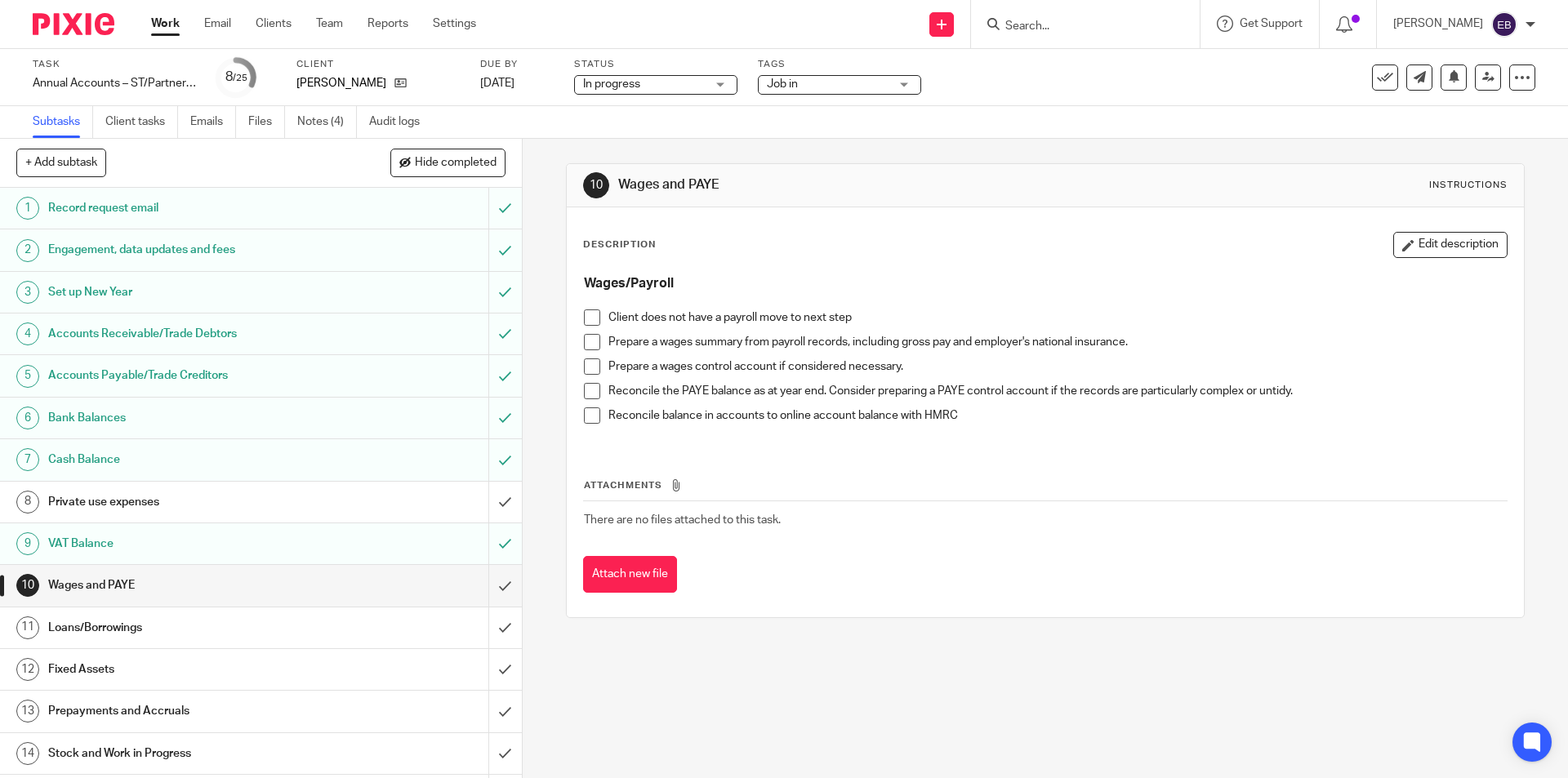
click at [588, 321] on span at bounding box center [593, 318] width 17 height 17
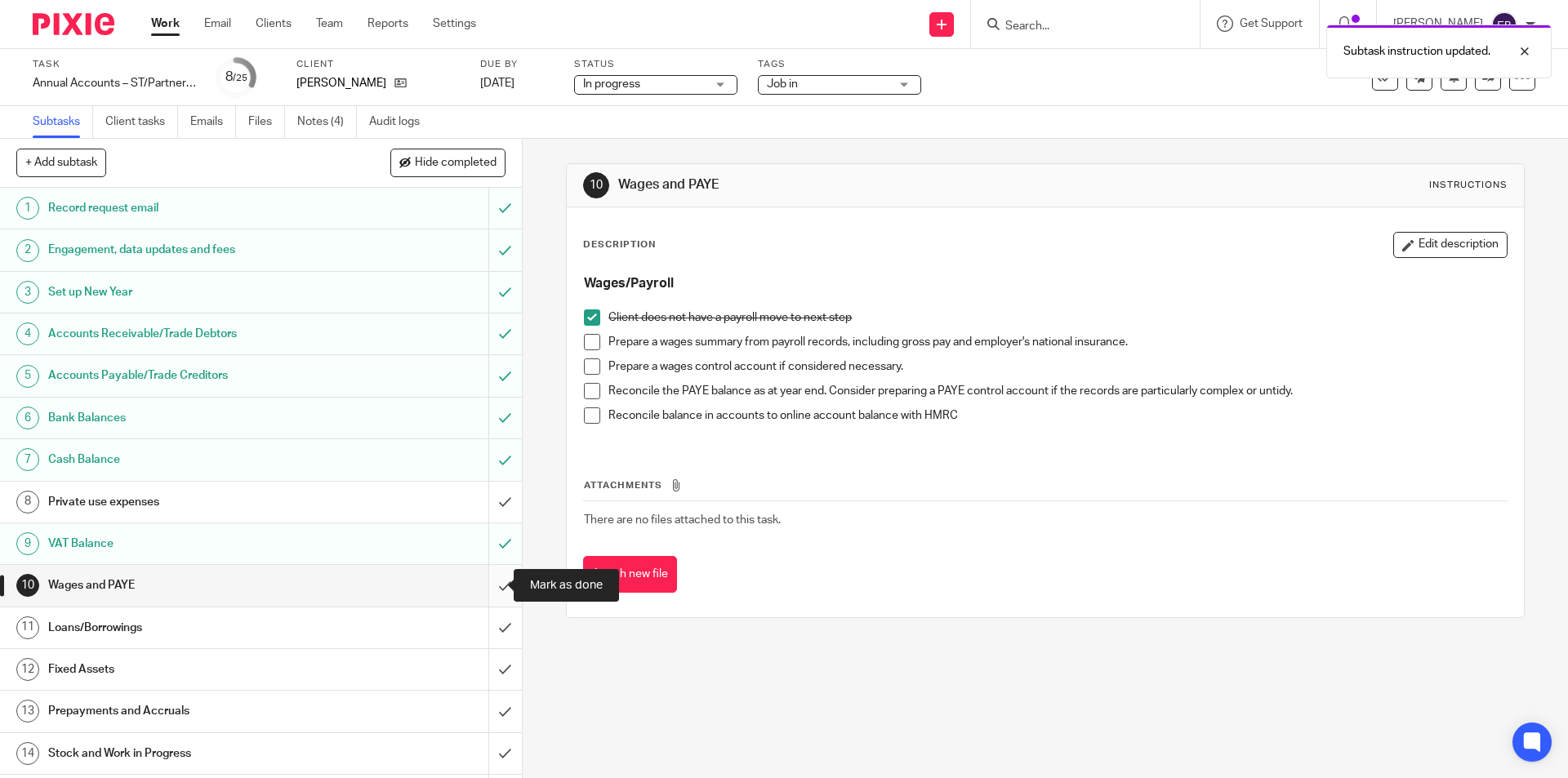
click at [481, 591] on input "submit" at bounding box center [261, 585] width 522 height 41
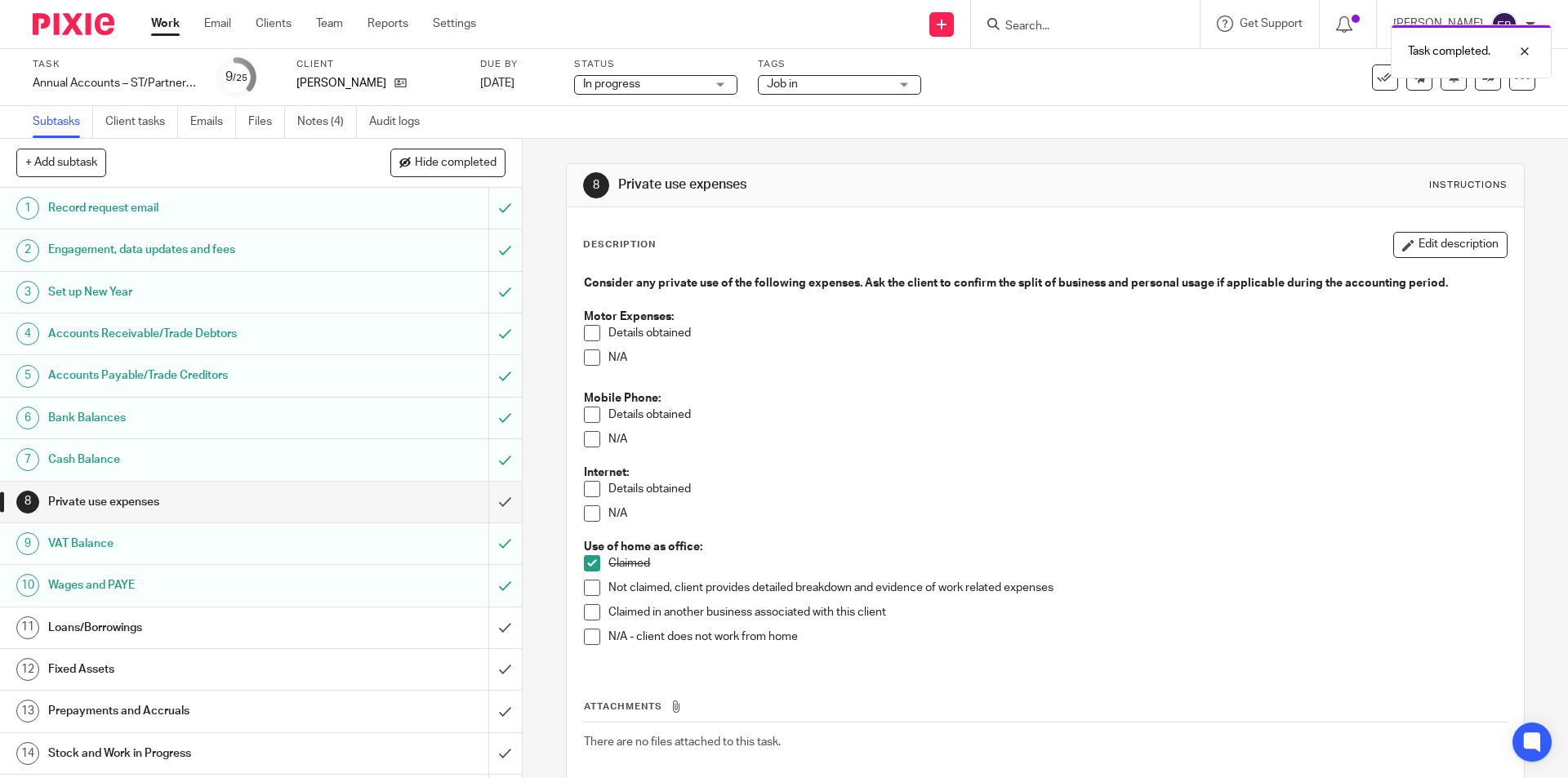
click at [87, 630] on h1 "Loans/Borrowings" at bounding box center [190, 627] width 283 height 24
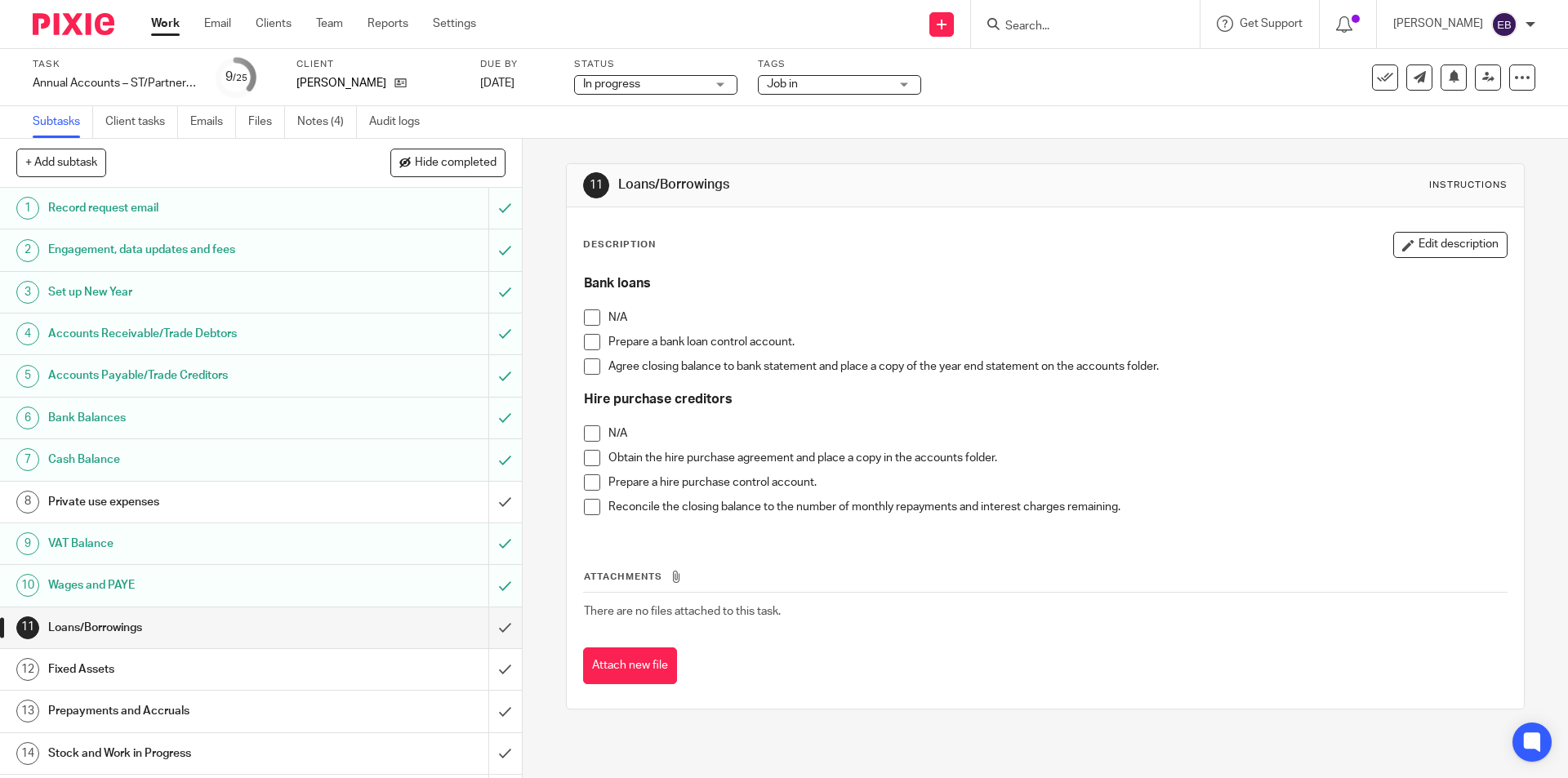
drag, startPoint x: 593, startPoint y: 315, endPoint x: 588, endPoint y: 349, distance: 34.4
click at [593, 315] on span at bounding box center [593, 318] width 17 height 17
click at [584, 429] on span at bounding box center [593, 434] width 17 height 17
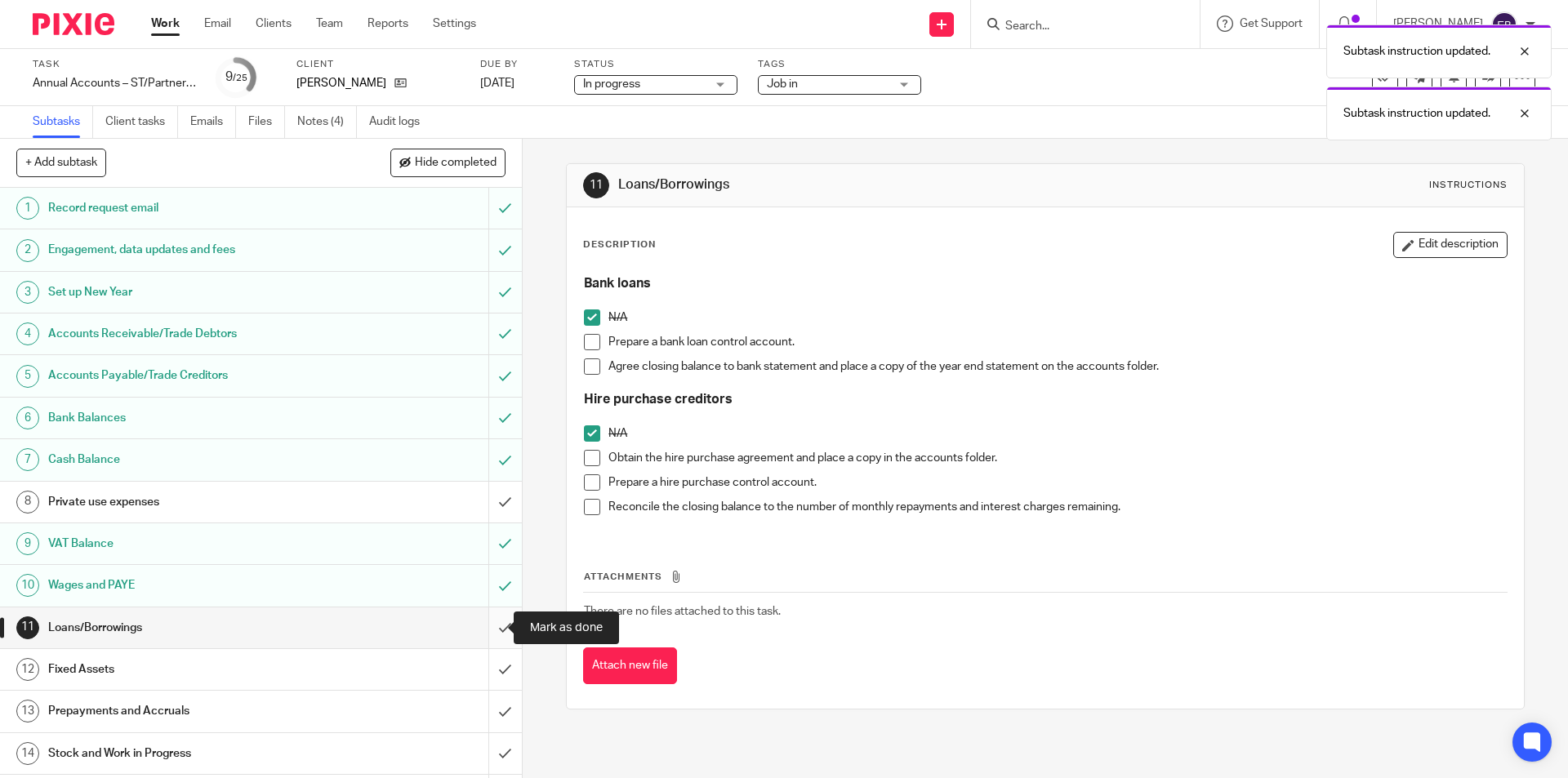
click at [489, 627] on input "submit" at bounding box center [261, 627] width 522 height 41
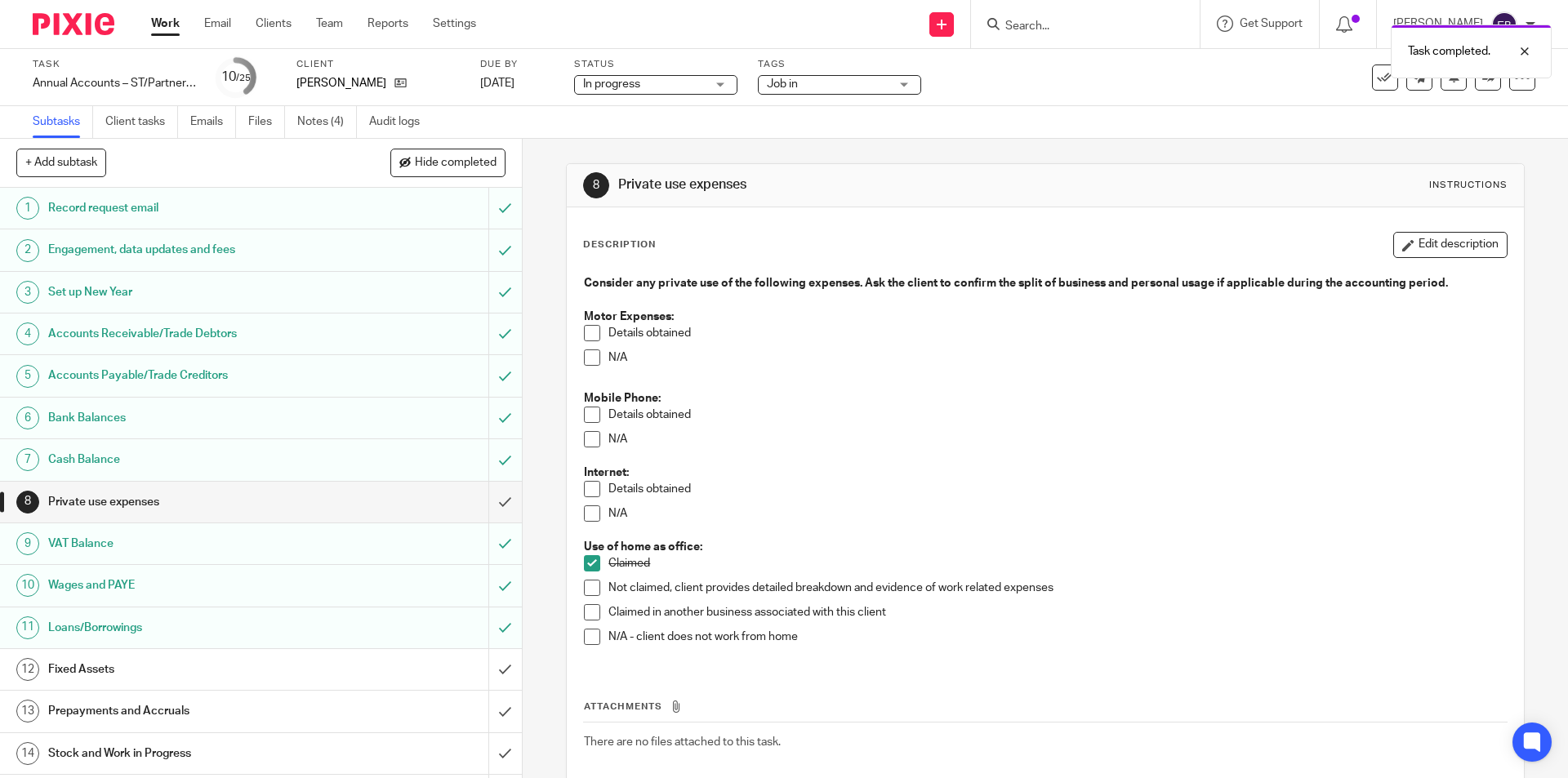
click at [280, 662] on h1 "Fixed Assets" at bounding box center [190, 669] width 283 height 24
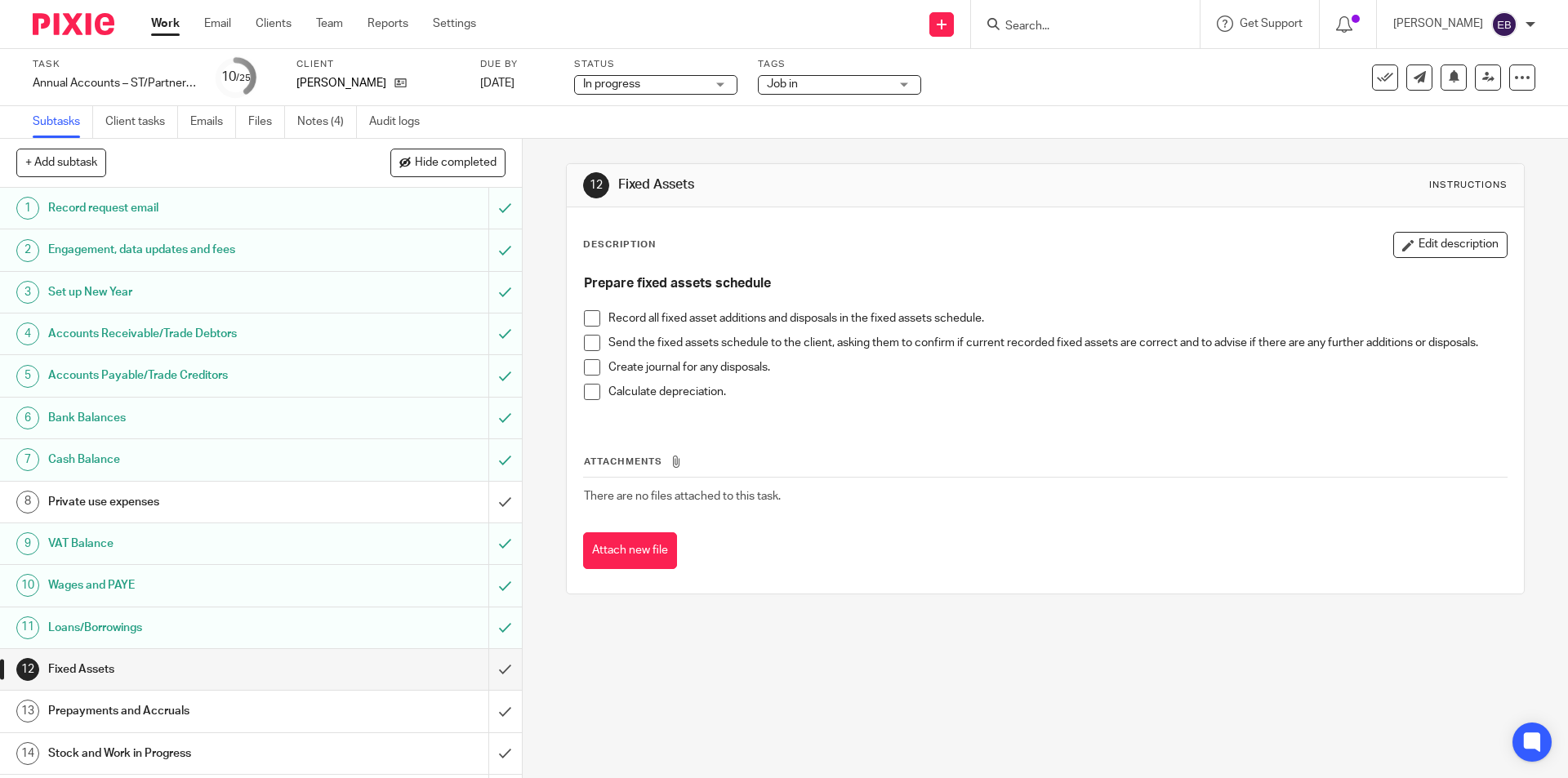
click at [590, 311] on span at bounding box center [593, 319] width 17 height 17
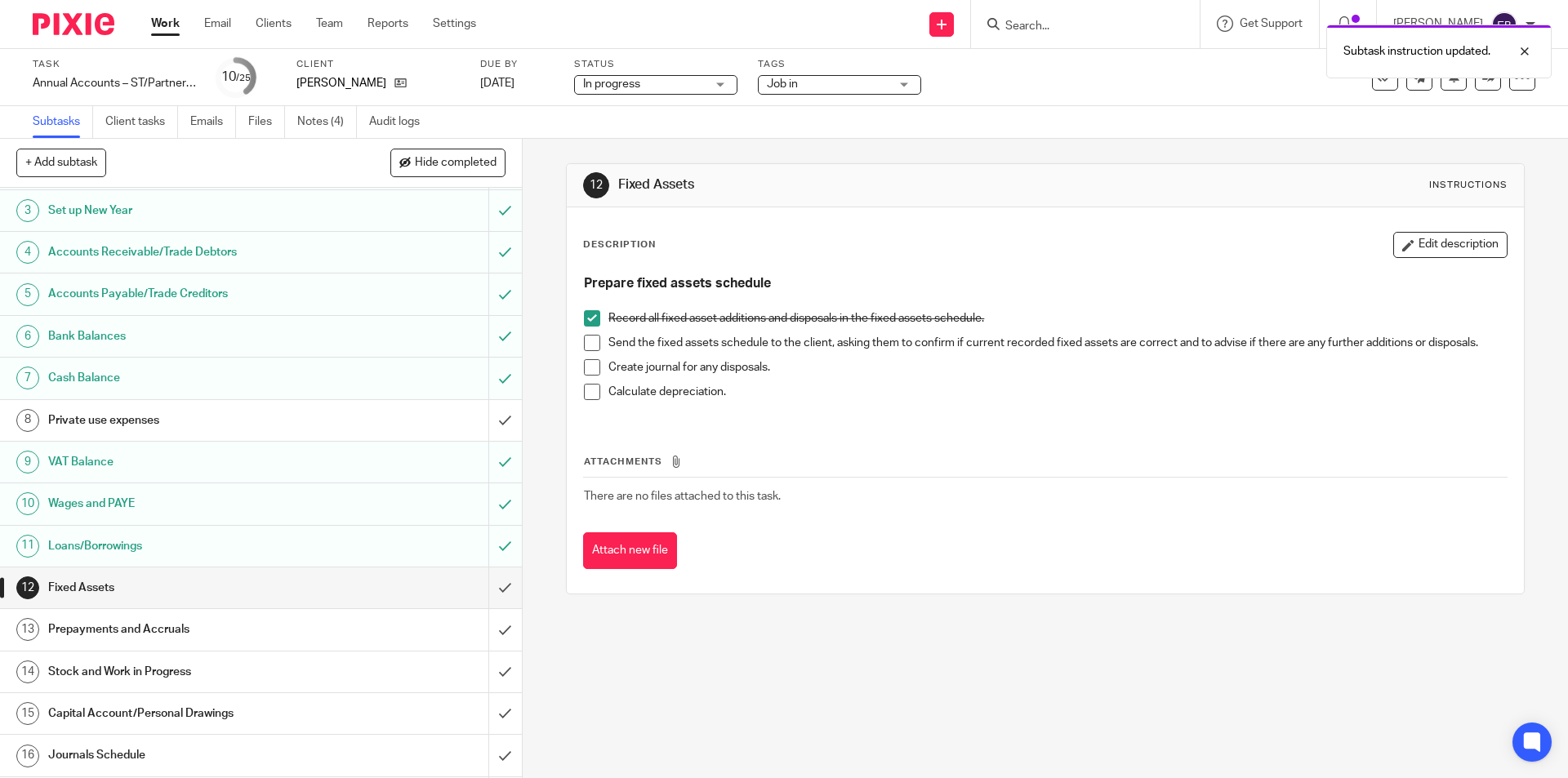
scroll to position [245, 0]
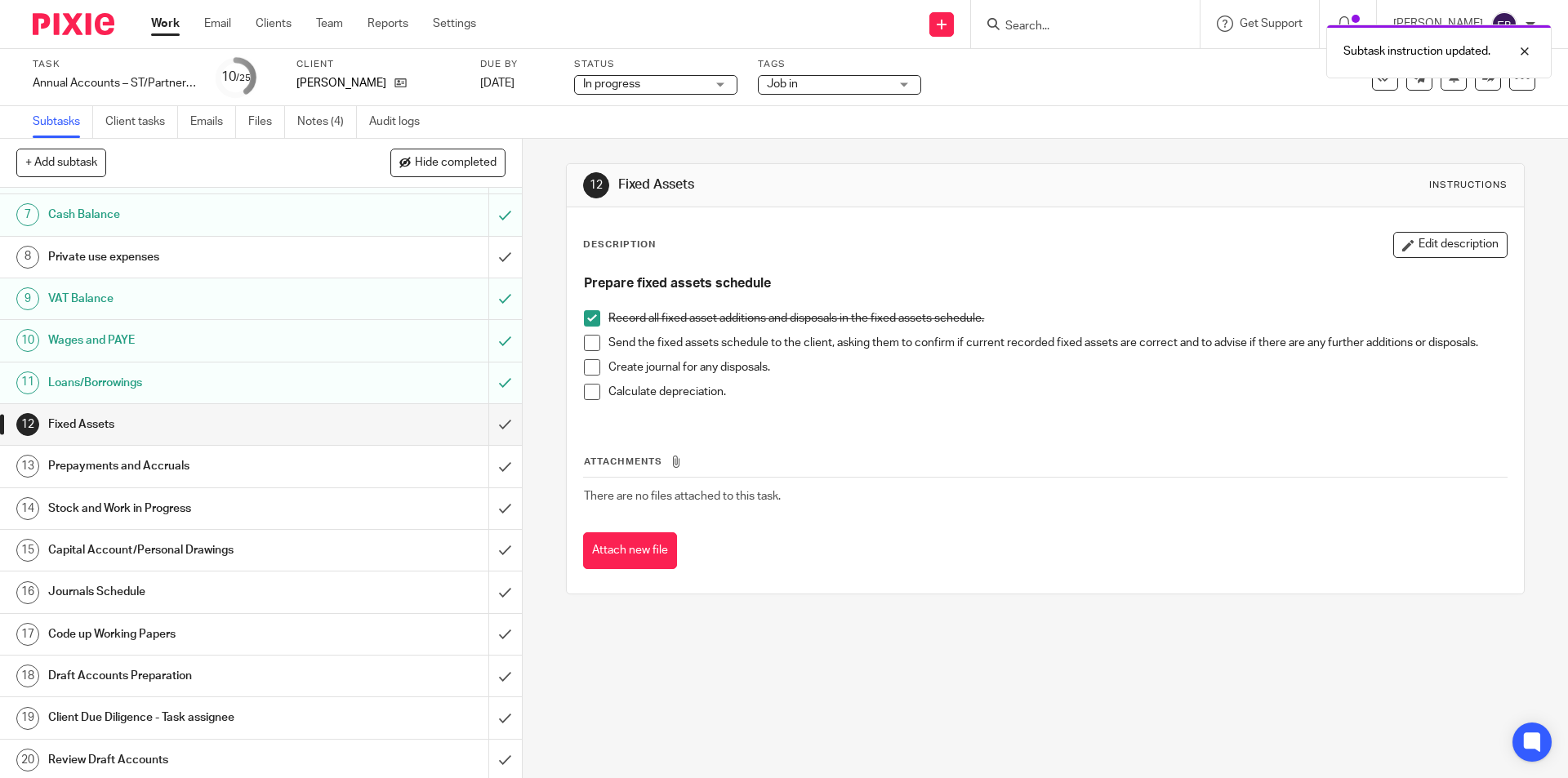
click at [69, 453] on link "13 Prepayments and Accruals" at bounding box center [244, 466] width 489 height 41
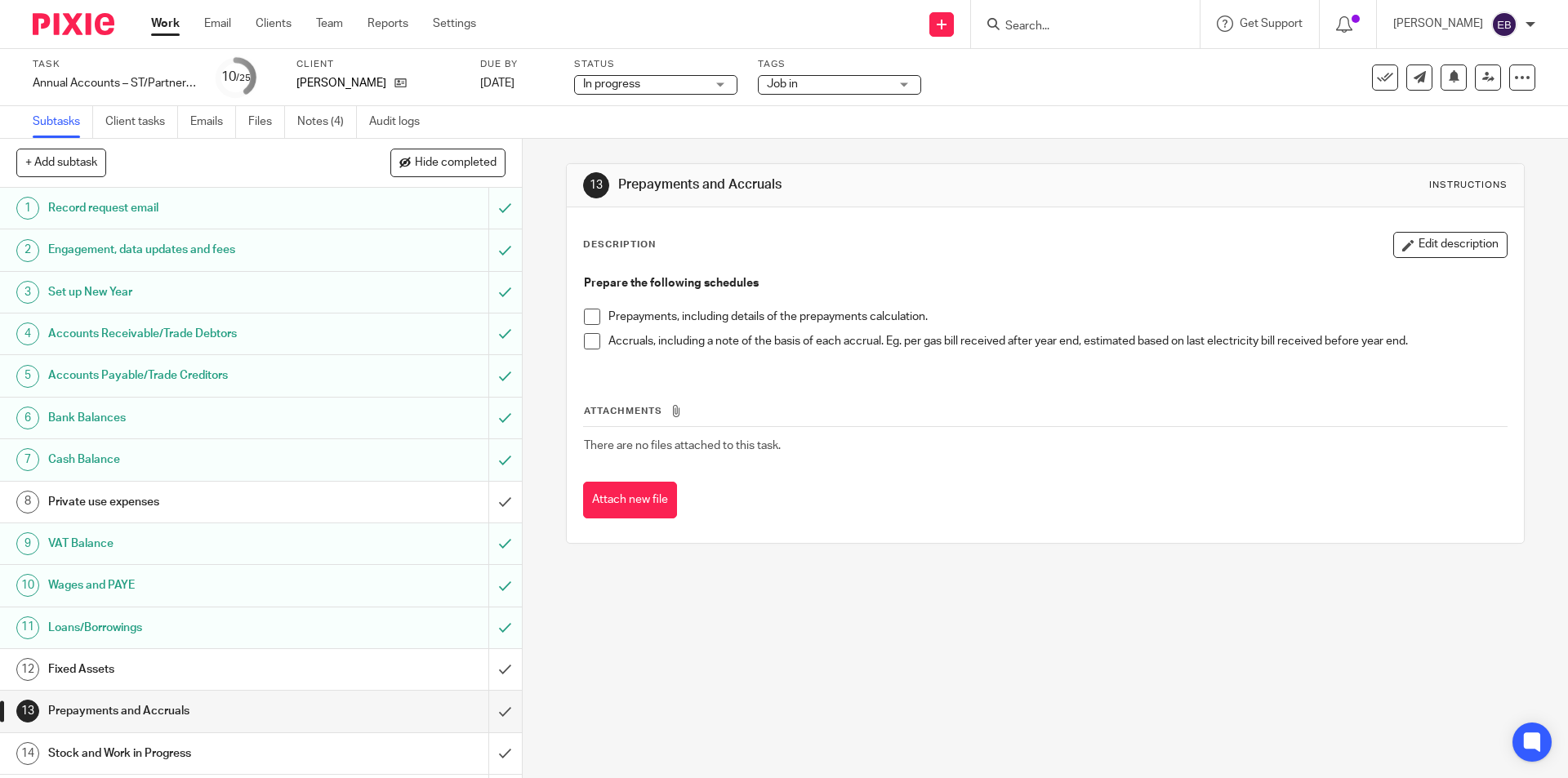
click at [584, 321] on span at bounding box center [593, 317] width 17 height 17
click at [588, 343] on span at bounding box center [593, 341] width 17 height 17
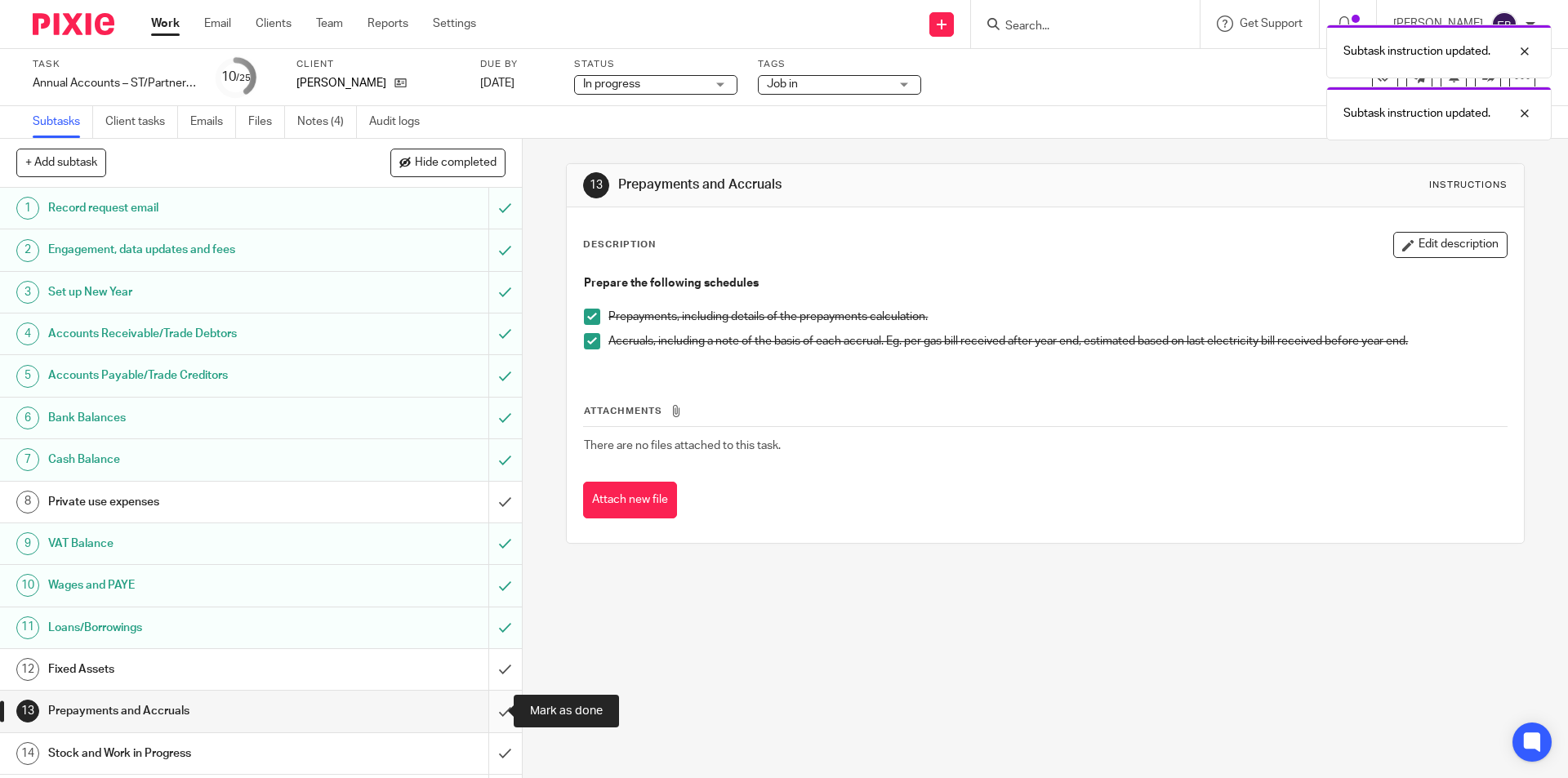
click at [491, 701] on input "submit" at bounding box center [261, 711] width 522 height 41
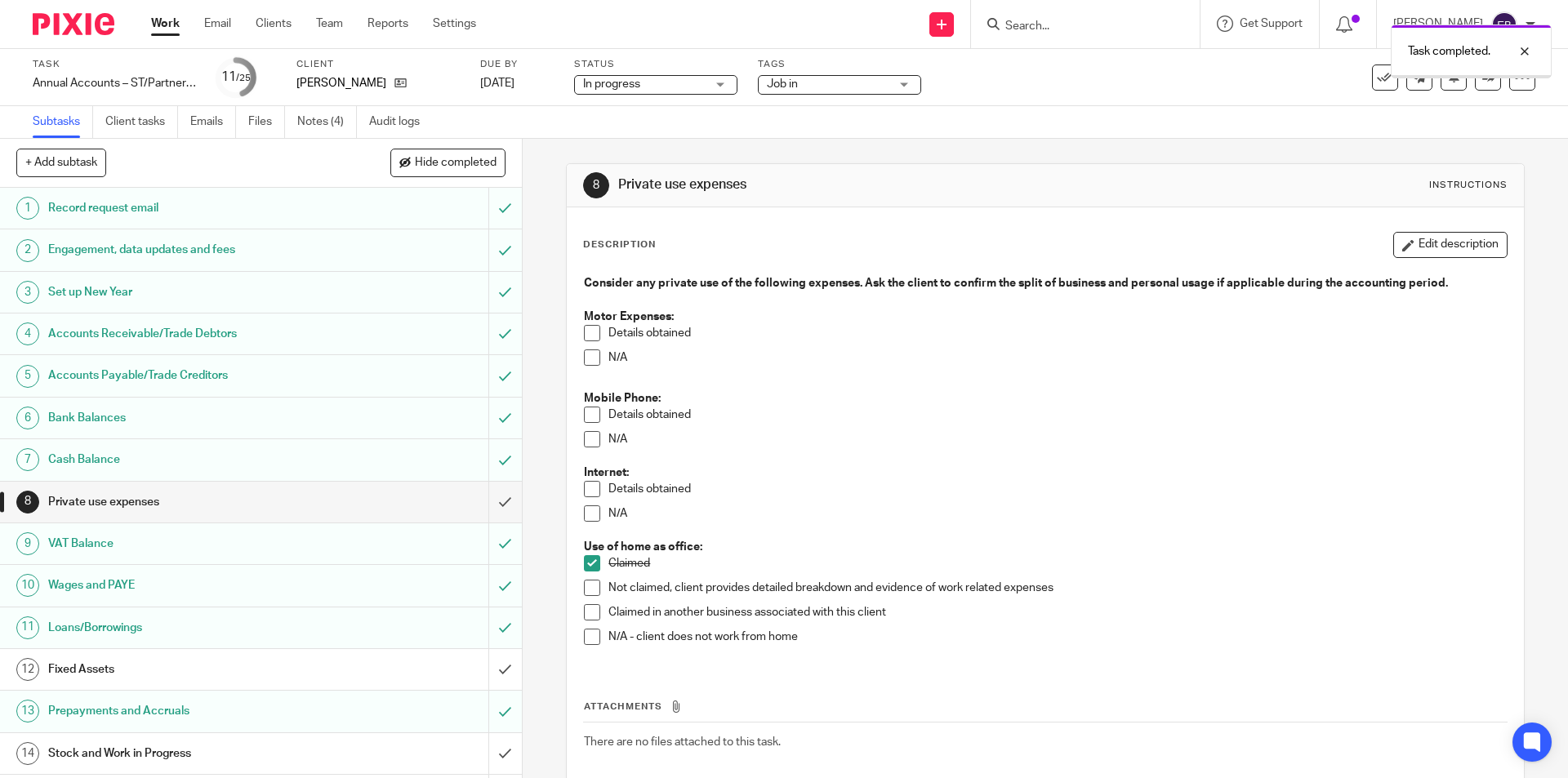
click at [176, 748] on h1 "Stock and Work in Progress" at bounding box center [190, 753] width 283 height 24
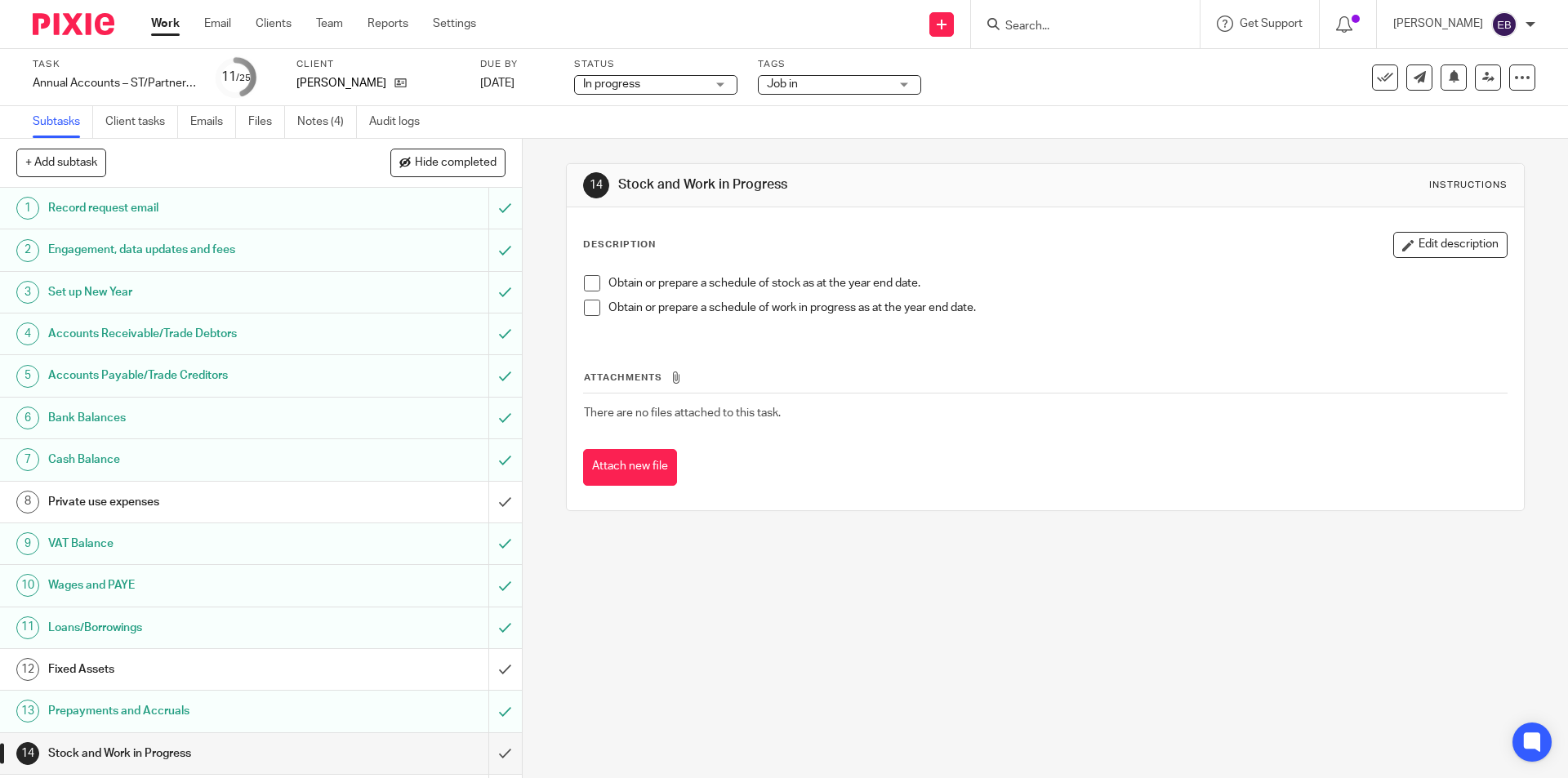
click at [587, 303] on span at bounding box center [593, 308] width 17 height 17
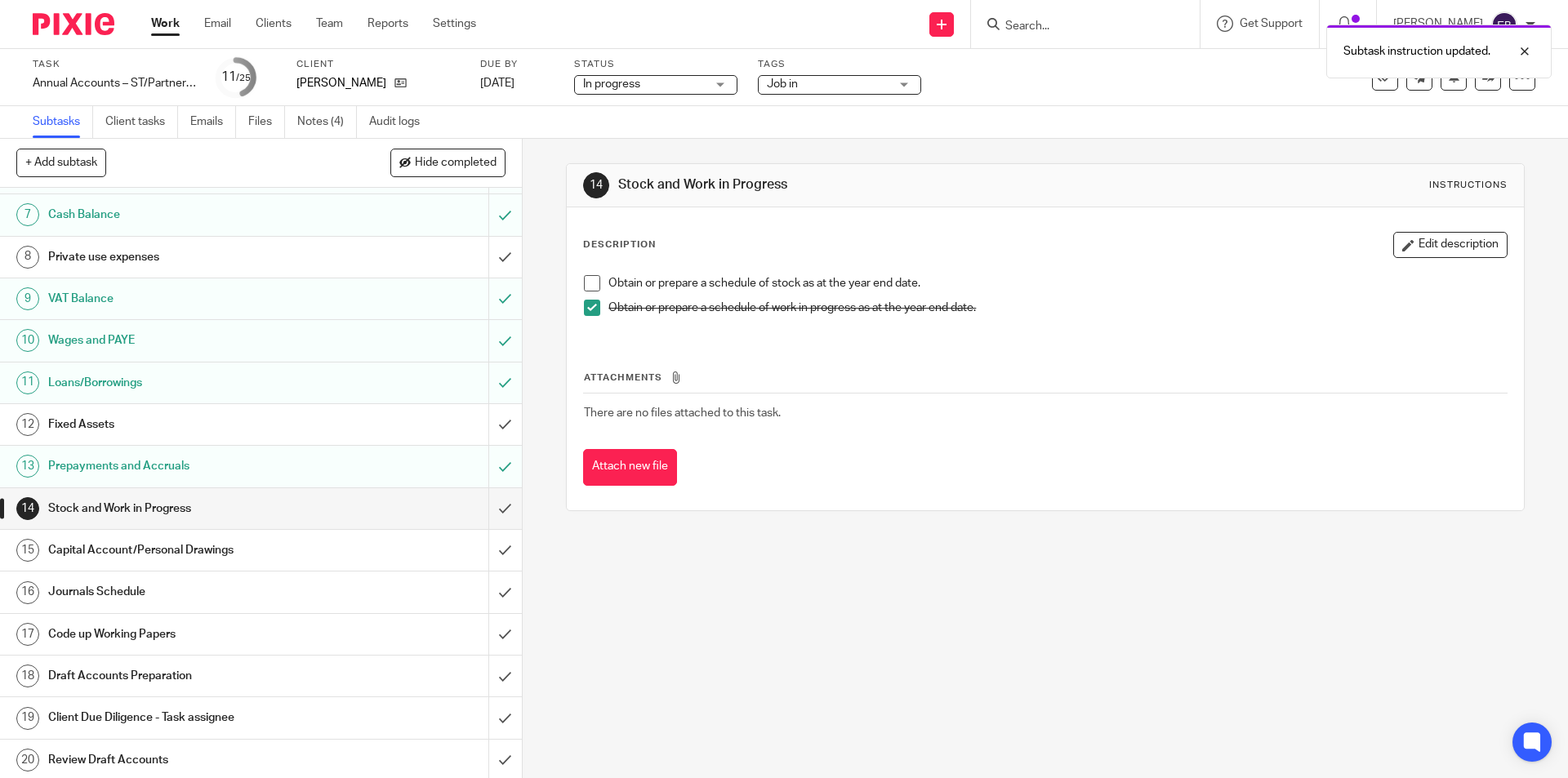
scroll to position [327, 0]
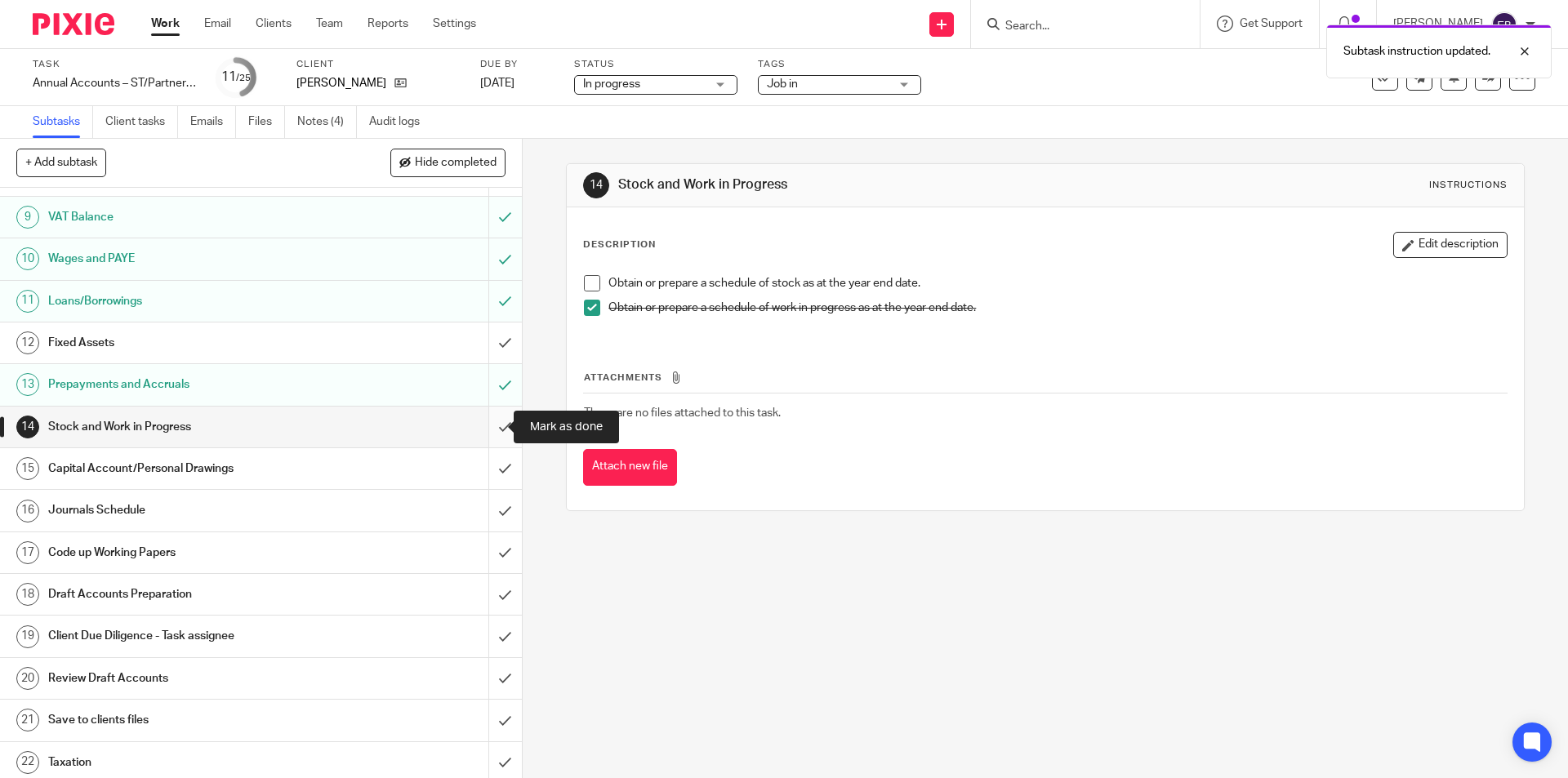
click at [495, 429] on input "submit" at bounding box center [261, 427] width 522 height 41
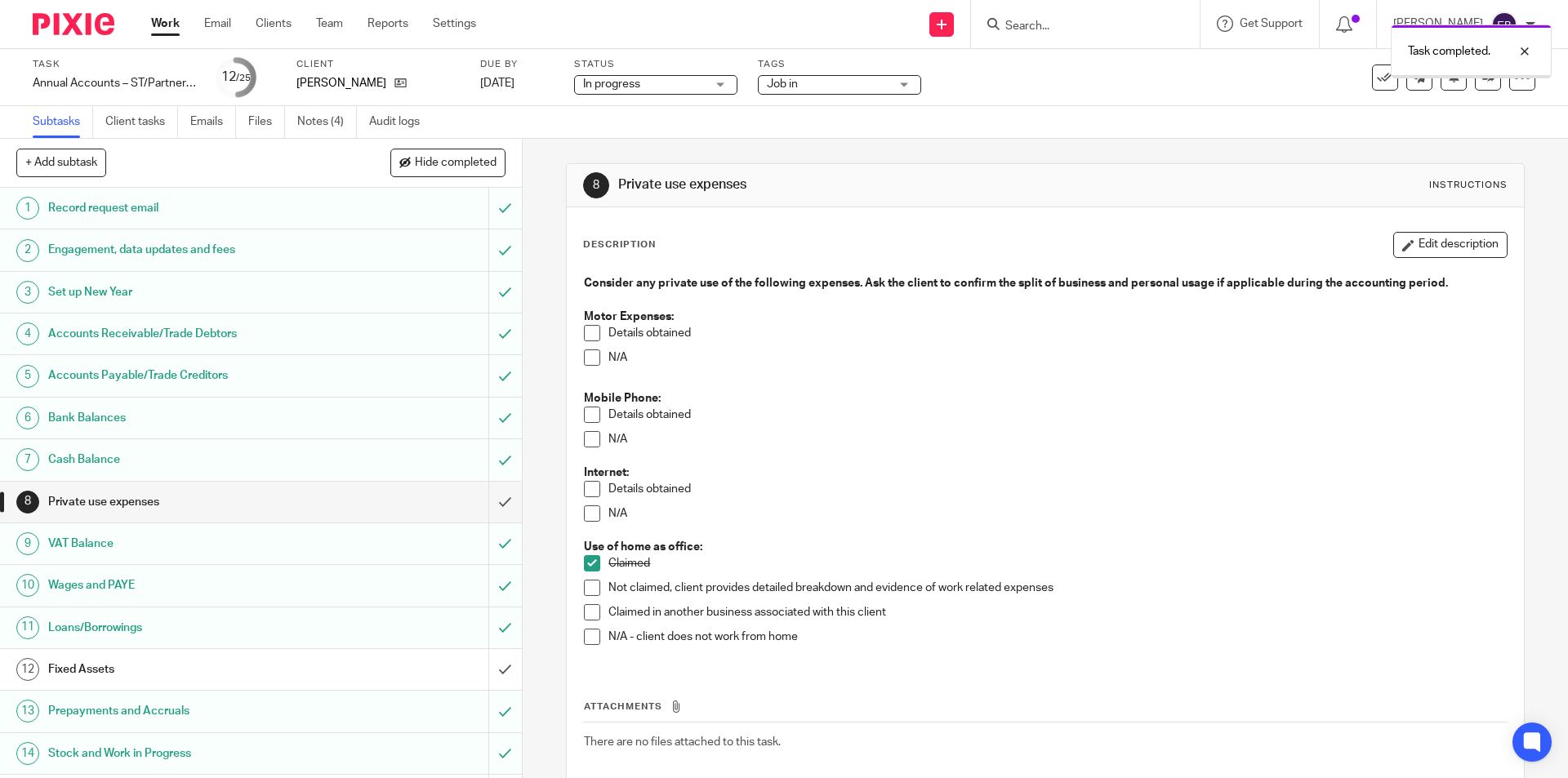
scroll to position [245, 0]
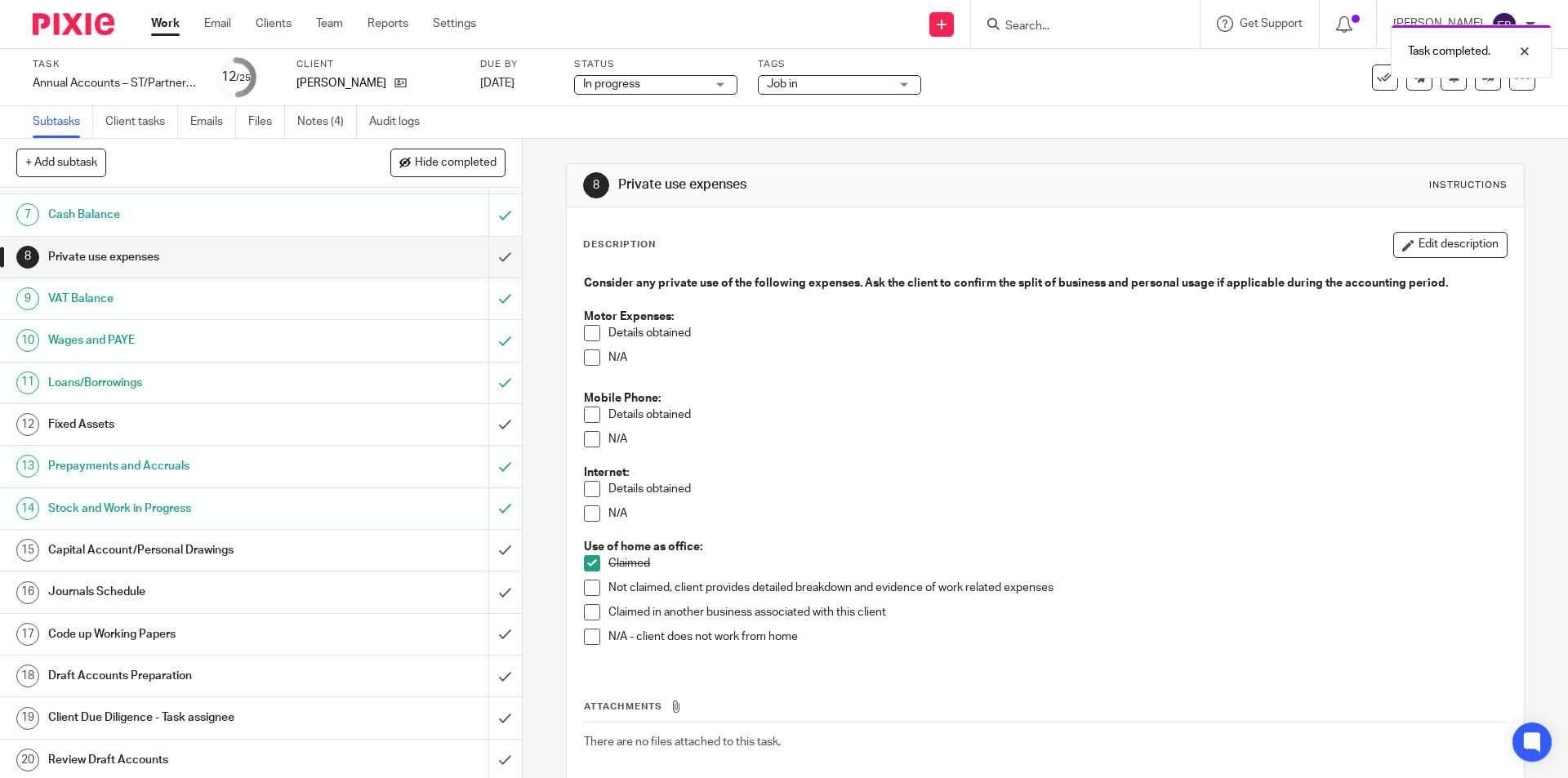
click at [141, 559] on h1 "Capital Account/Personal Drawings" at bounding box center [190, 550] width 283 height 24
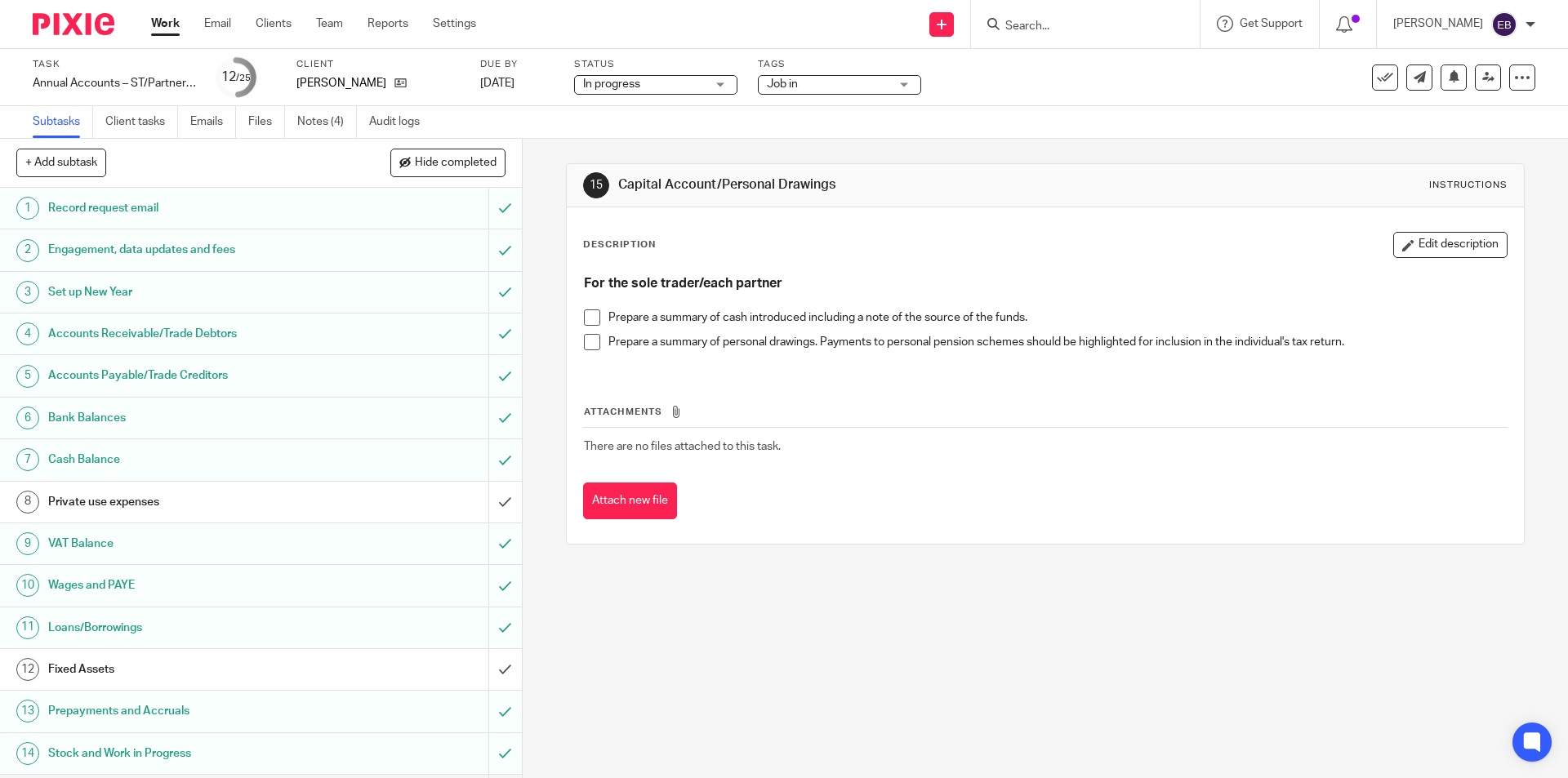
click at [593, 323] on span at bounding box center [593, 318] width 17 height 17
click at [589, 342] on span at bounding box center [593, 342] width 17 height 17
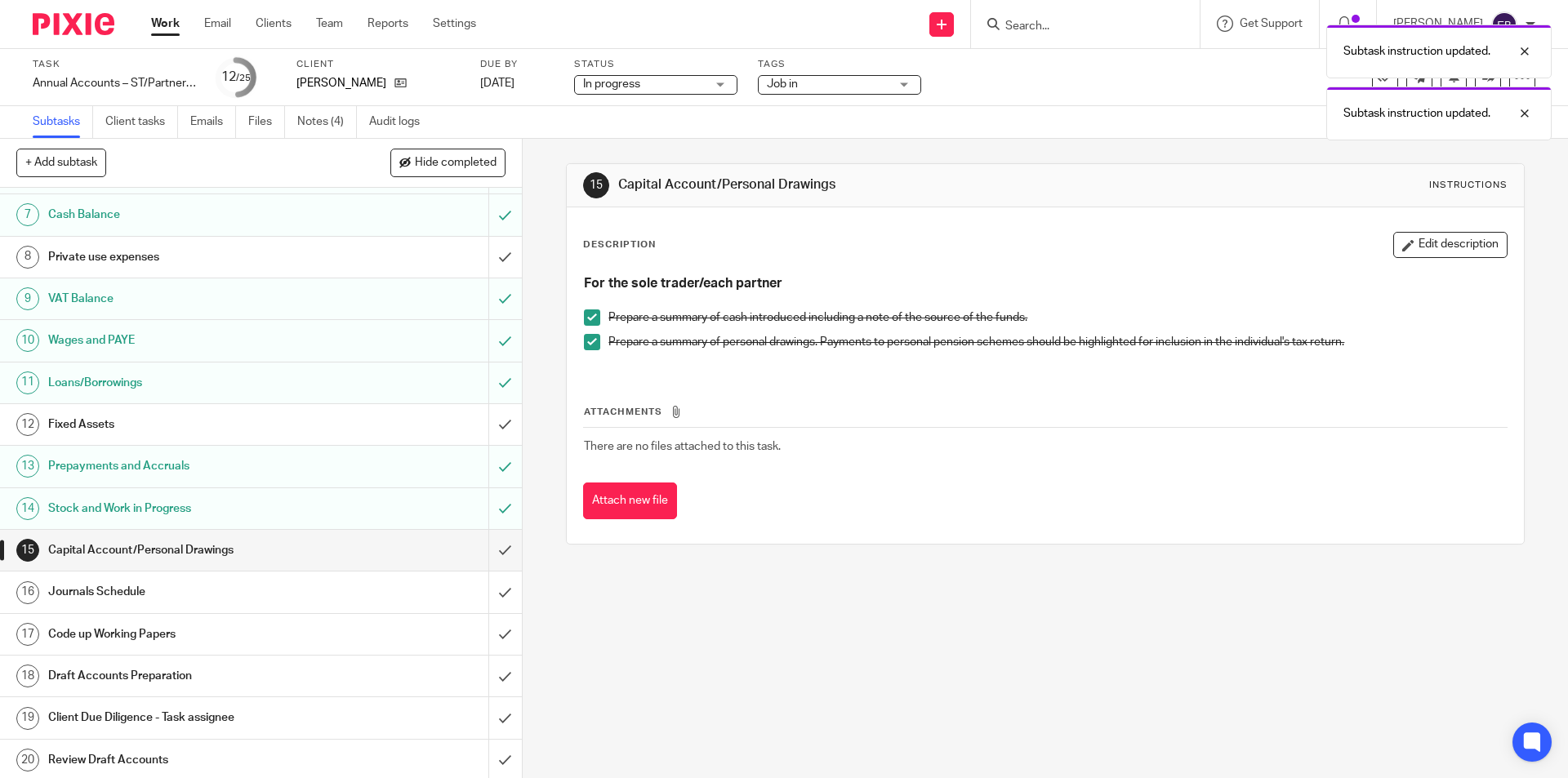
scroll to position [409, 0]
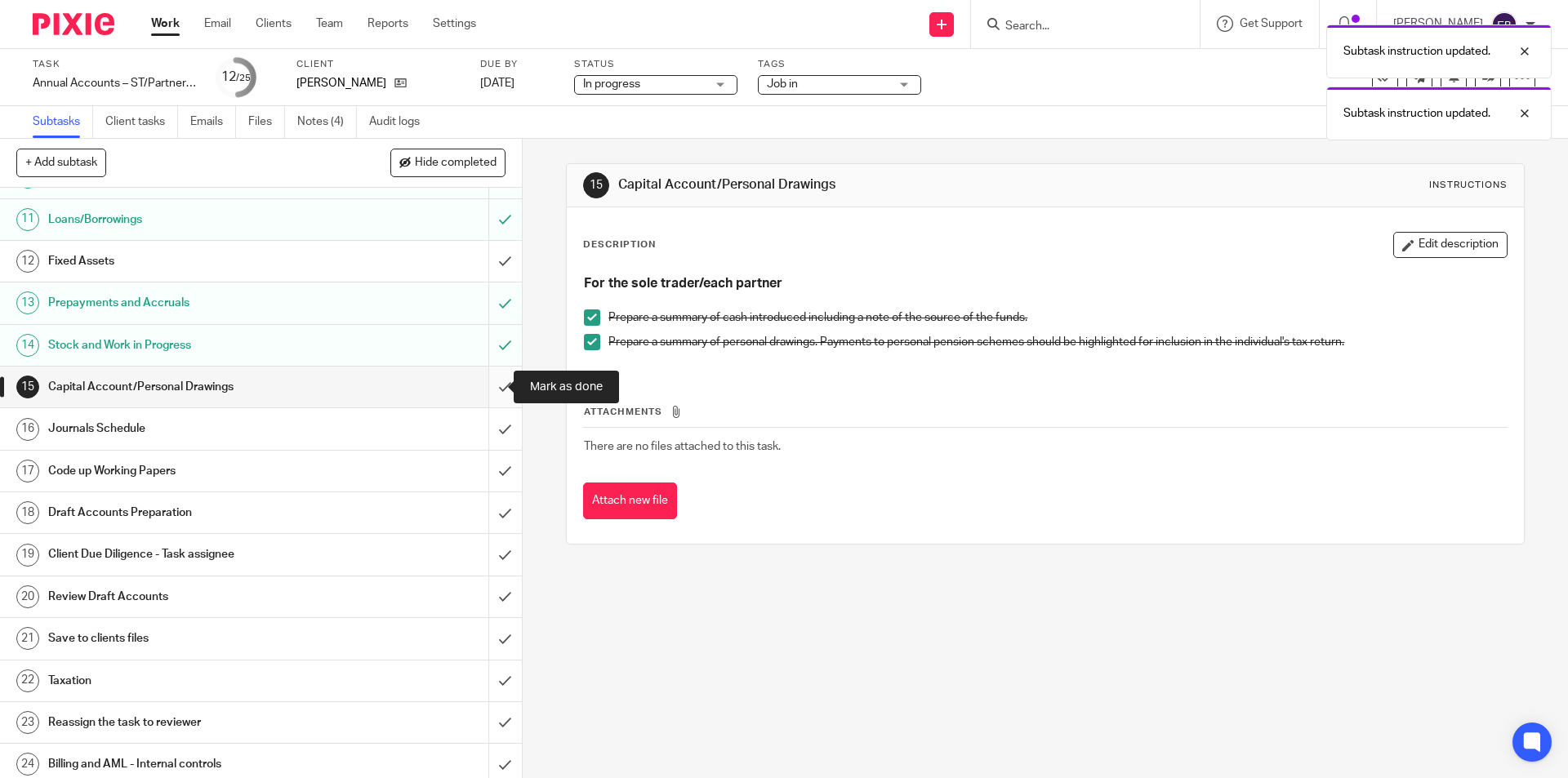
click at [484, 389] on input "submit" at bounding box center [261, 387] width 522 height 41
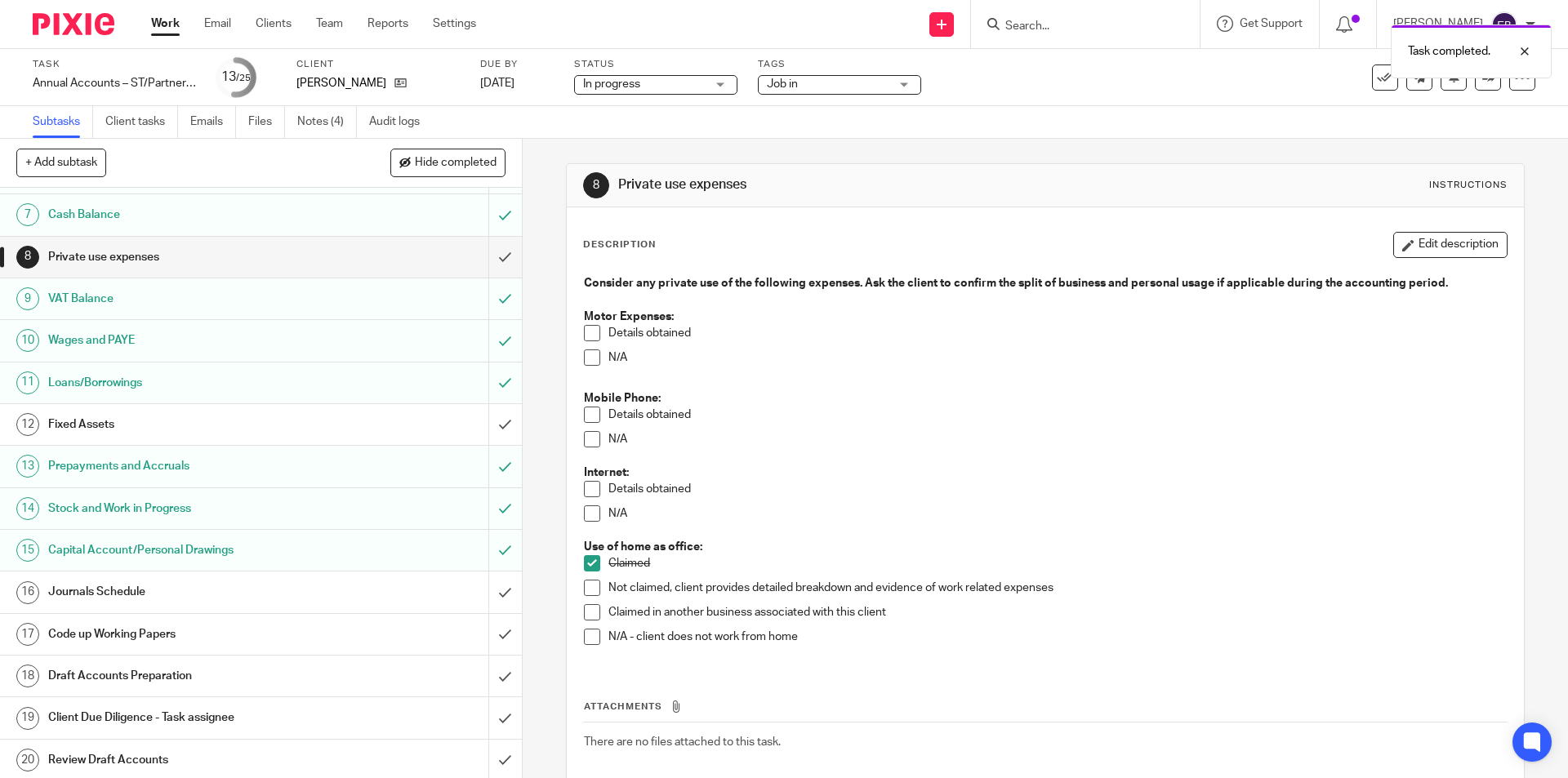
scroll to position [409, 0]
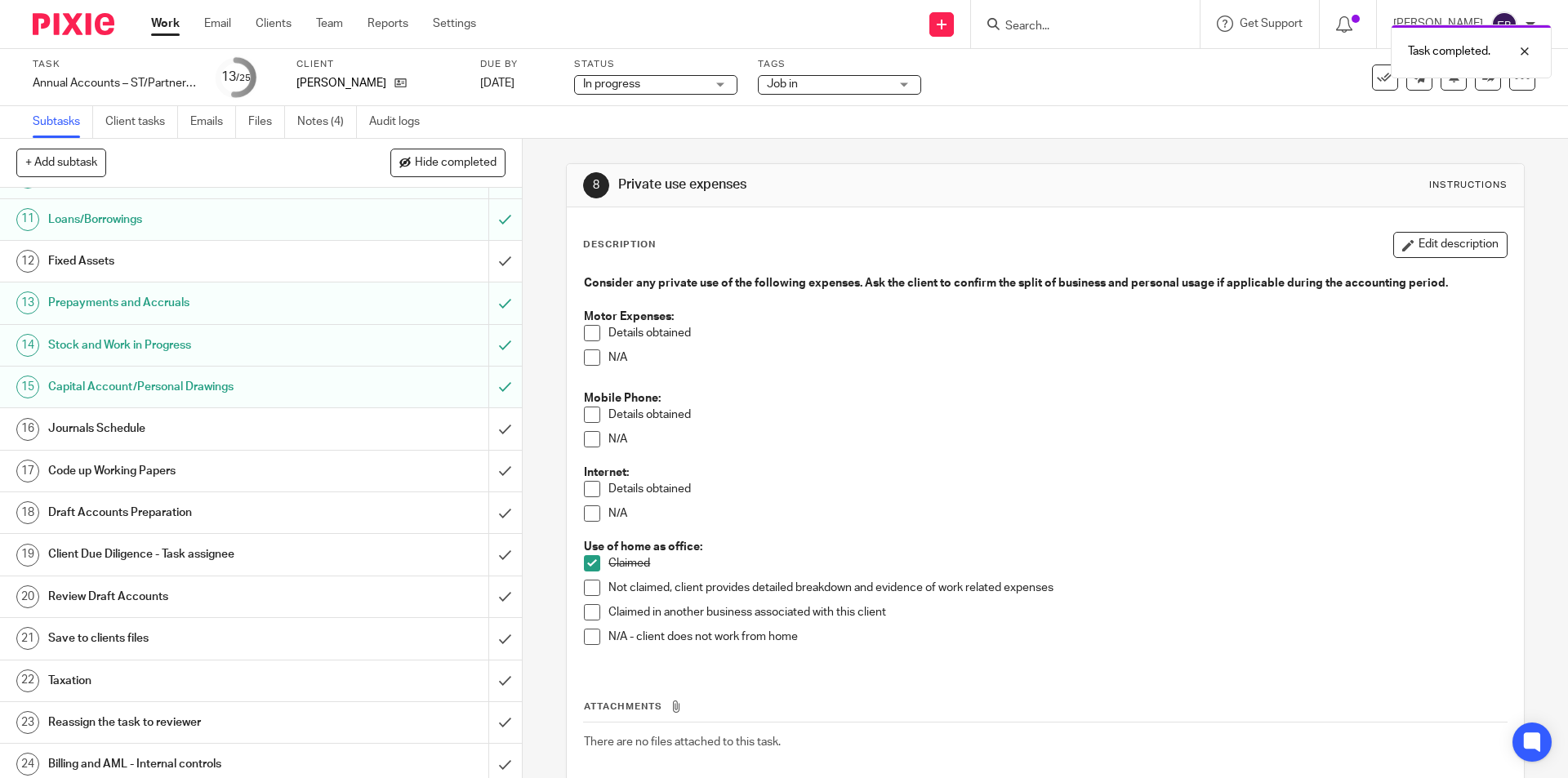
click at [124, 418] on h1 "Journals Schedule" at bounding box center [190, 429] width 283 height 24
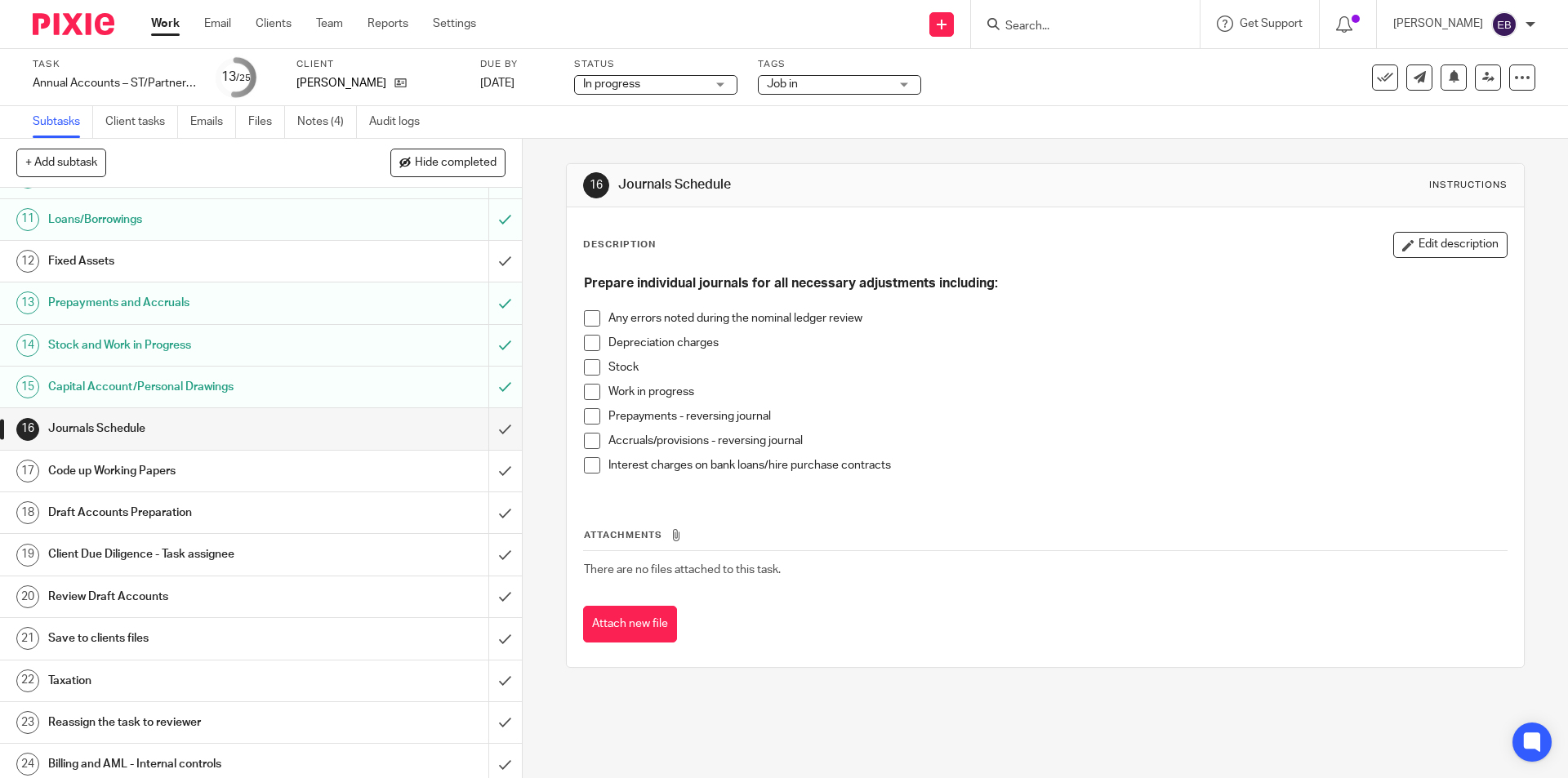
scroll to position [458, 0]
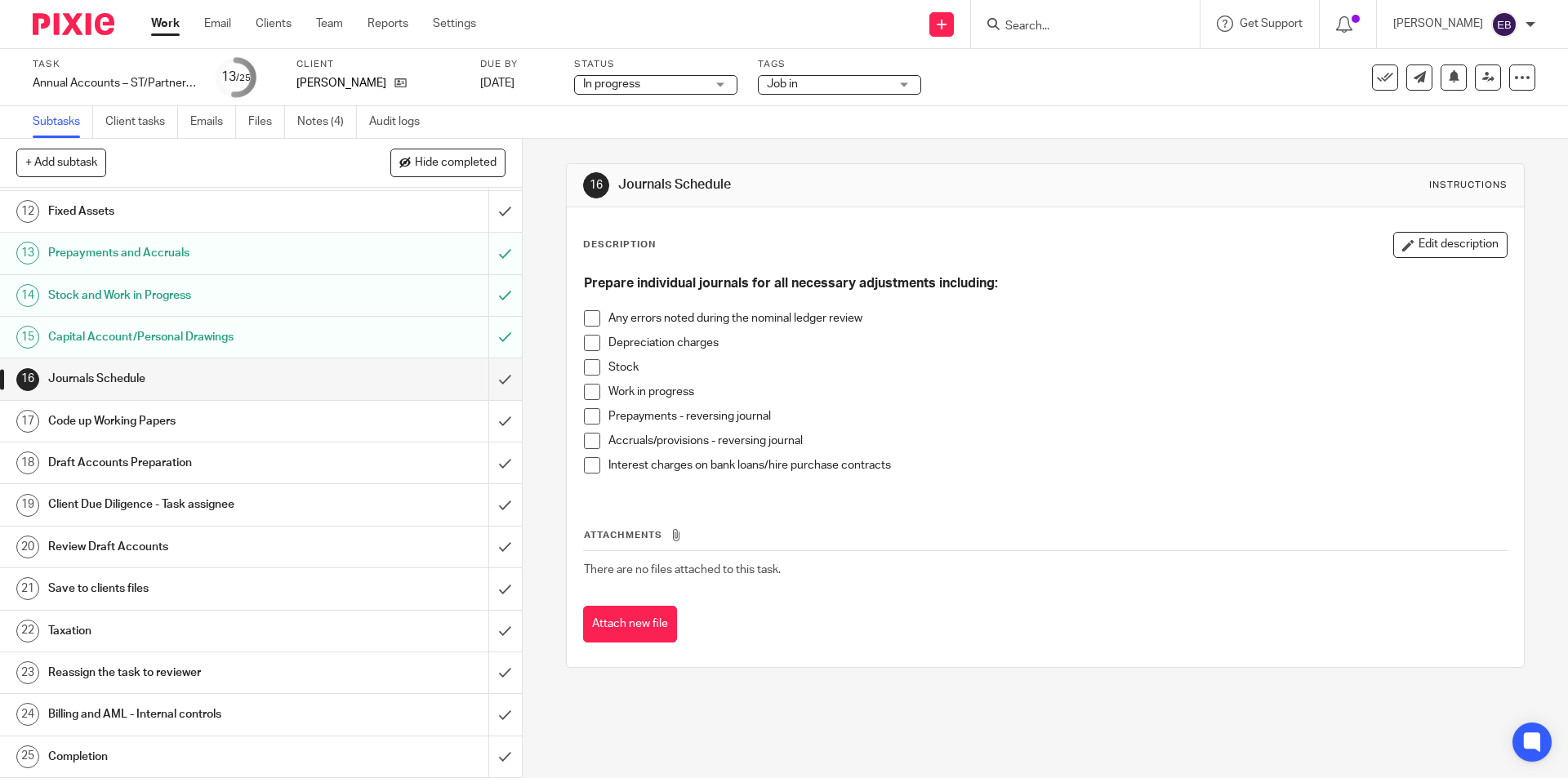
click at [584, 339] on span at bounding box center [593, 343] width 17 height 17
click at [584, 388] on span at bounding box center [593, 392] width 17 height 17
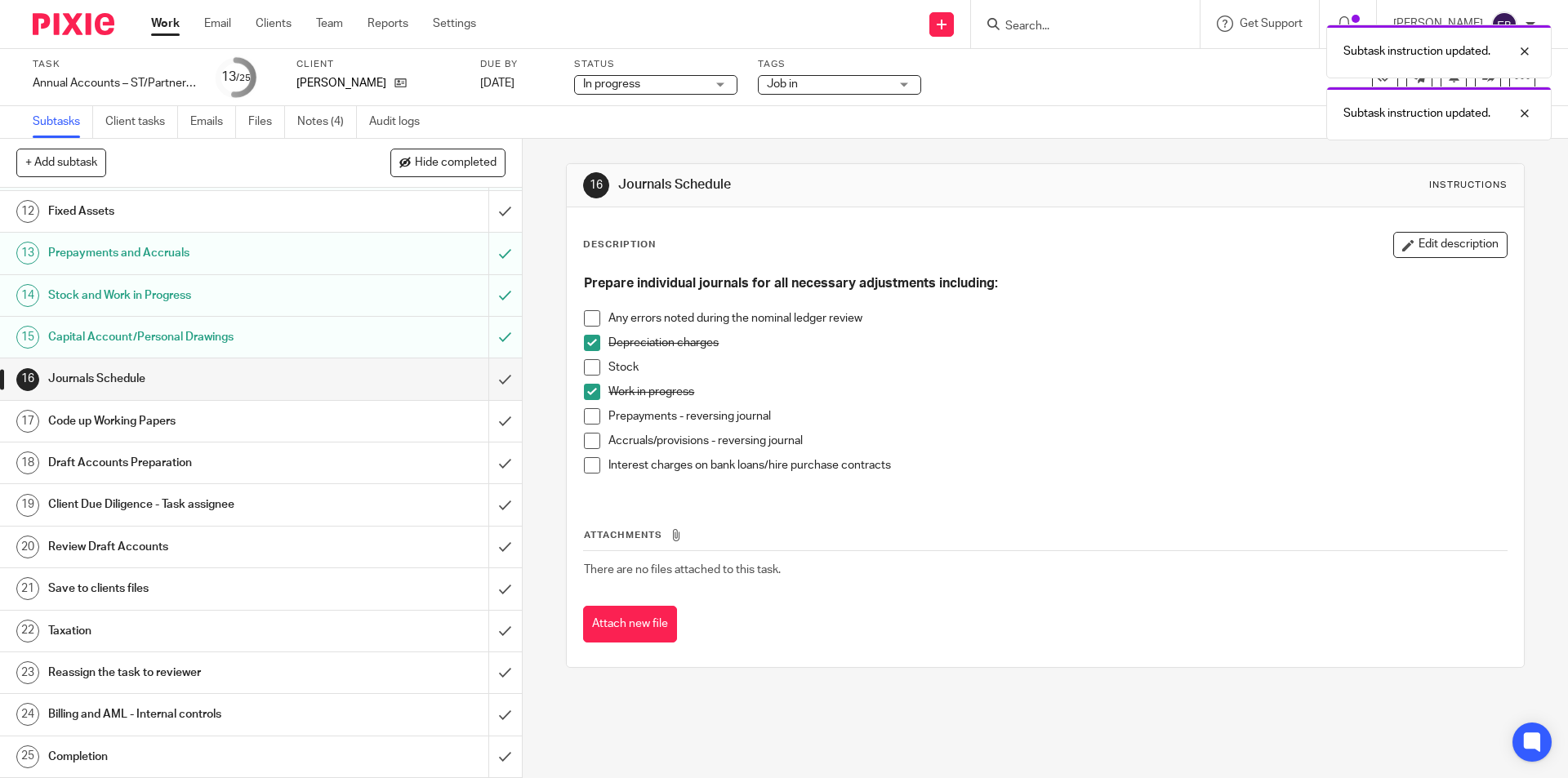
click at [589, 414] on span at bounding box center [593, 417] width 17 height 17
click at [588, 433] on span at bounding box center [593, 441] width 17 height 17
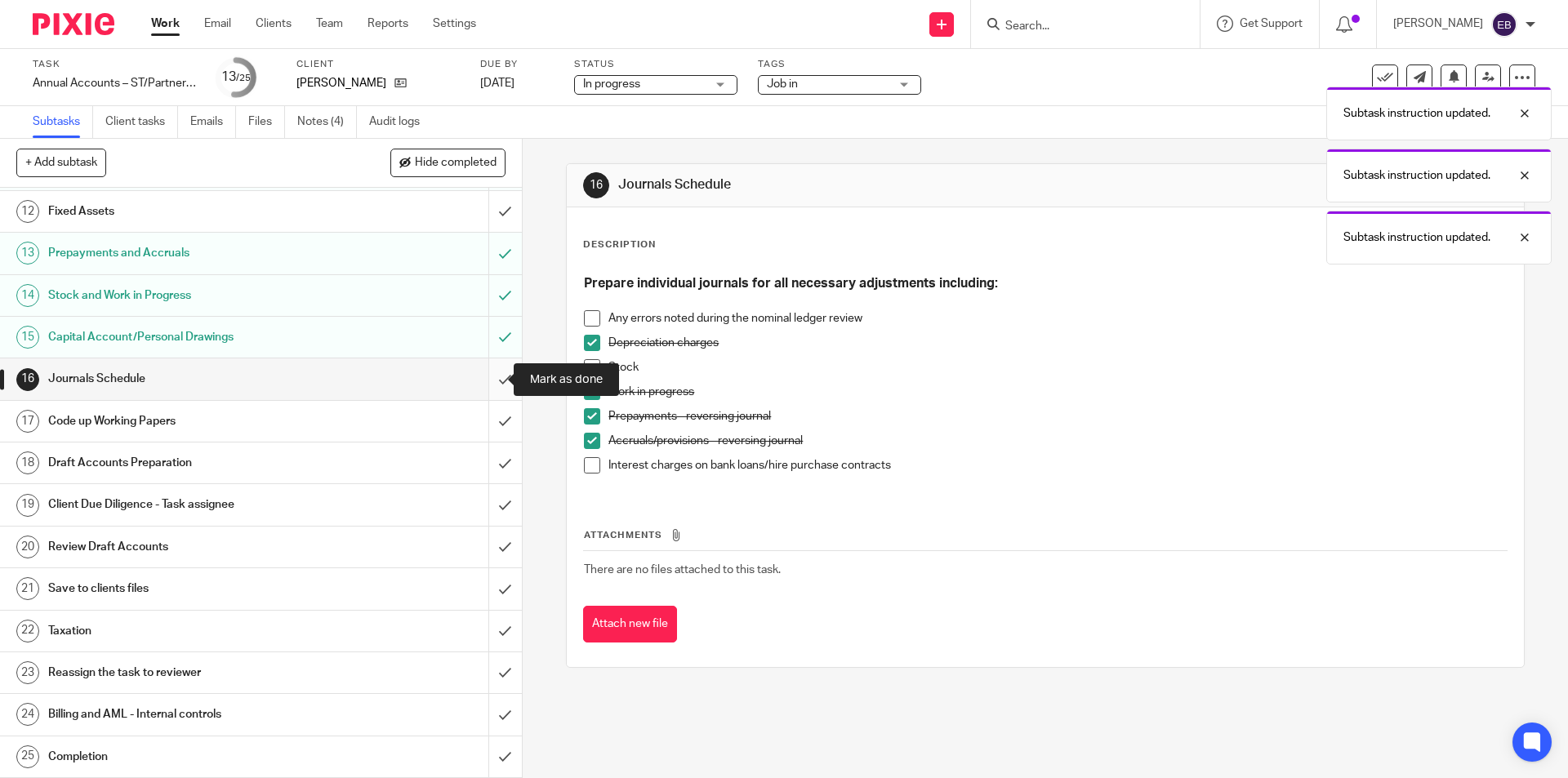
click at [490, 379] on input "submit" at bounding box center [261, 379] width 522 height 41
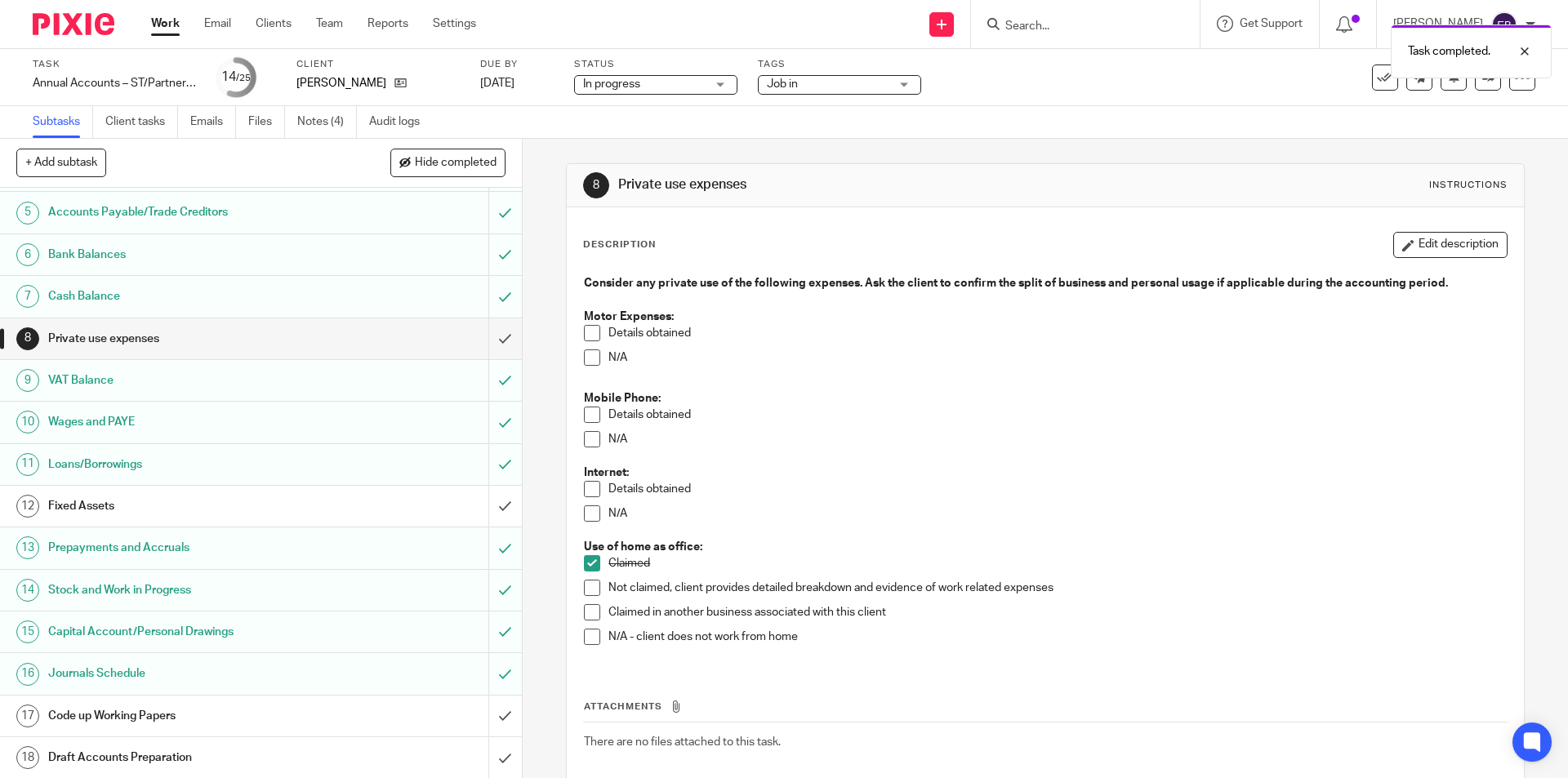
scroll to position [327, 0]
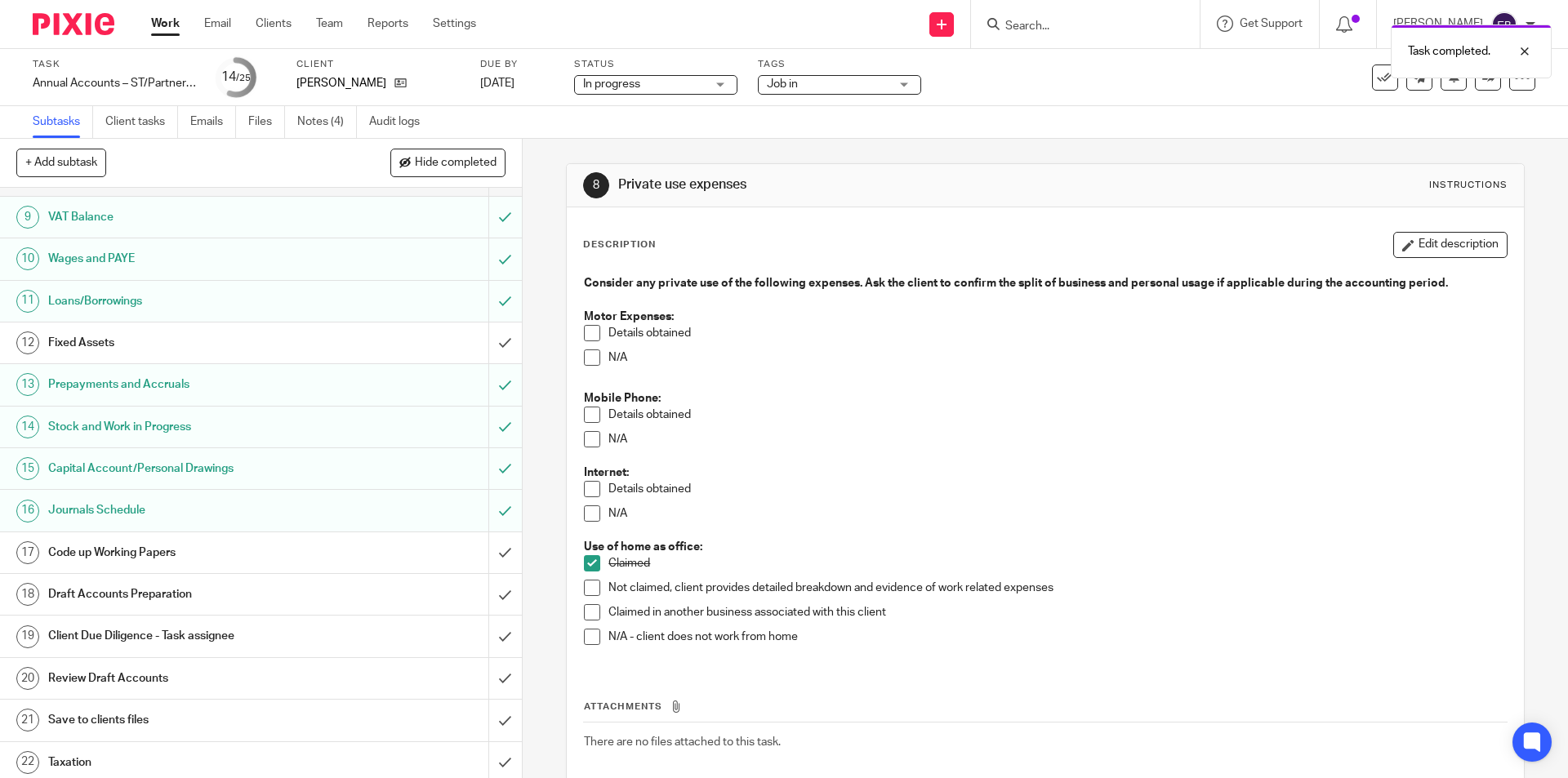
click at [136, 559] on h1 "Code up Working Papers" at bounding box center [190, 553] width 283 height 24
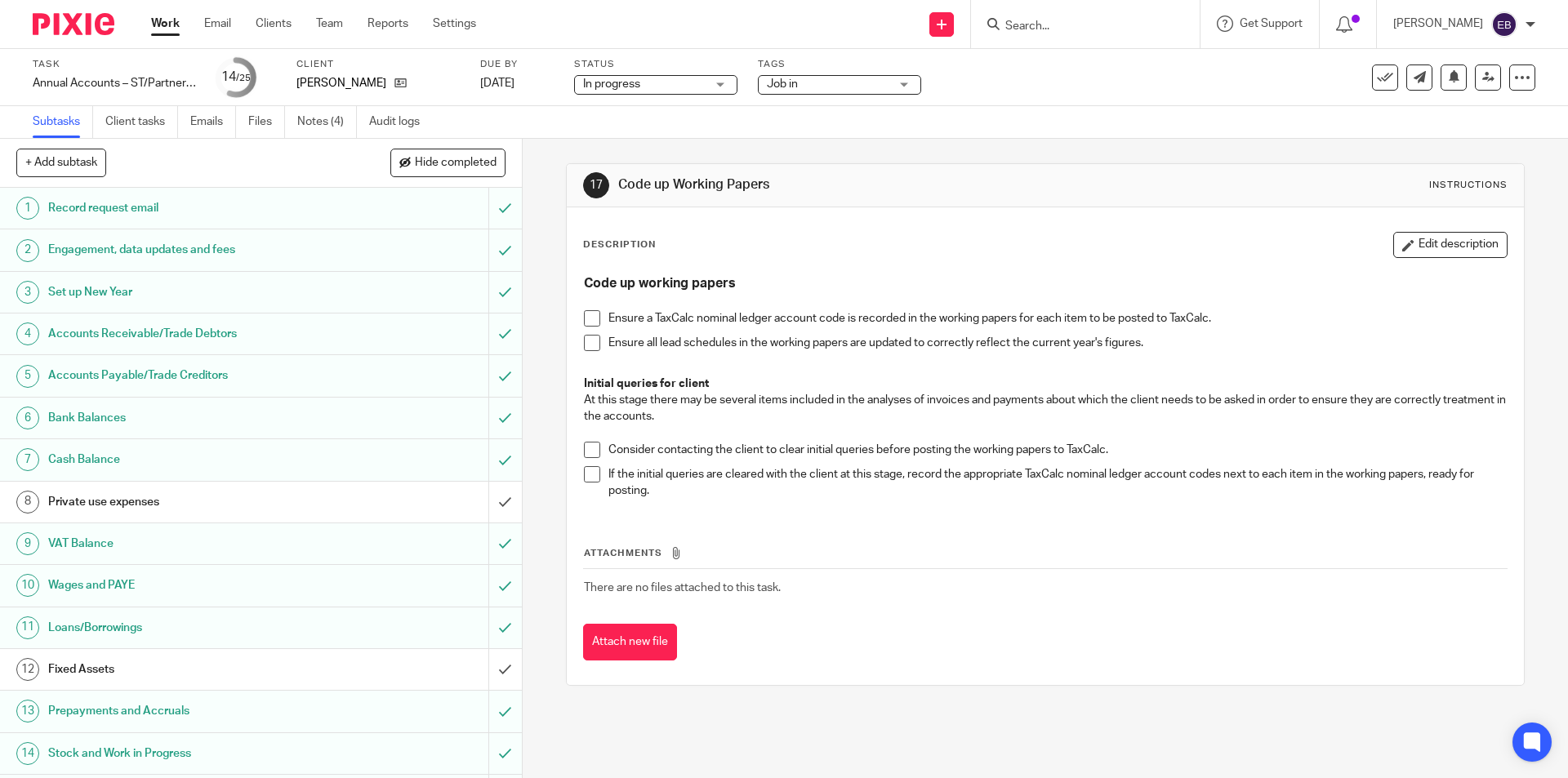
click at [584, 325] on span at bounding box center [593, 319] width 17 height 17
click at [588, 335] on span at bounding box center [593, 343] width 17 height 17
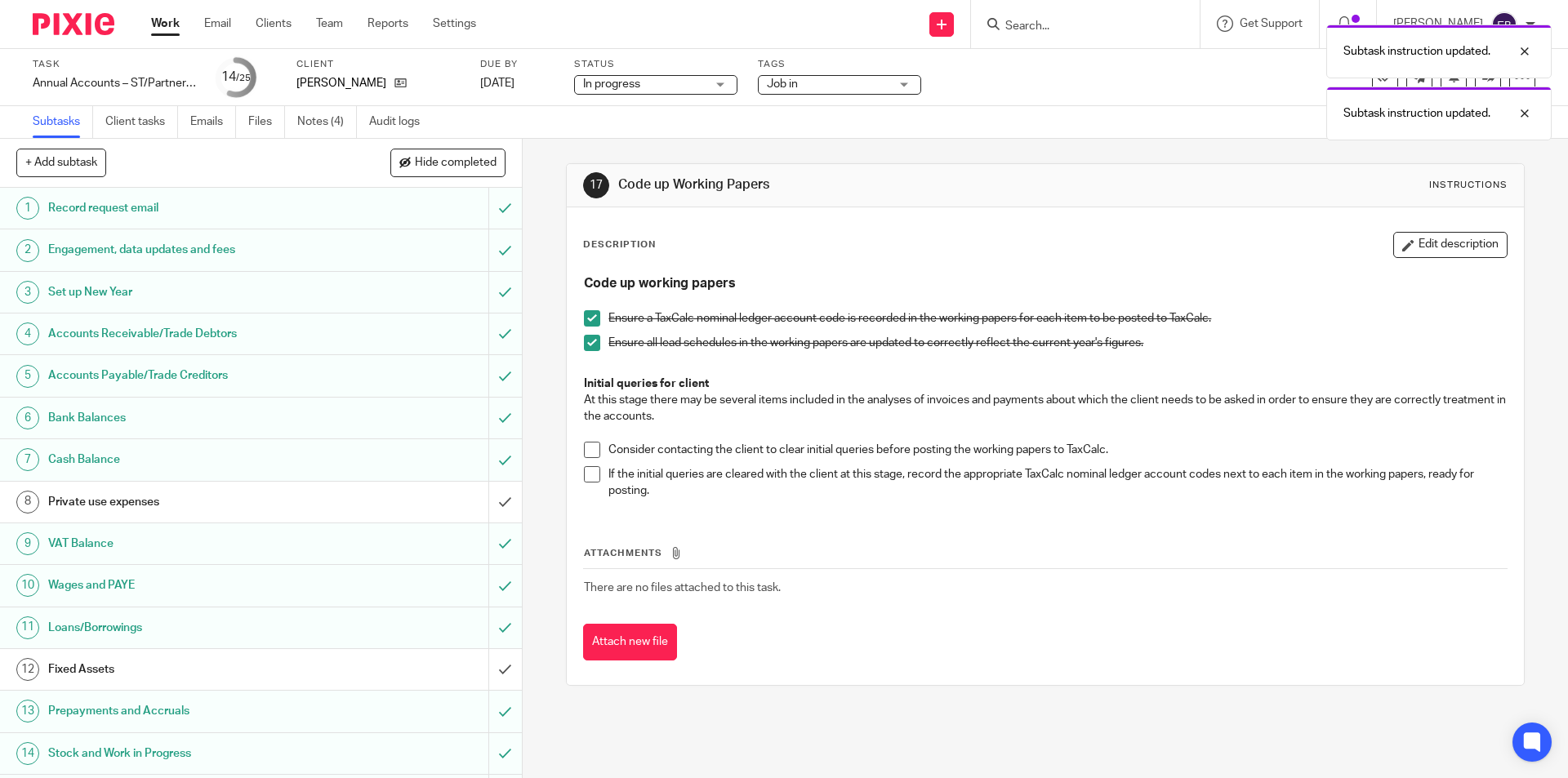
click at [584, 446] on span at bounding box center [593, 450] width 17 height 17
click at [584, 467] on span at bounding box center [593, 474] width 17 height 17
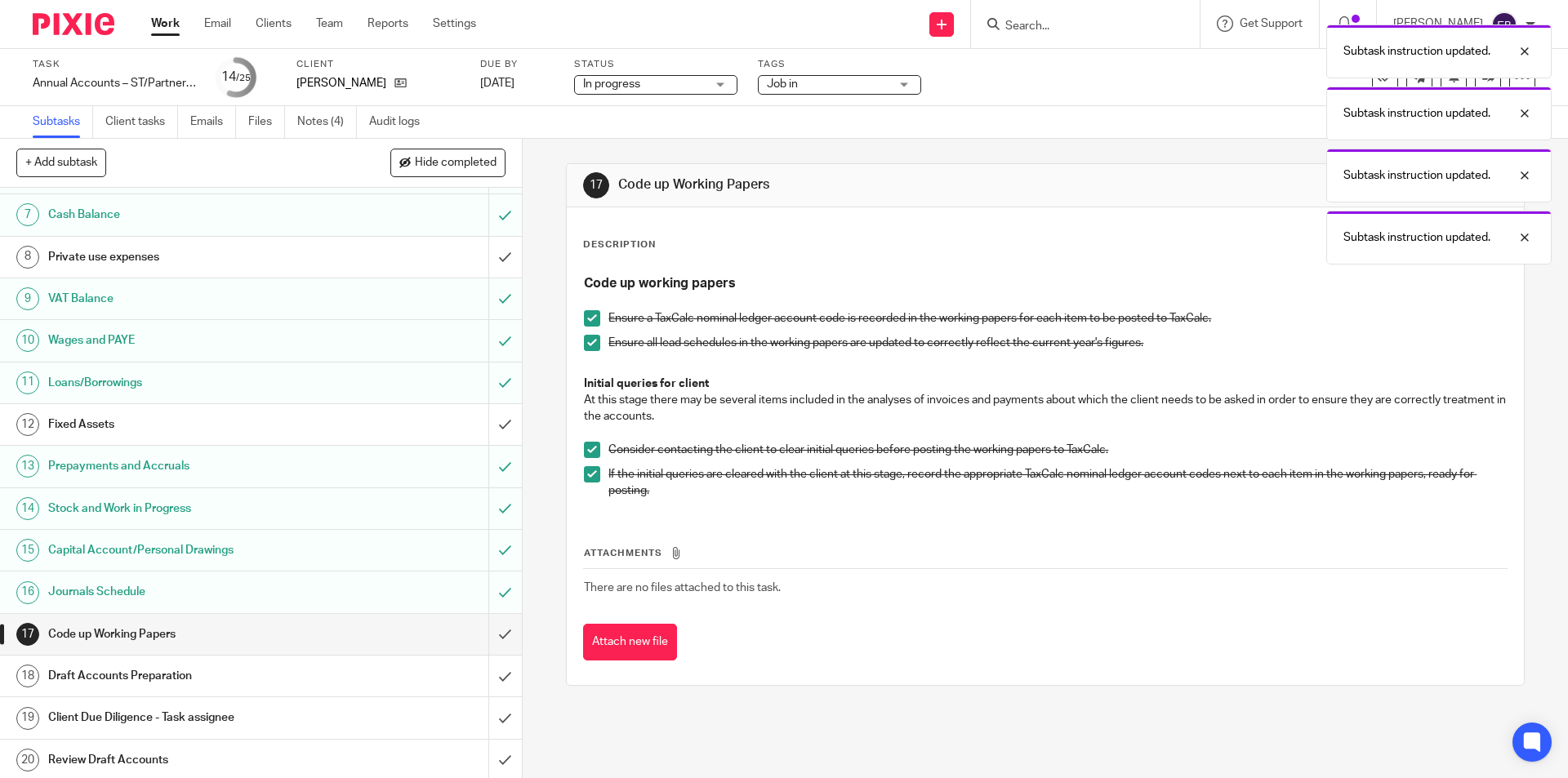
scroll to position [327, 0]
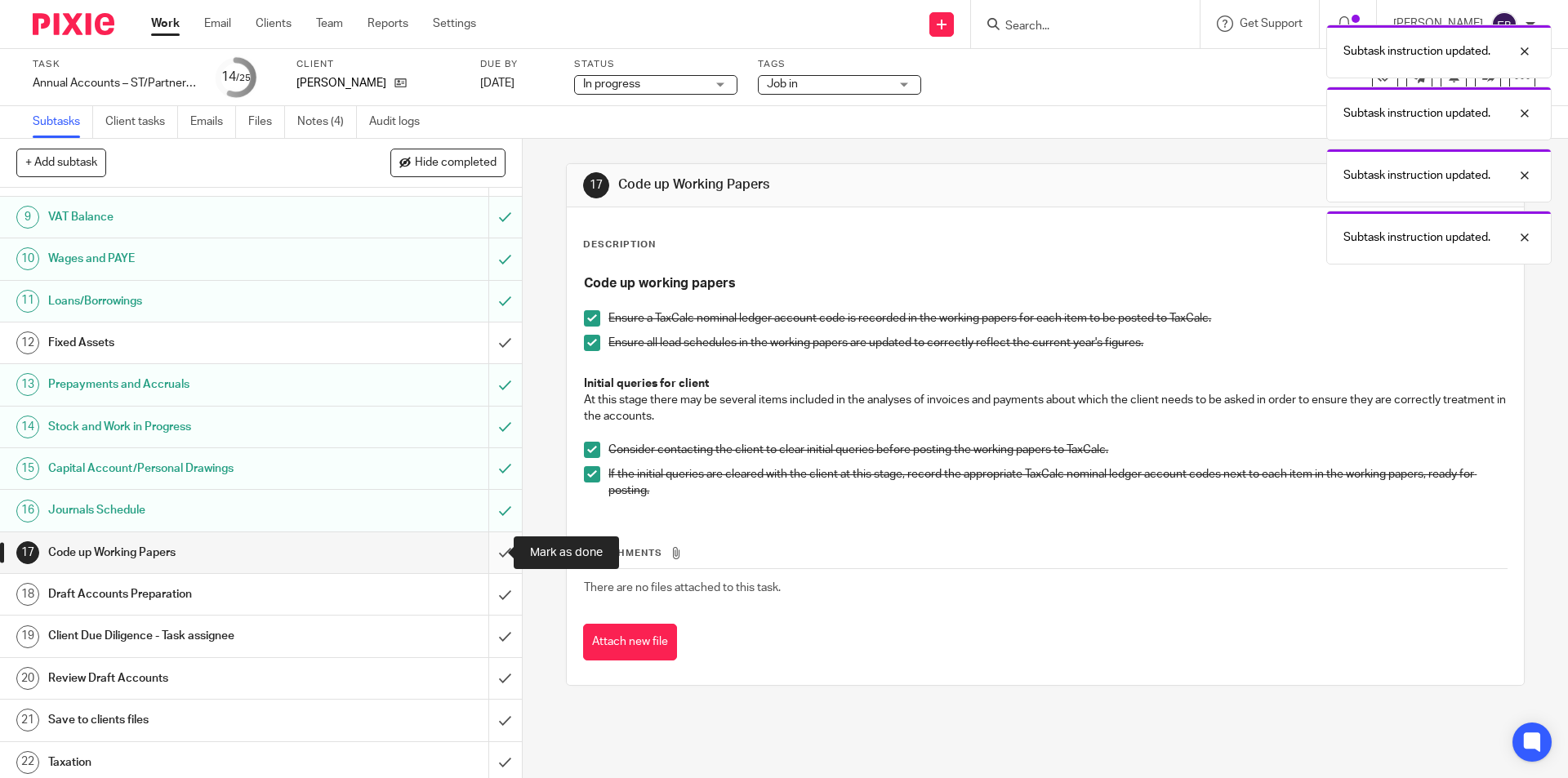
click at [483, 555] on input "submit" at bounding box center [261, 553] width 522 height 41
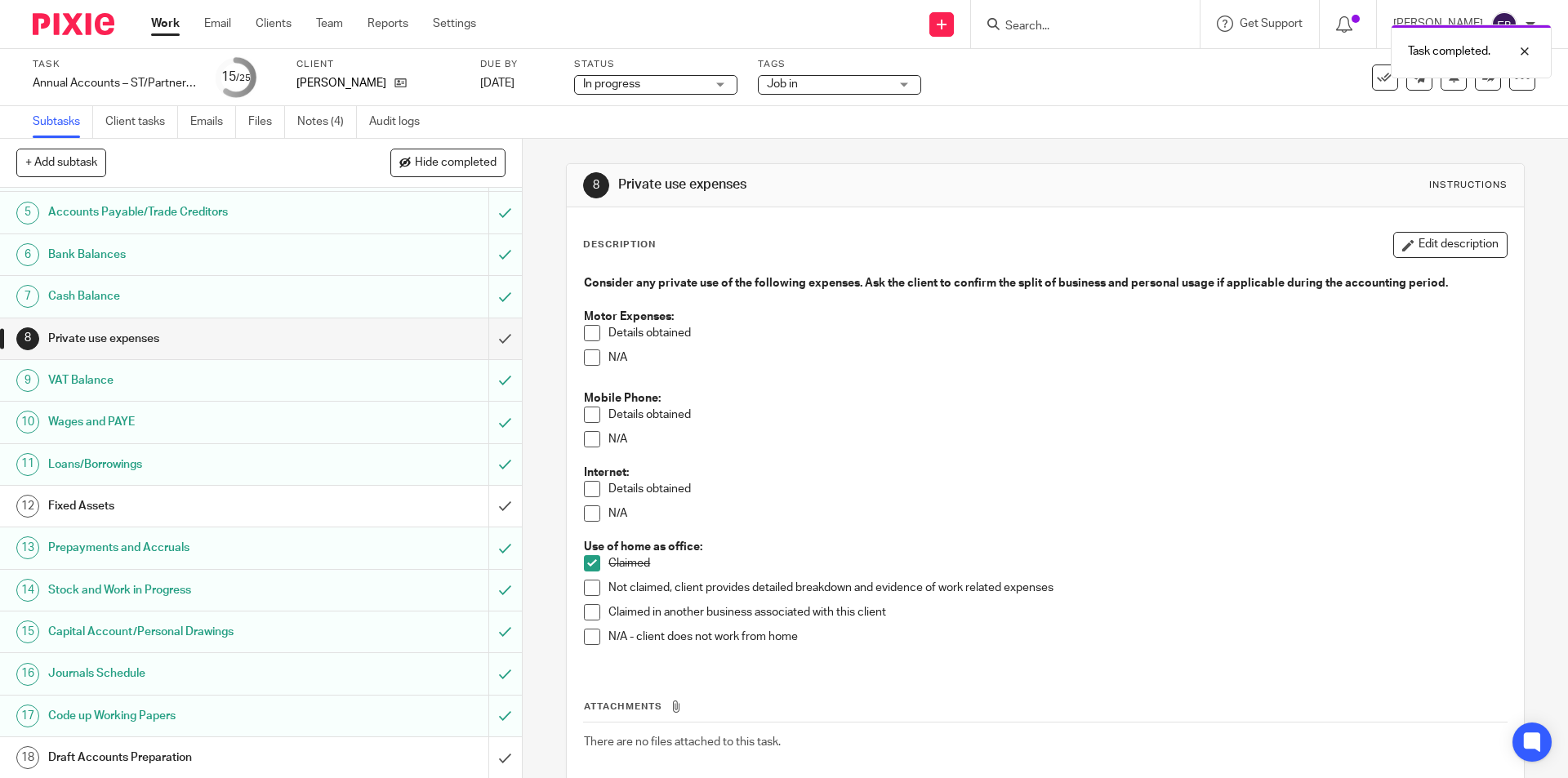
scroll to position [245, 0]
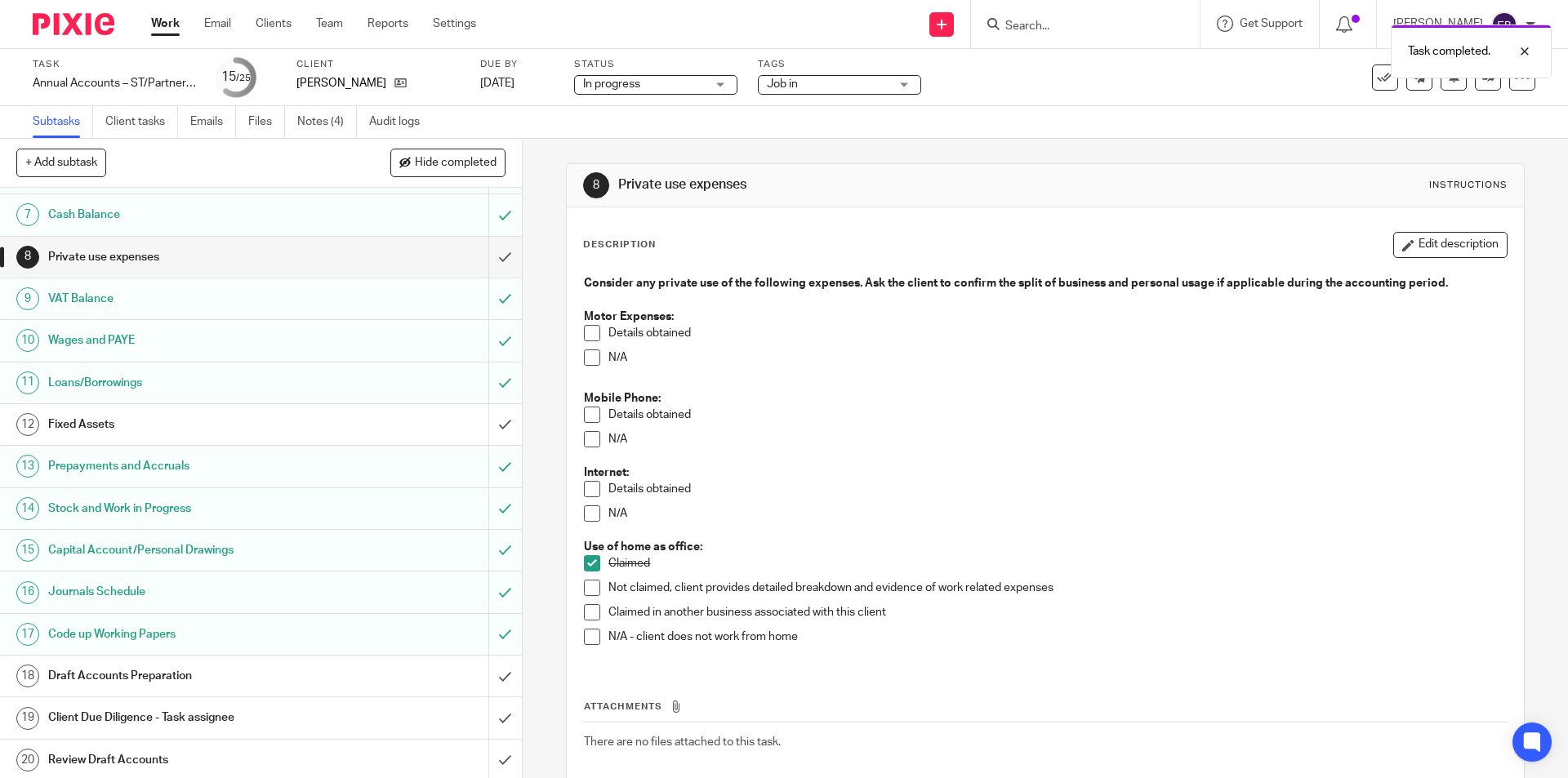
click at [149, 678] on h1 "Draft Accounts Preparation" at bounding box center [190, 676] width 283 height 24
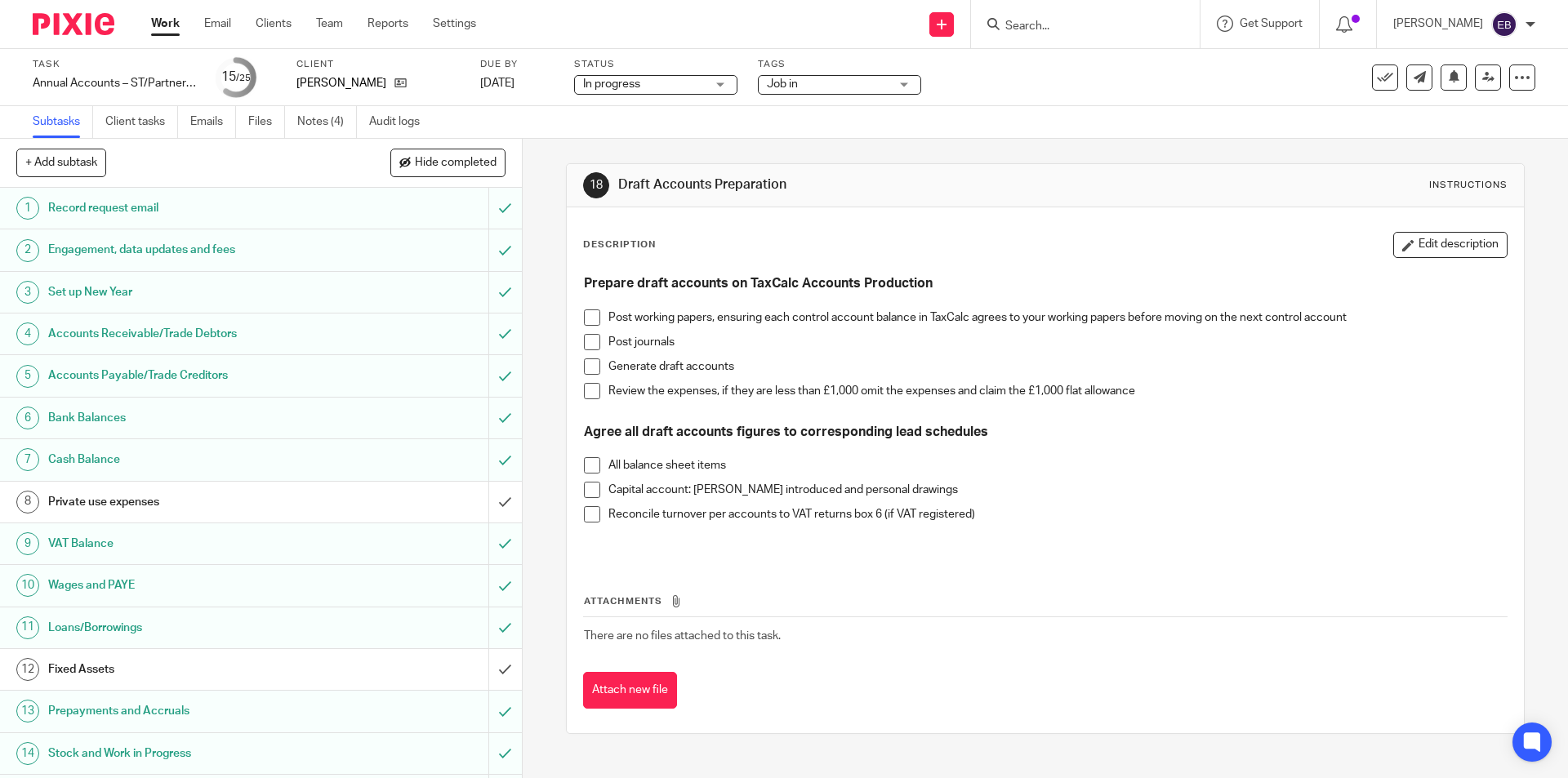
click at [1084, 24] on input "Search" at bounding box center [1077, 27] width 147 height 15
type input "h"
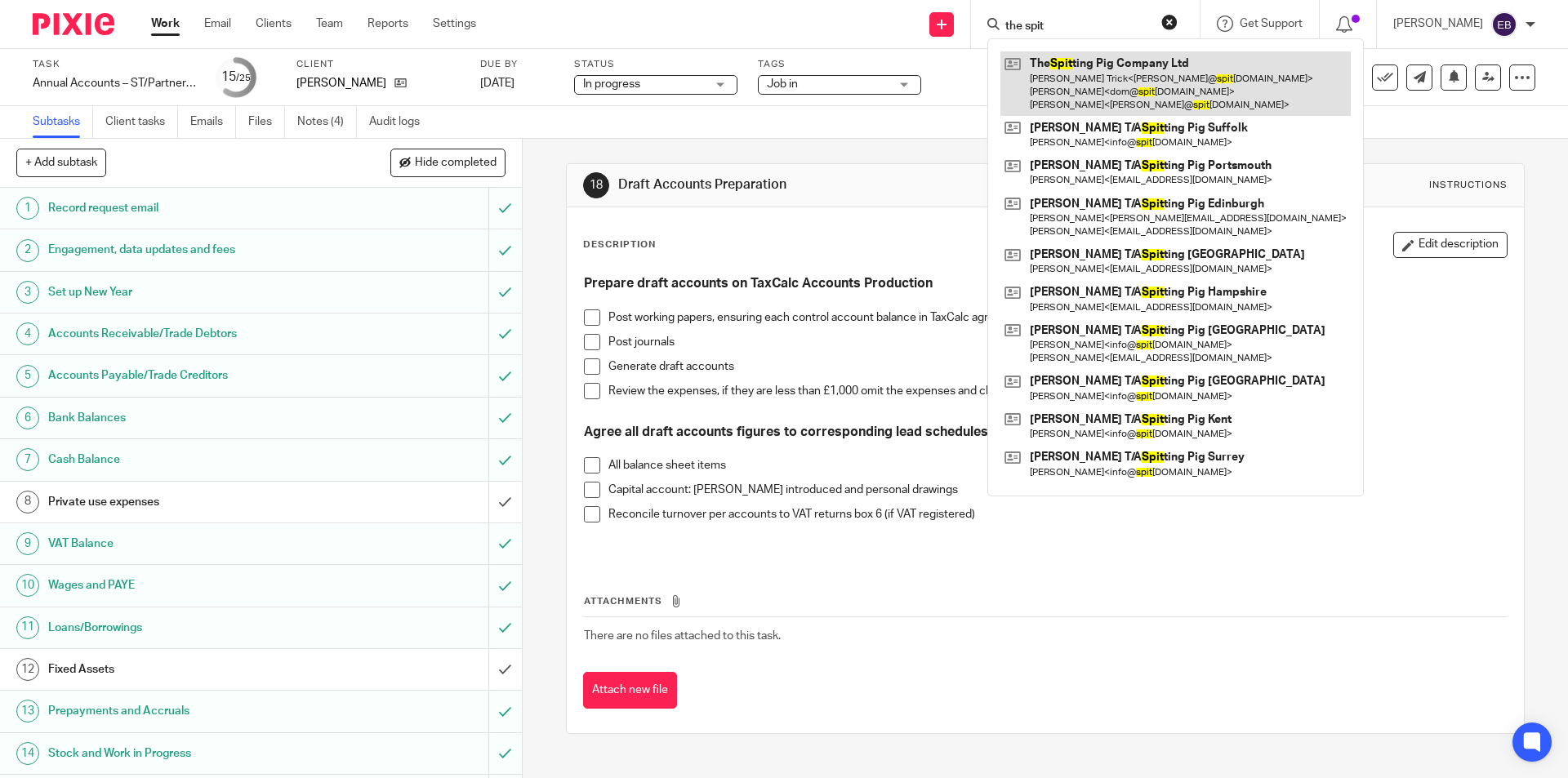
type input "the spit"
click at [1095, 82] on link at bounding box center [1175, 84] width 350 height 65
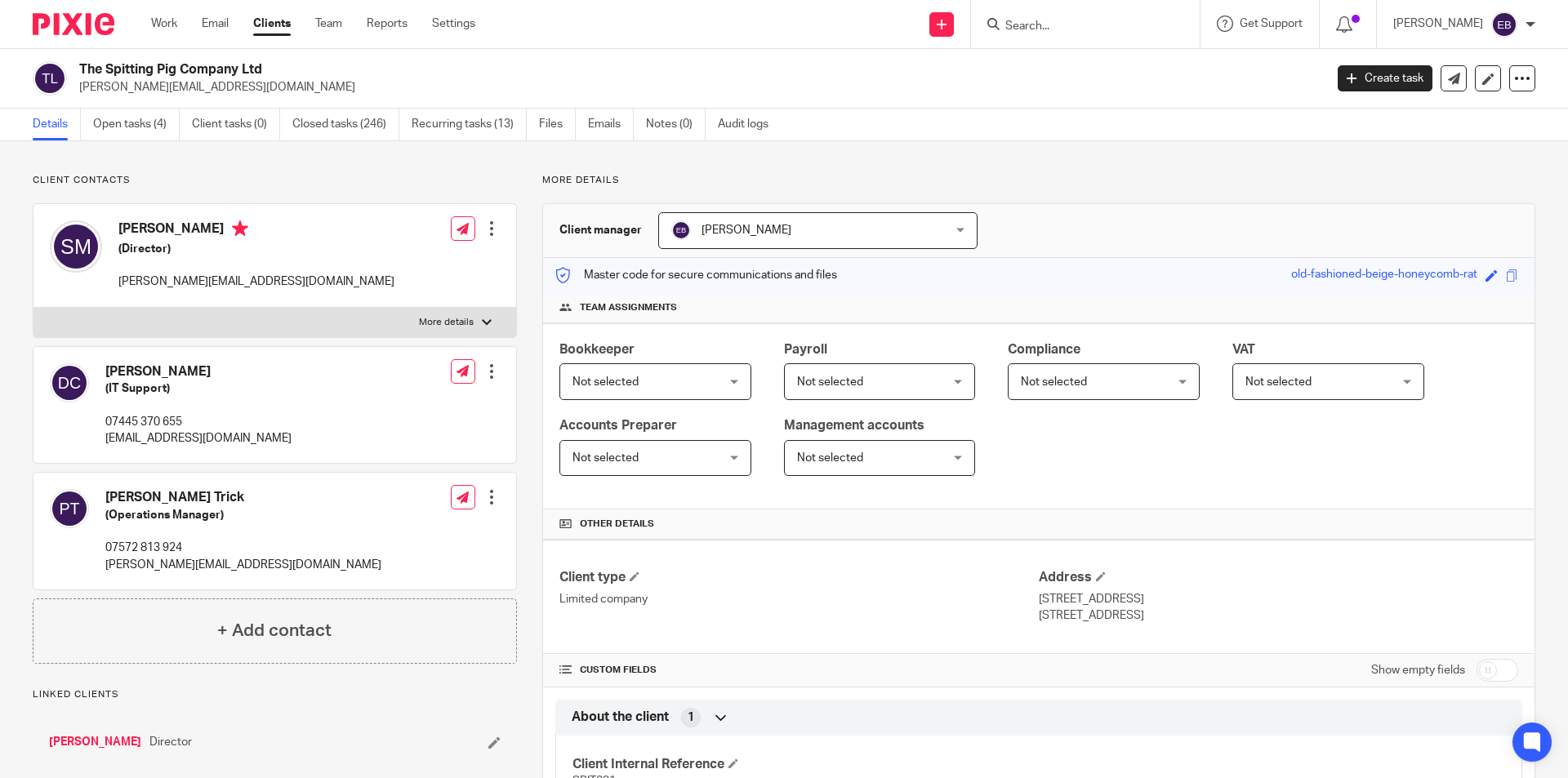
click at [446, 317] on p "More details" at bounding box center [446, 323] width 55 height 13
click at [33, 308] on input "More details" at bounding box center [32, 307] width 1 height 1
checkbox input "true"
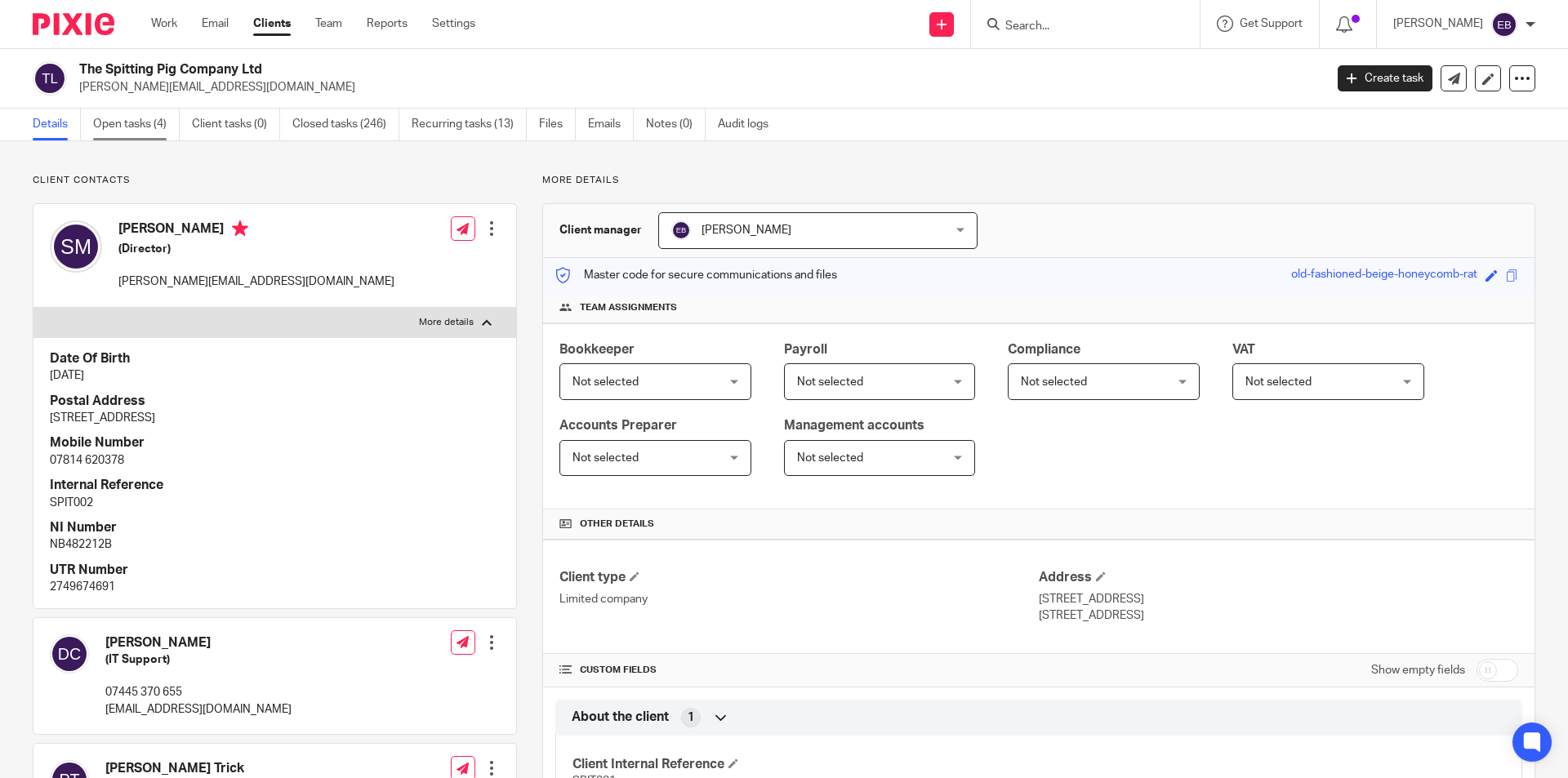
click at [155, 122] on link "Open tasks (4)" at bounding box center [136, 125] width 87 height 32
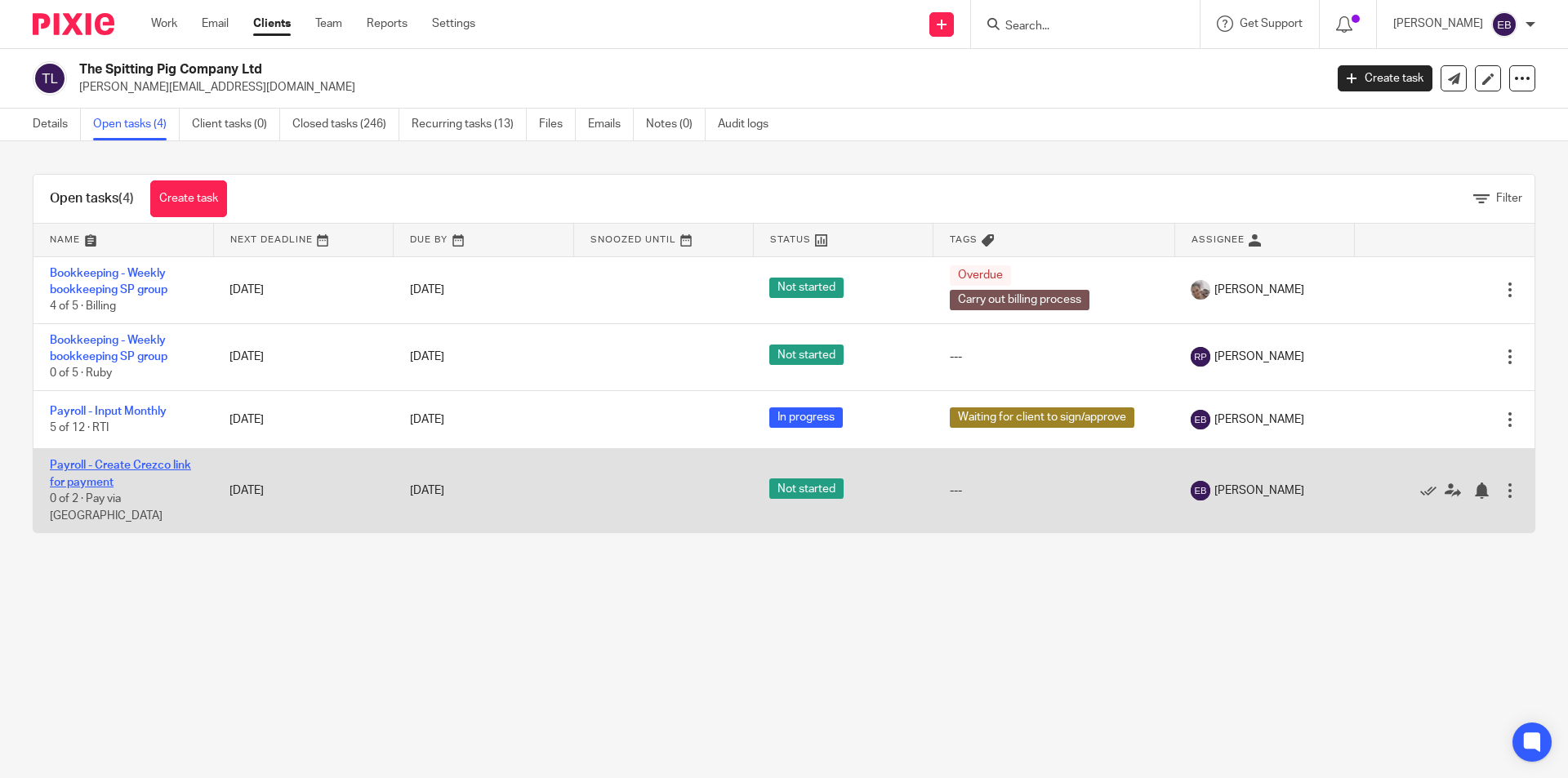
click at [116, 470] on link "Payroll - Create Crezco link for payment" at bounding box center [121, 473] width 141 height 27
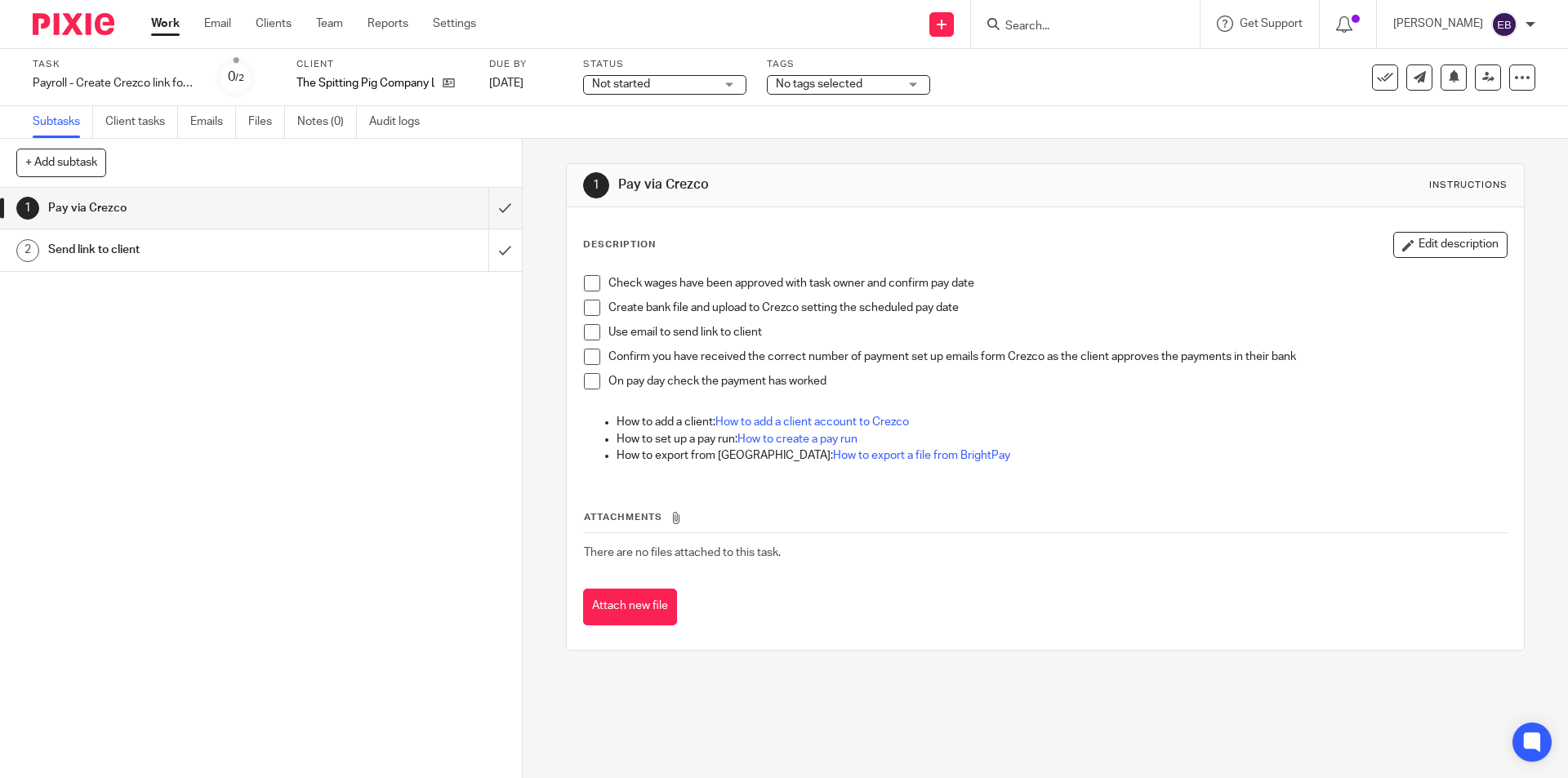
click at [588, 281] on span at bounding box center [593, 284] width 17 height 17
click at [591, 298] on li "Check wages have been approved with task owner and confirm pay date" at bounding box center [1045, 287] width 922 height 24
click at [590, 327] on span at bounding box center [593, 333] width 17 height 17
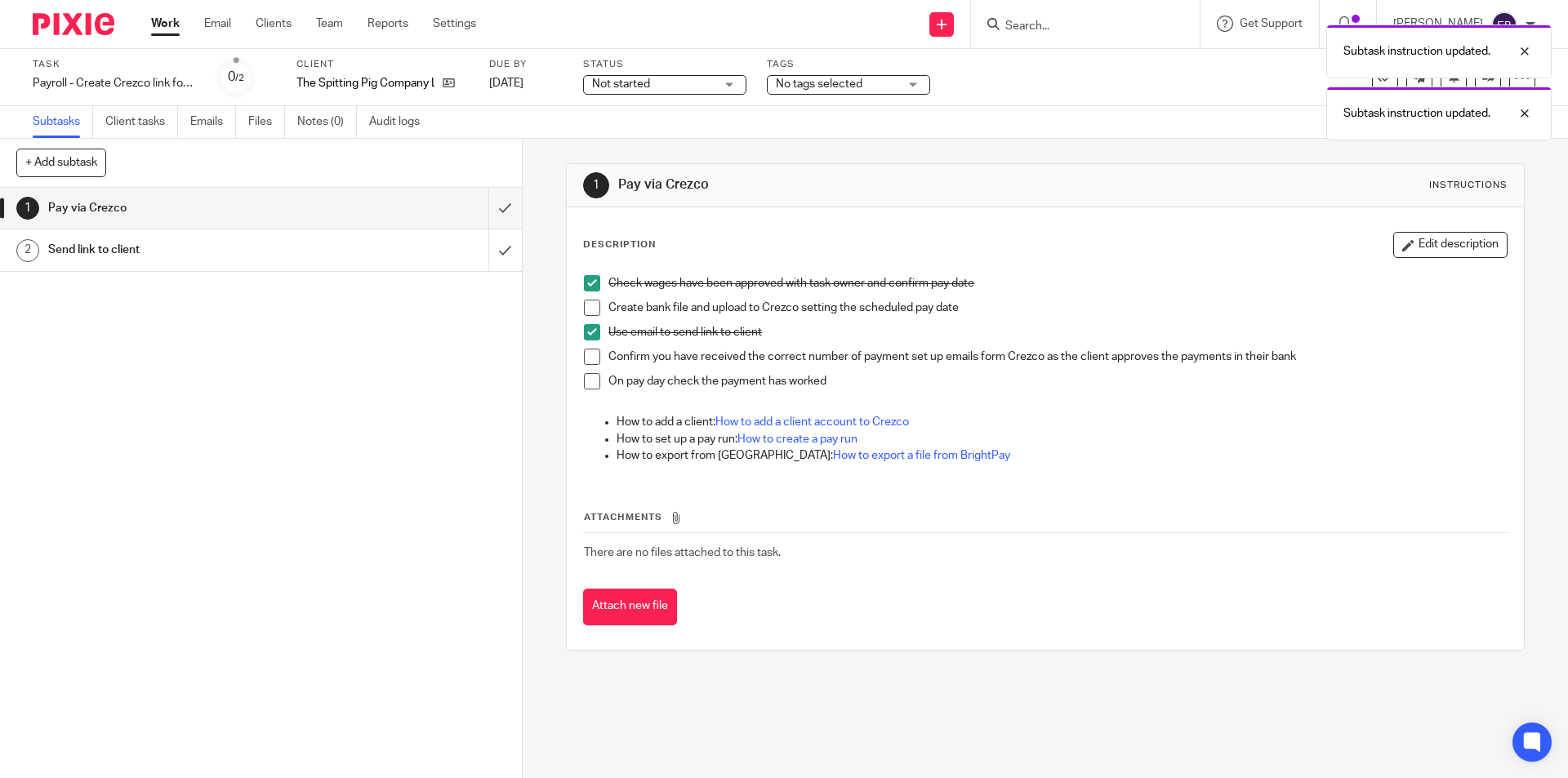
click at [585, 306] on span at bounding box center [593, 308] width 17 height 17
click at [485, 250] on input "submit" at bounding box center [261, 250] width 522 height 41
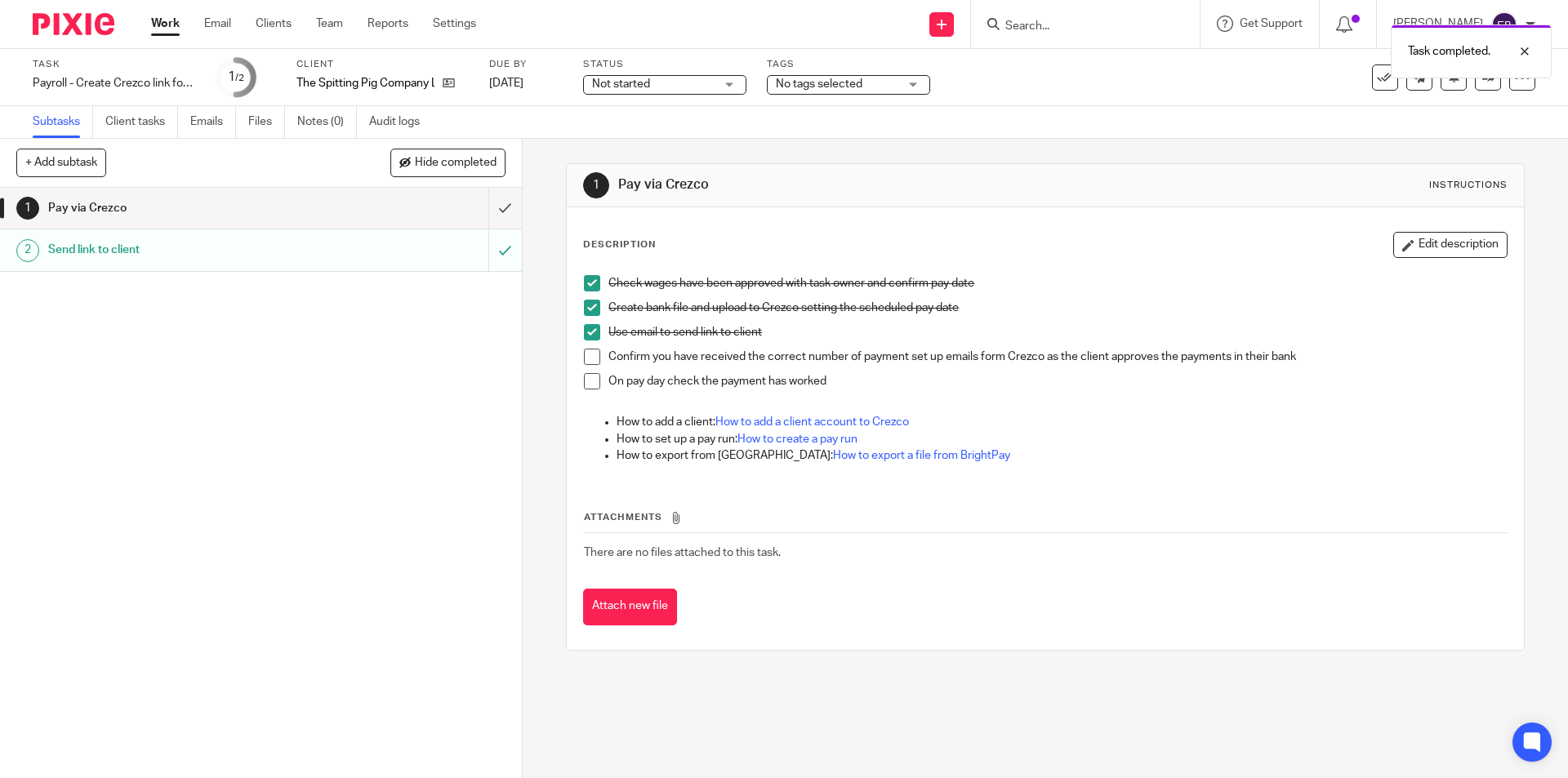
click at [824, 84] on span "No tags selected" at bounding box center [819, 84] width 87 height 12
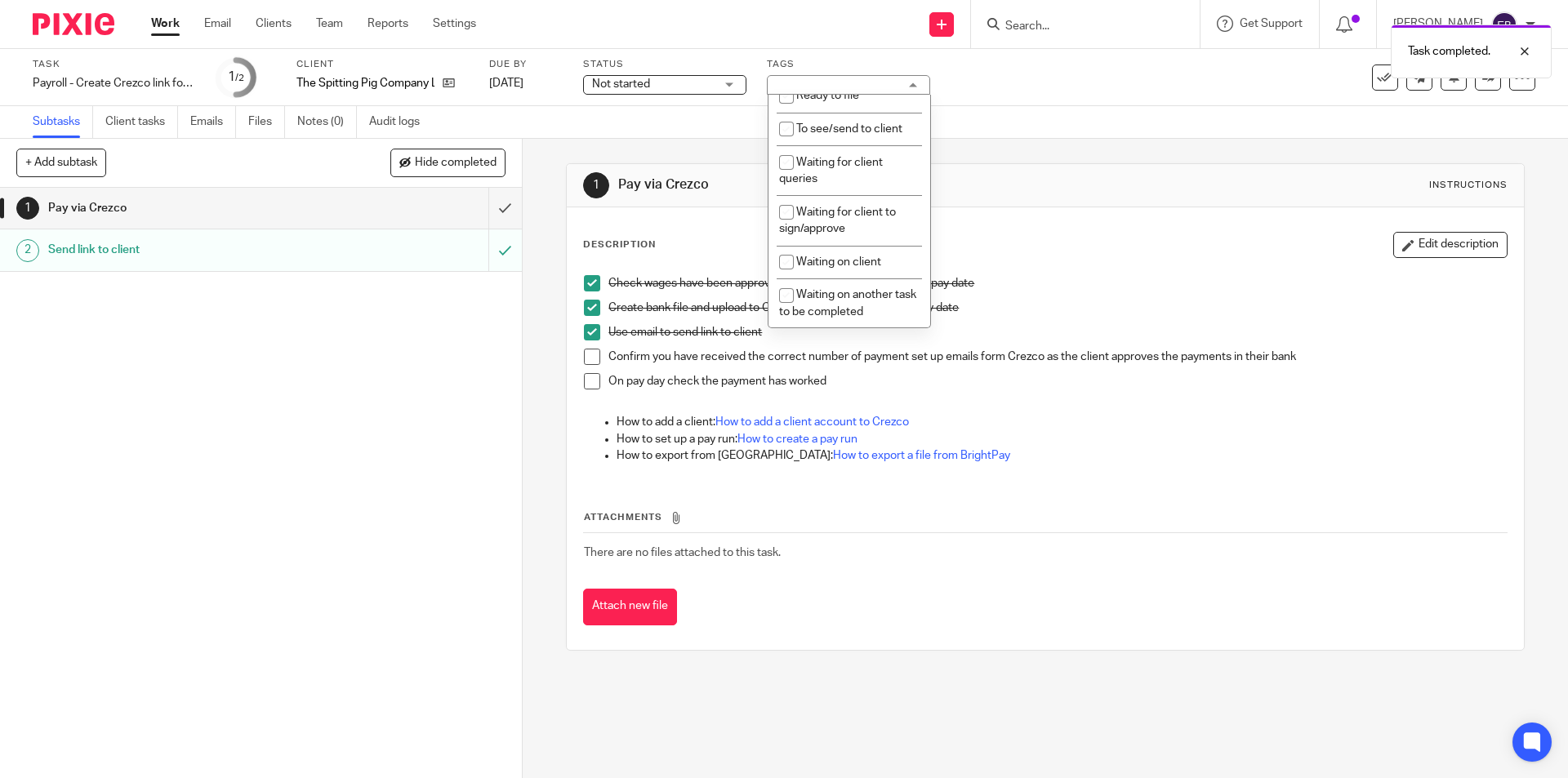
scroll to position [280, 0]
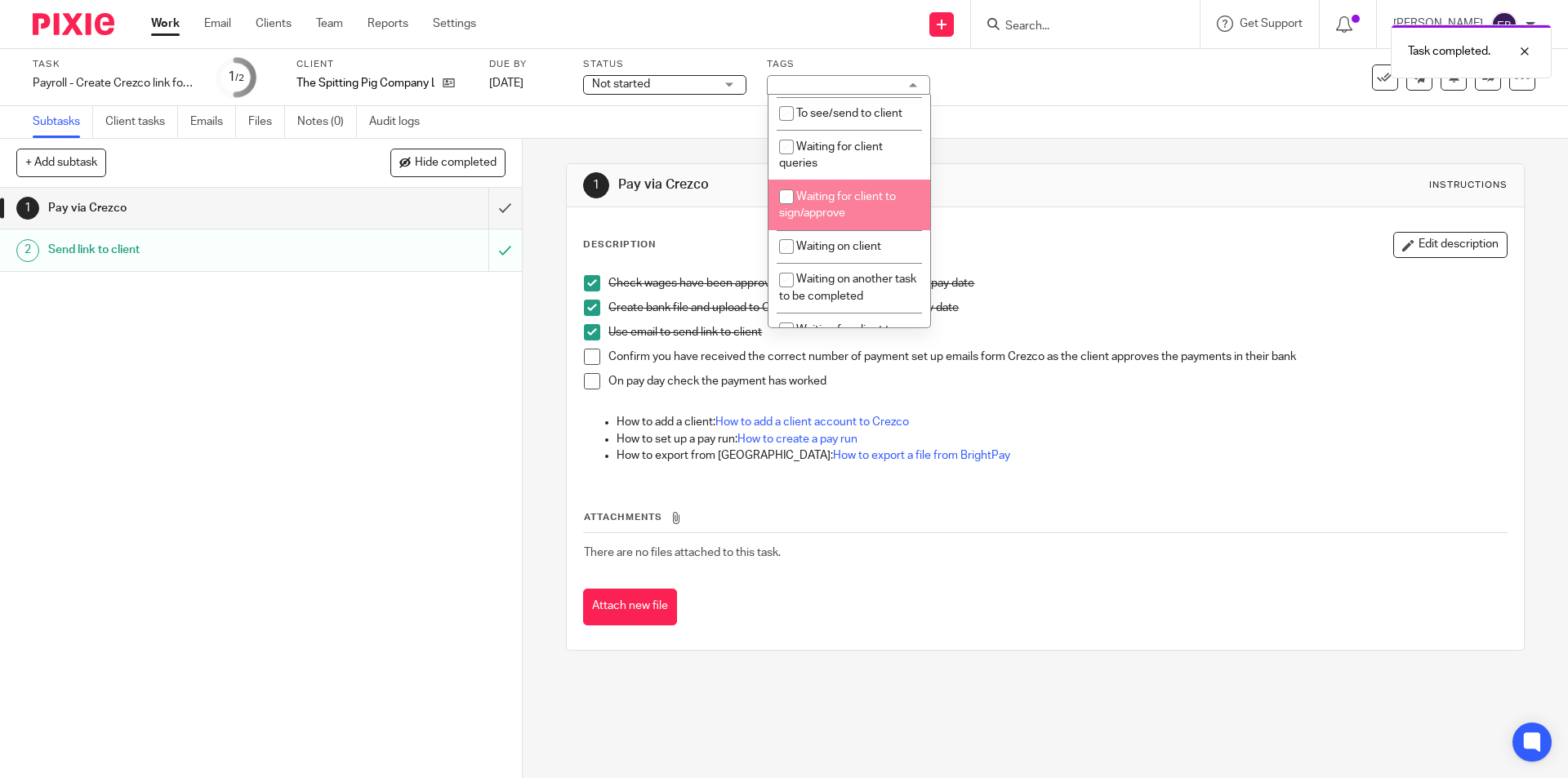
click at [838, 206] on li "Waiting for client to sign/approve" at bounding box center [850, 205] width 161 height 50
checkbox input "true"
click at [626, 84] on span "Not started" at bounding box center [622, 84] width 58 height 12
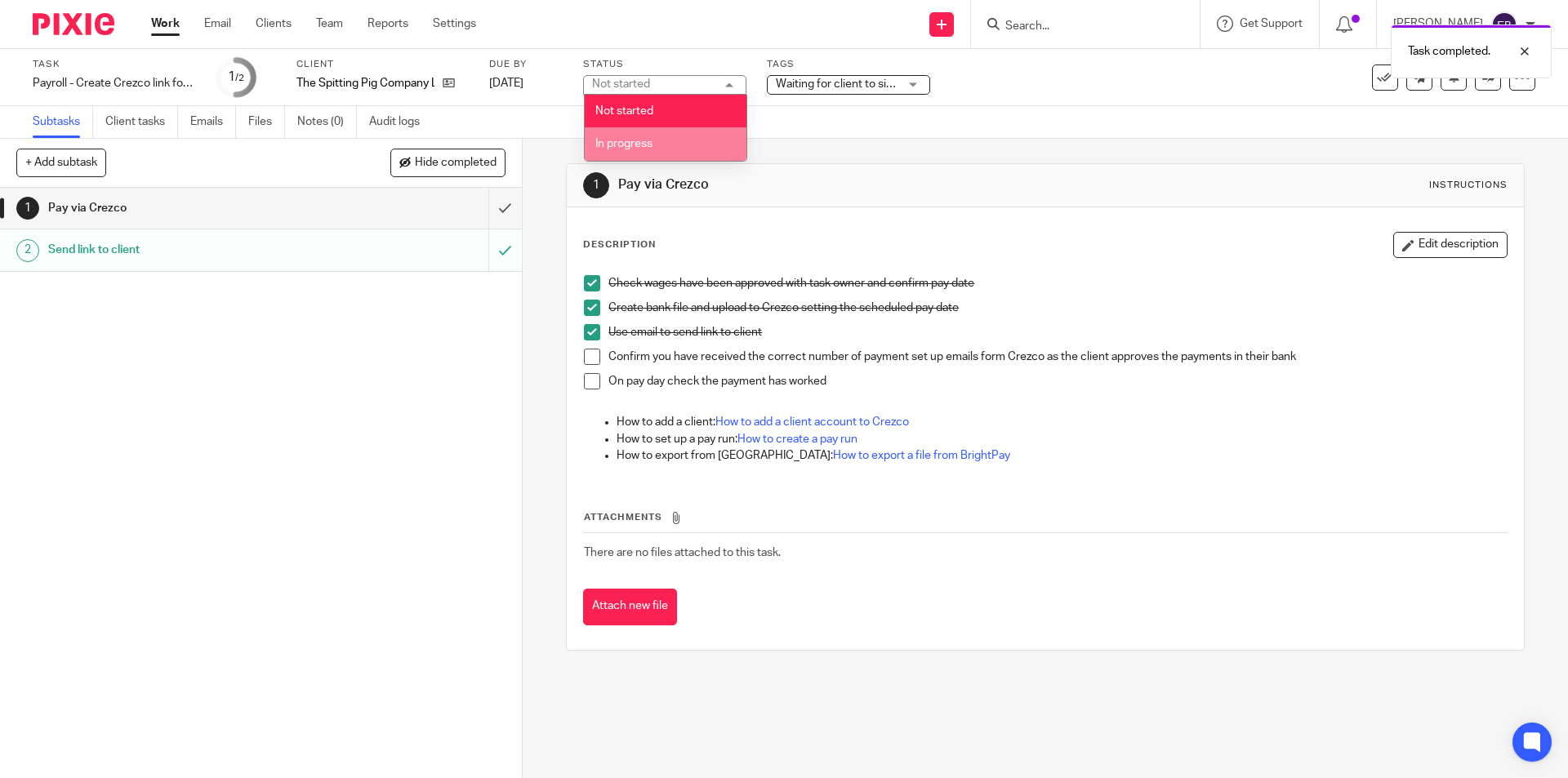
click at [623, 141] on span "In progress" at bounding box center [623, 144] width 57 height 12
